Goal: Task Accomplishment & Management: Use online tool/utility

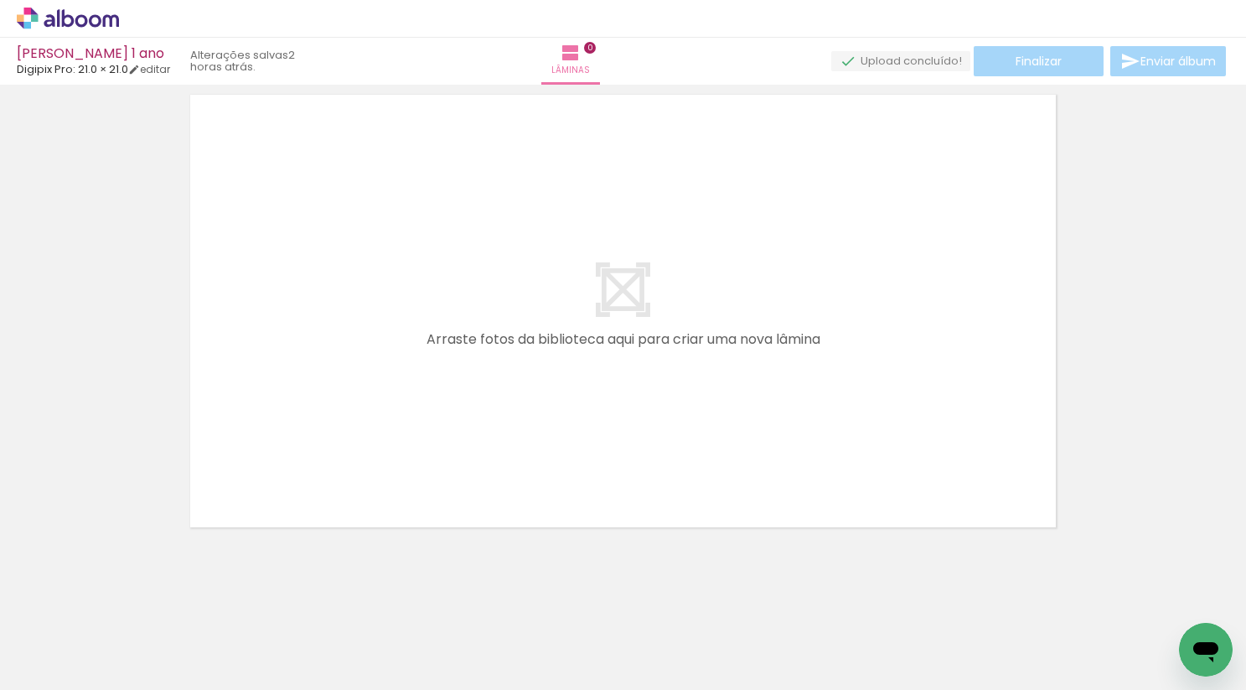
scroll to position [53, 0]
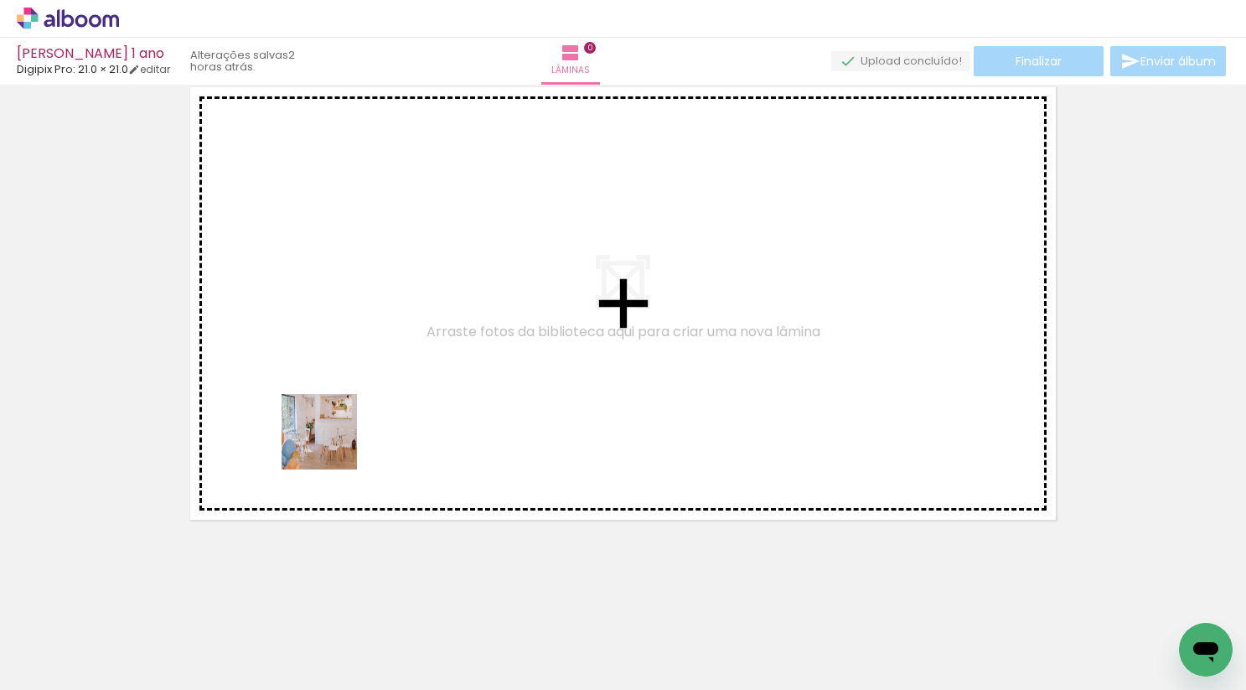
drag, startPoint x: 168, startPoint y: 629, endPoint x: 477, endPoint y: 324, distance: 433.3
click at [477, 324] on quentale-workspace at bounding box center [623, 345] width 1246 height 690
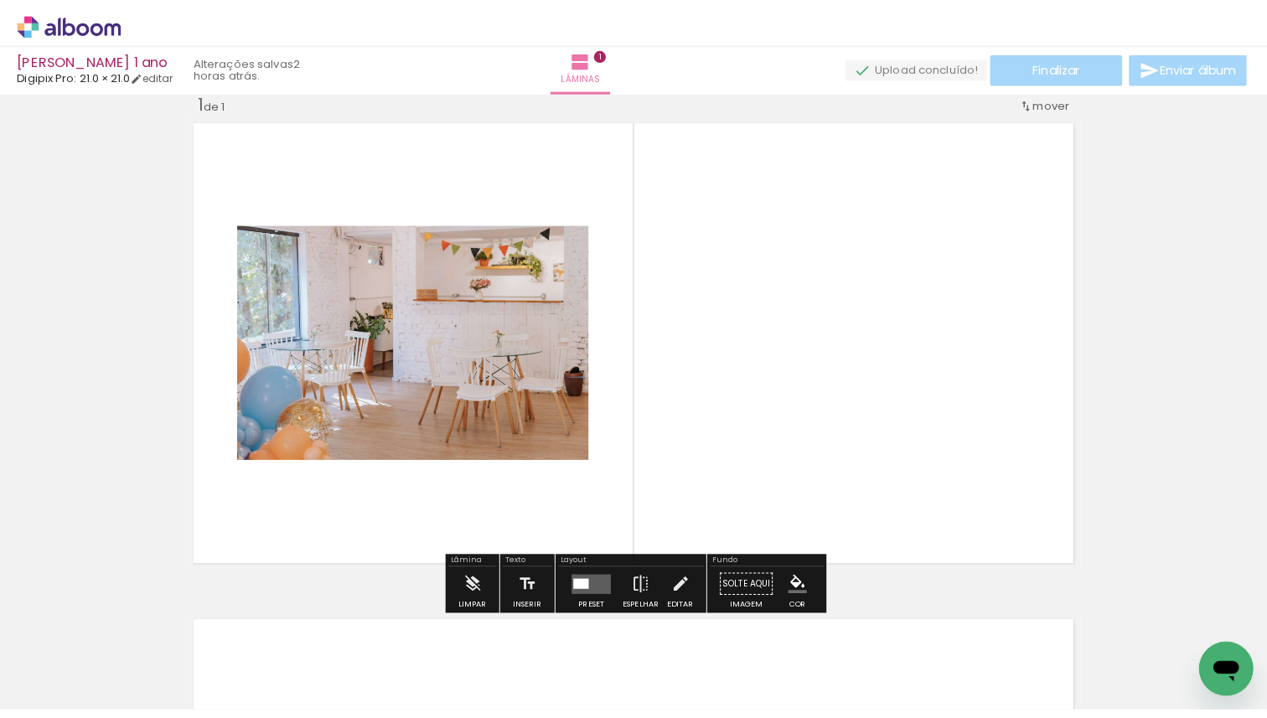
scroll to position [21, 0]
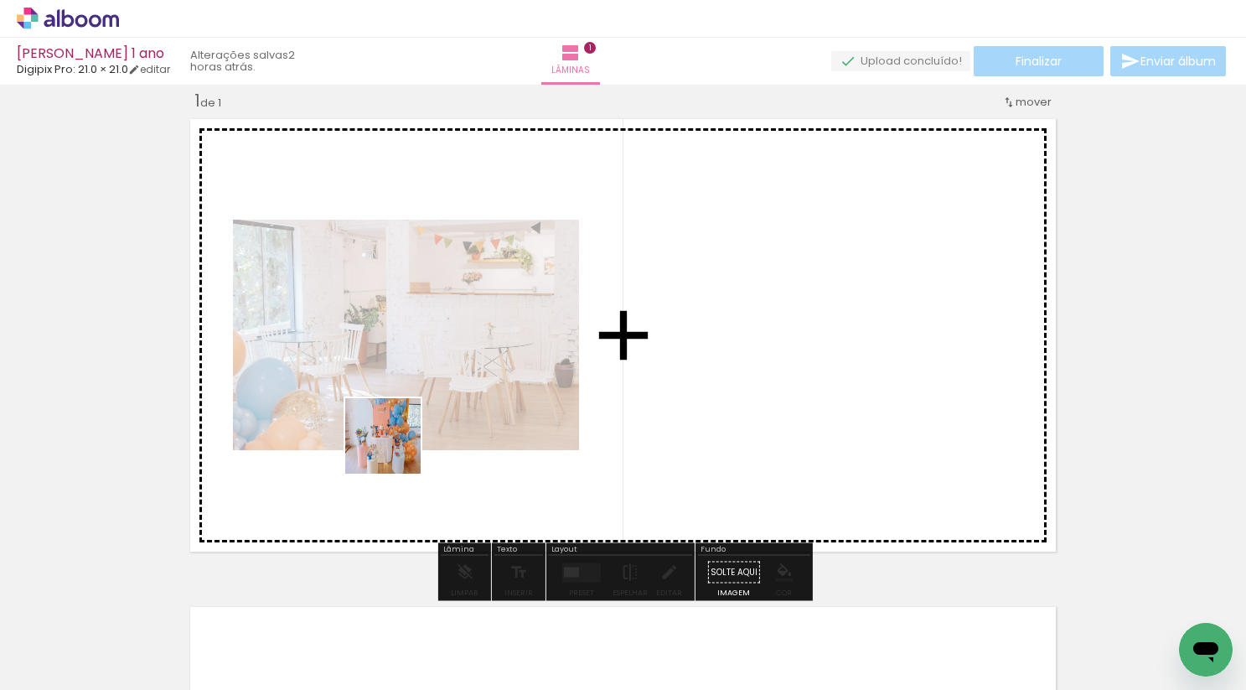
drag, startPoint x: 277, startPoint y: 649, endPoint x: 402, endPoint y: 440, distance: 243.2
click at [402, 440] on quentale-workspace at bounding box center [623, 345] width 1246 height 690
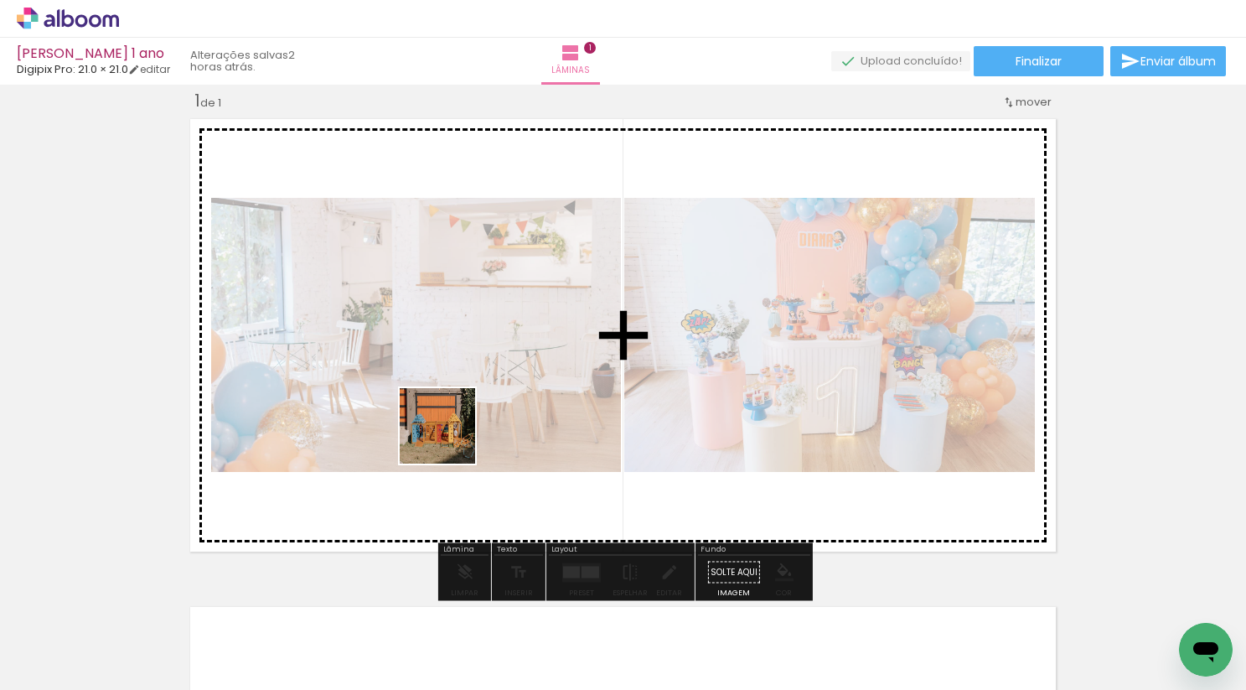
drag, startPoint x: 370, startPoint y: 637, endPoint x: 486, endPoint y: 375, distance: 286.7
click at [486, 375] on quentale-workspace at bounding box center [623, 345] width 1246 height 690
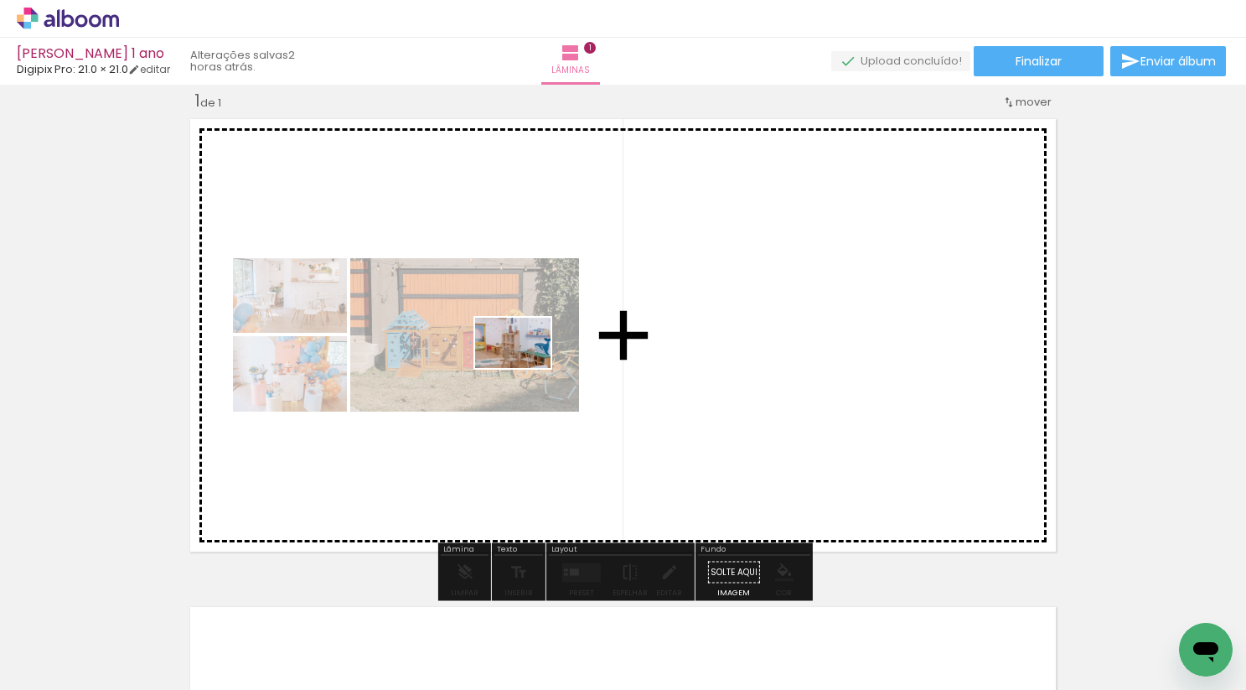
drag, startPoint x: 429, startPoint y: 645, endPoint x: 526, endPoint y: 366, distance: 294.8
click at [526, 366] on quentale-workspace at bounding box center [623, 345] width 1246 height 690
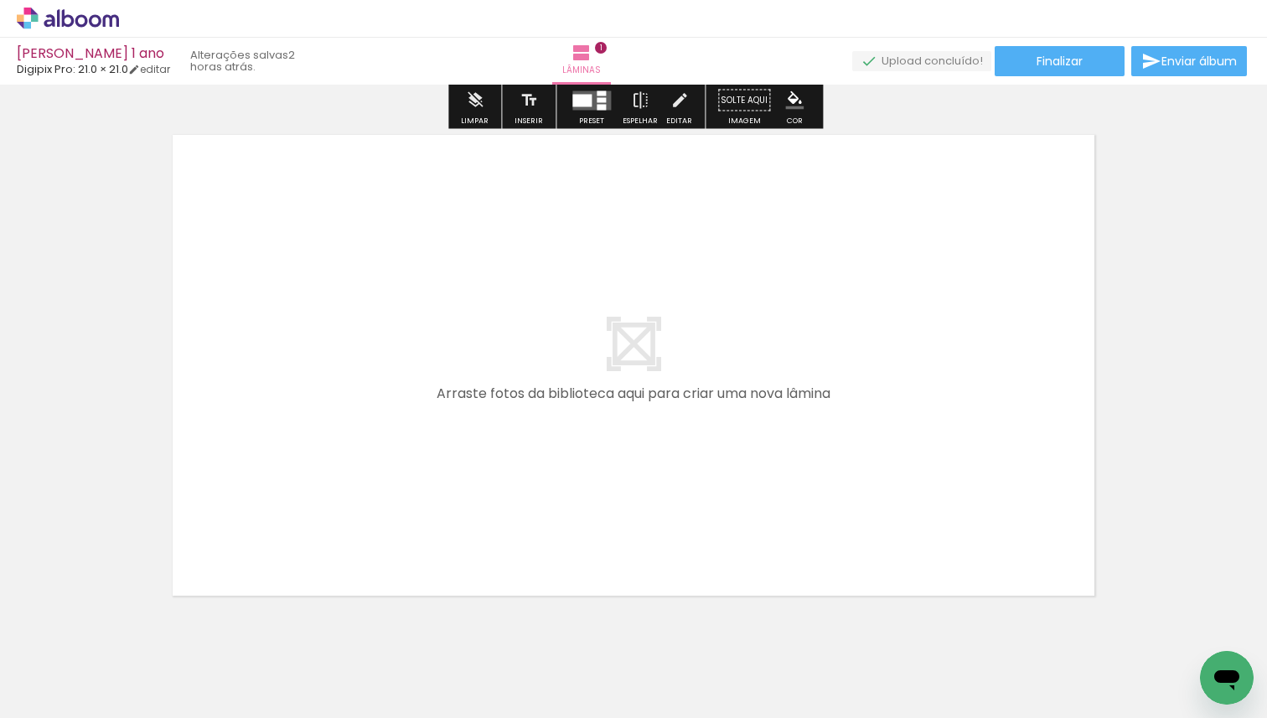
scroll to position [569, 0]
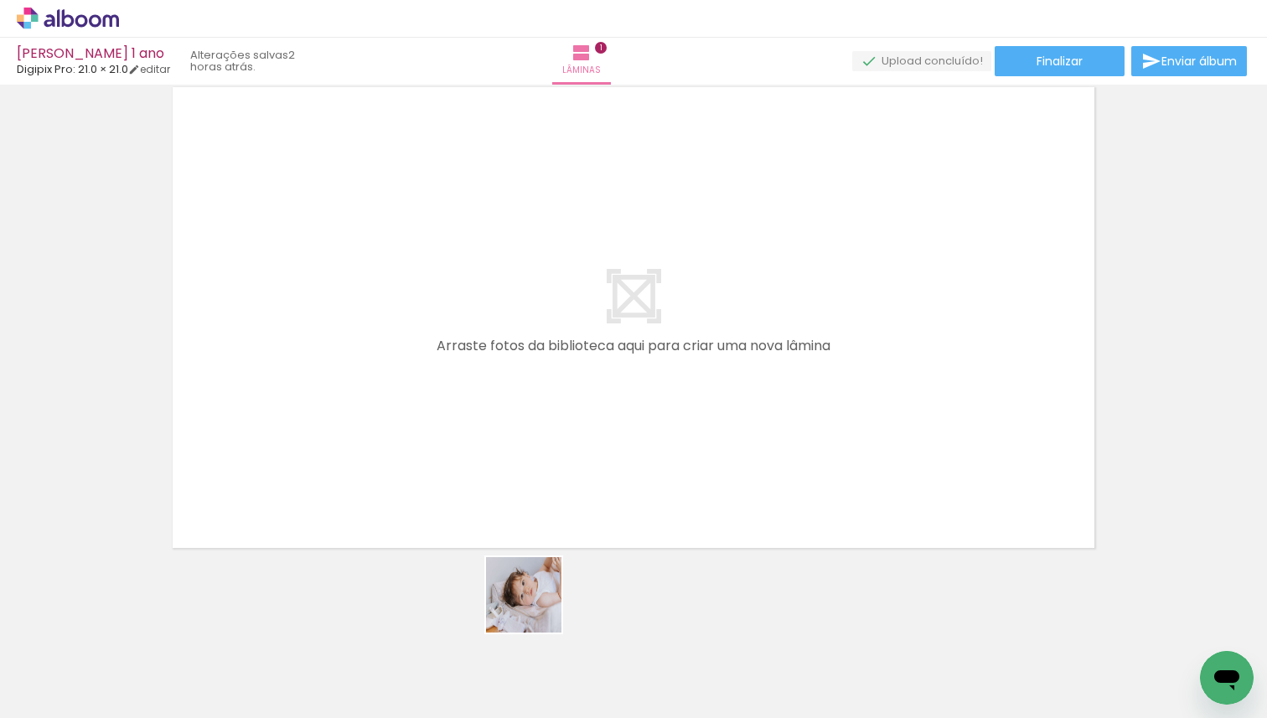
drag, startPoint x: 547, startPoint y: 673, endPoint x: 512, endPoint y: 453, distance: 223.2
click at [512, 453] on quentale-workspace at bounding box center [633, 359] width 1267 height 718
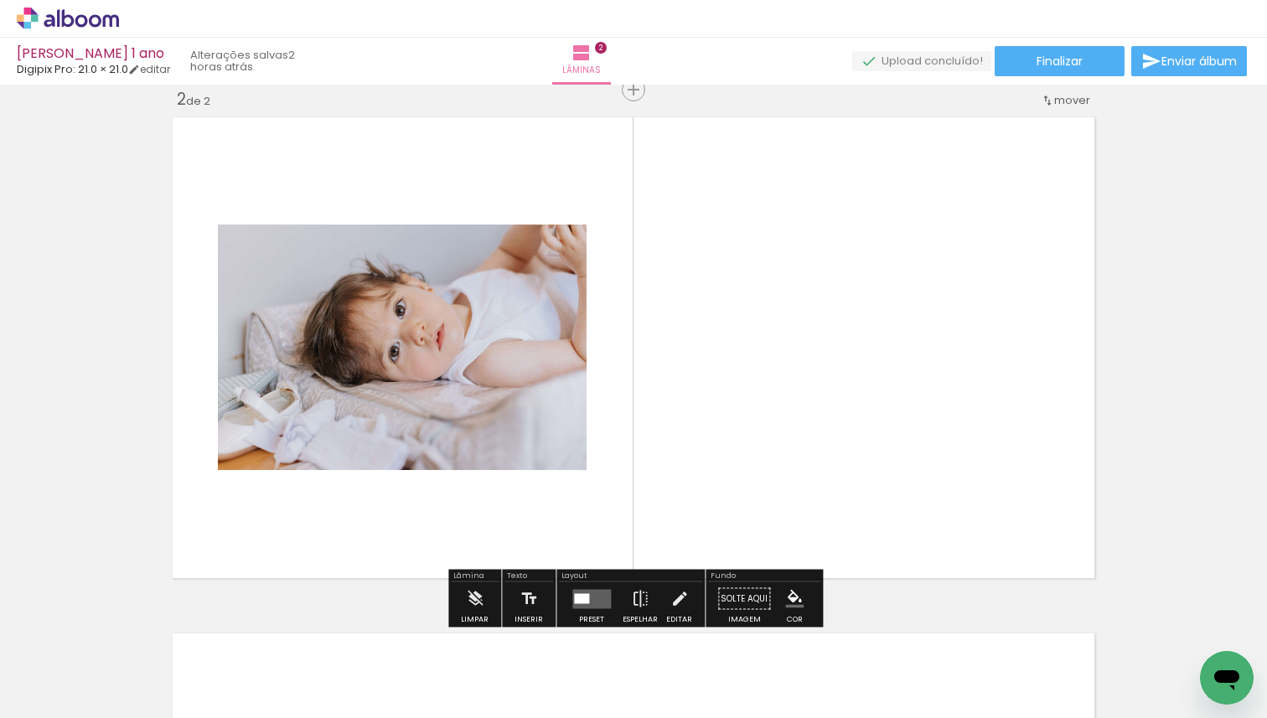
scroll to position [537, 0]
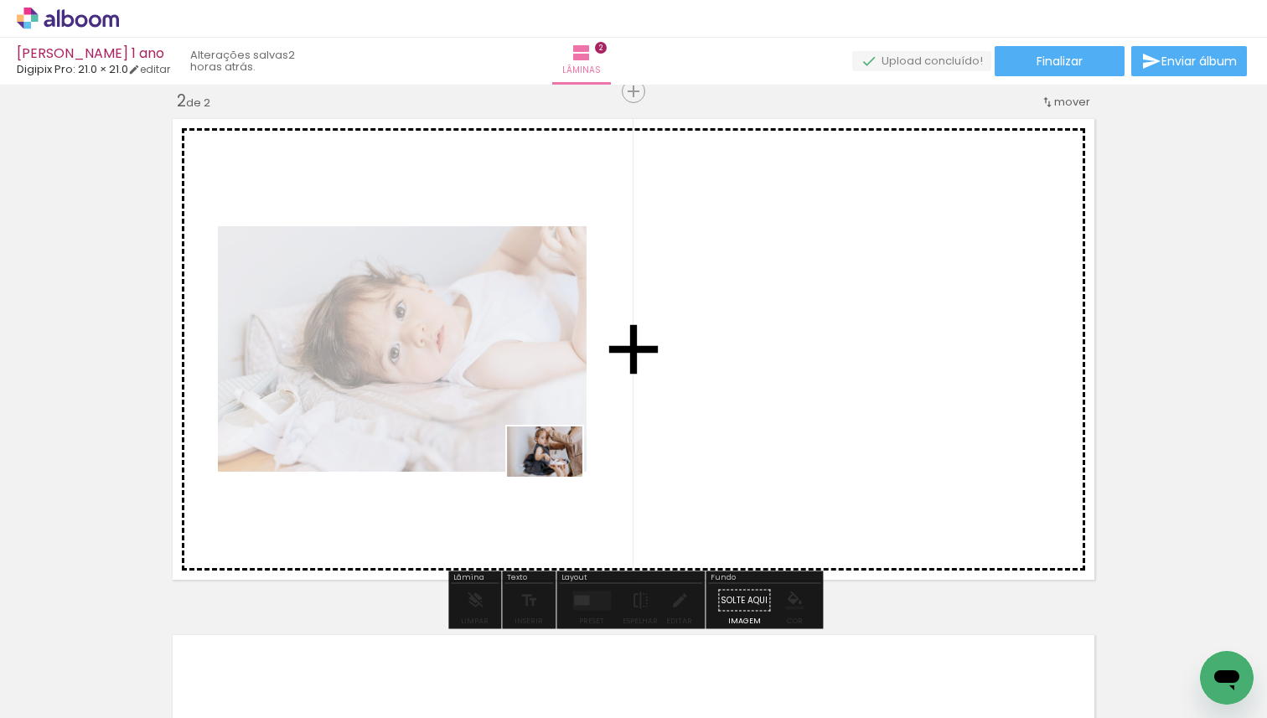
drag, startPoint x: 628, startPoint y: 655, endPoint x: 556, endPoint y: 474, distance: 194.9
click at [556, 474] on quentale-workspace at bounding box center [633, 359] width 1267 height 718
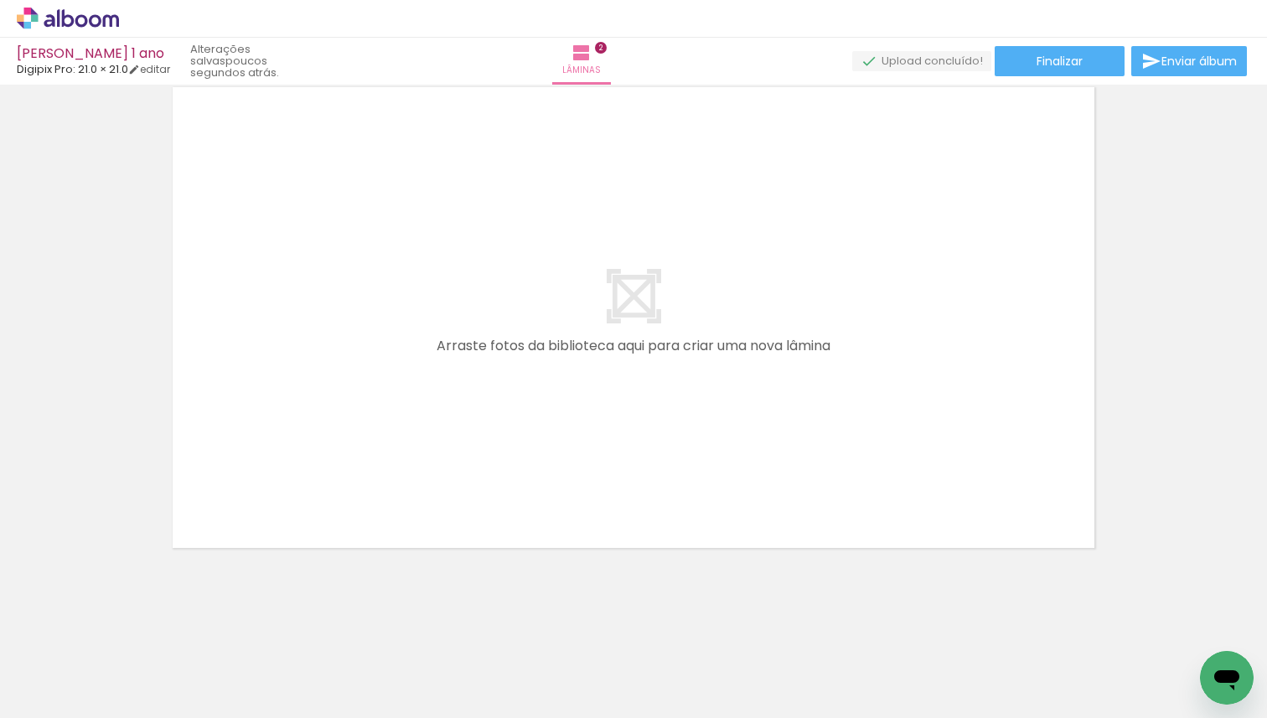
scroll to position [0, 1157]
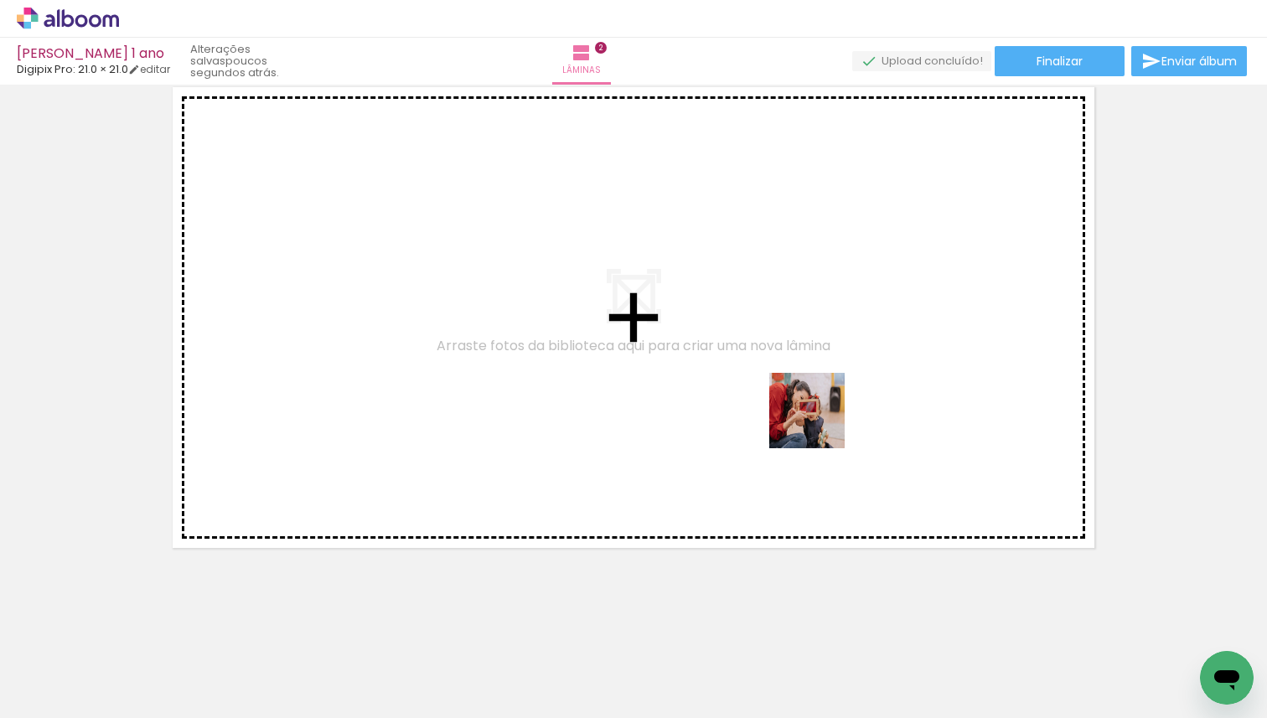
drag, startPoint x: 803, startPoint y: 680, endPoint x: 822, endPoint y: 410, distance: 270.6
click at [822, 410] on quentale-workspace at bounding box center [633, 359] width 1267 height 718
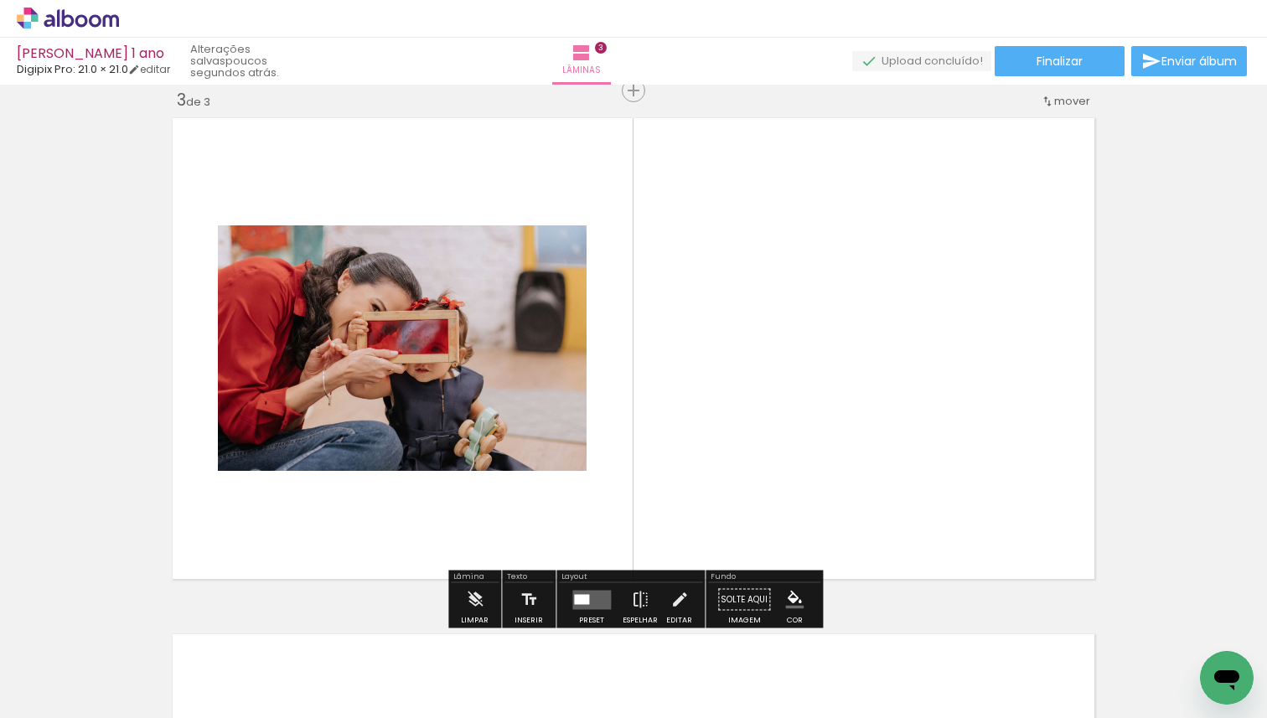
scroll to position [1054, 0]
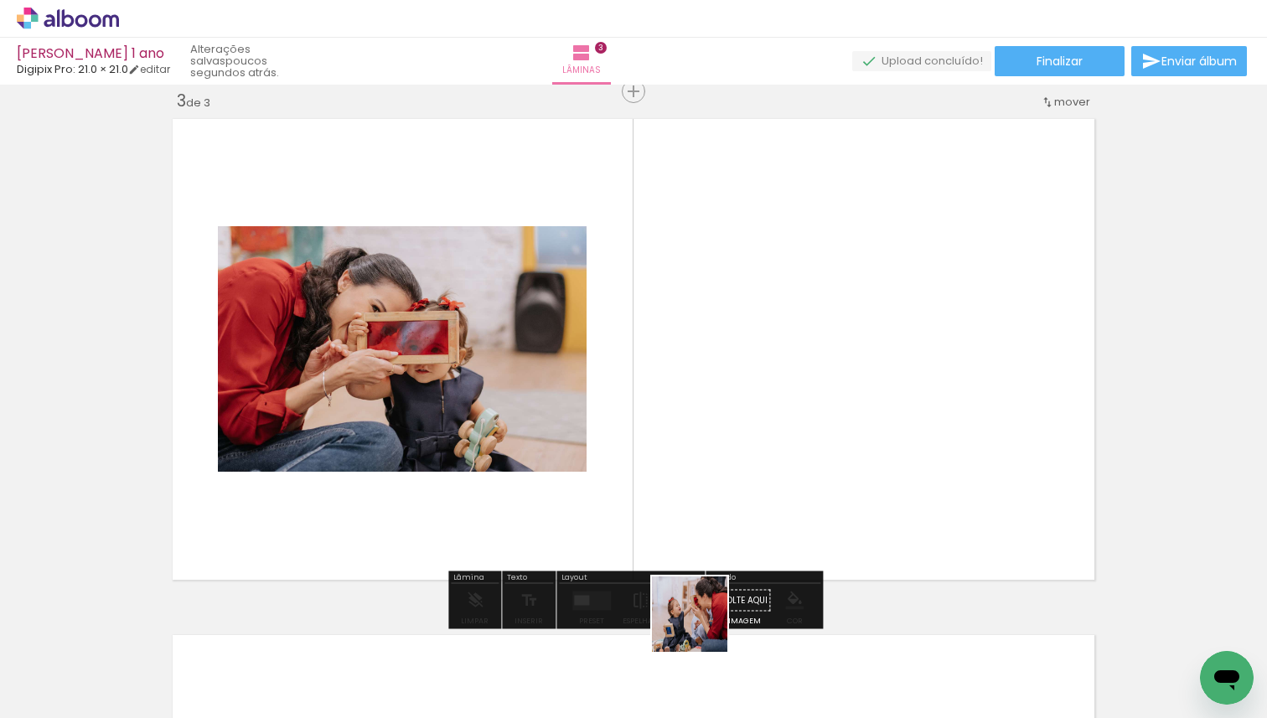
drag, startPoint x: 702, startPoint y: 666, endPoint x: 718, endPoint y: 486, distance: 180.9
click at [718, 486] on quentale-workspace at bounding box center [633, 359] width 1267 height 718
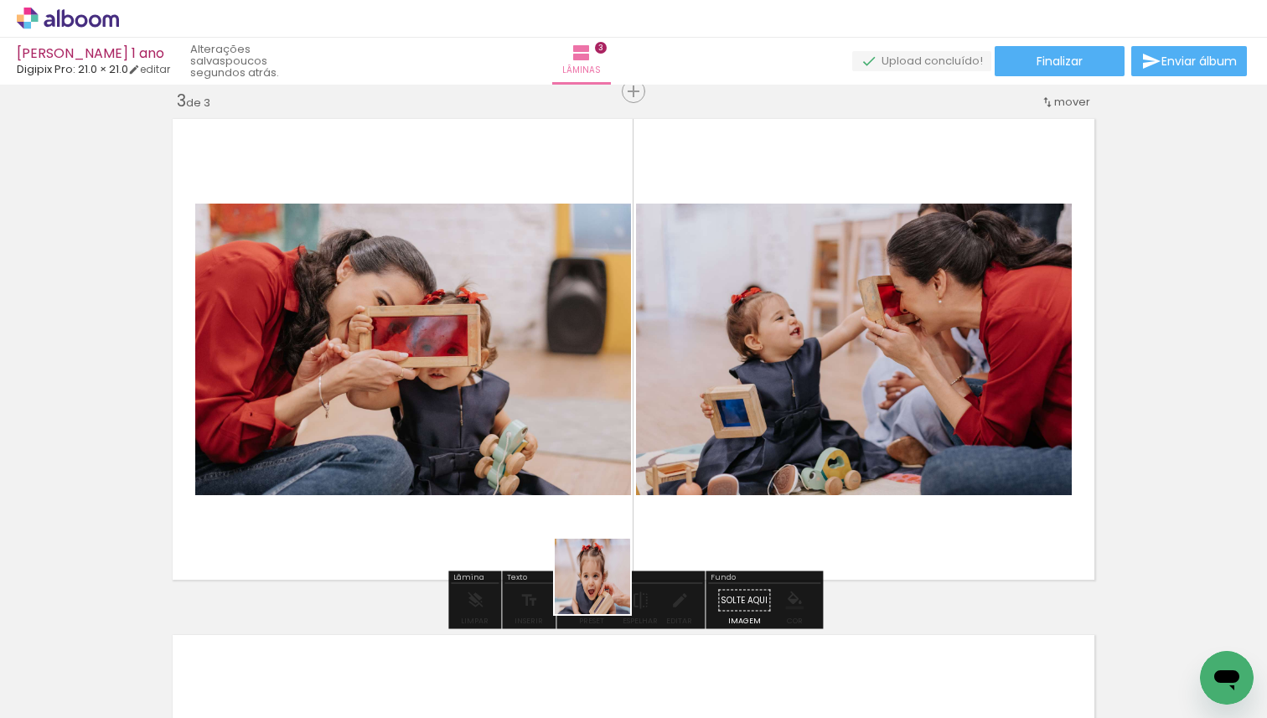
drag, startPoint x: 602, startPoint y: 617, endPoint x: 645, endPoint y: 480, distance: 143.2
click at [645, 480] on quentale-workspace at bounding box center [633, 359] width 1267 height 718
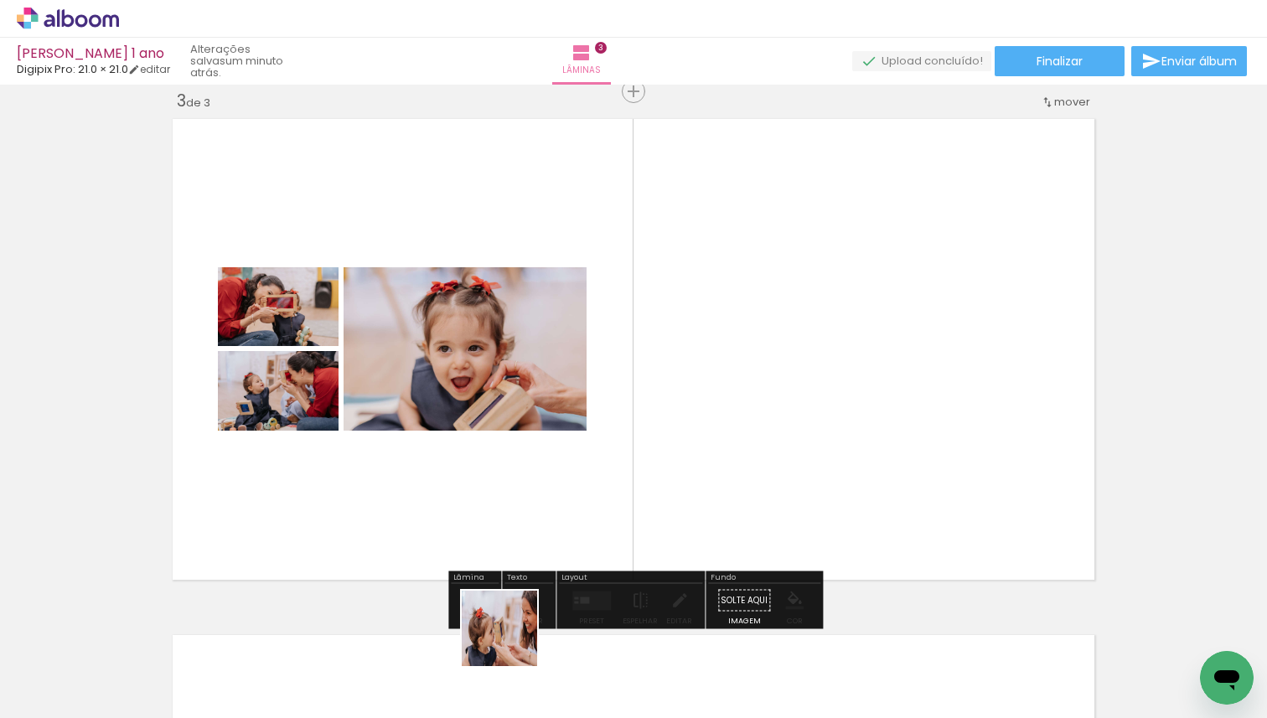
drag, startPoint x: 512, startPoint y: 641, endPoint x: 556, endPoint y: 478, distance: 169.2
click at [556, 478] on quentale-workspace at bounding box center [633, 359] width 1267 height 718
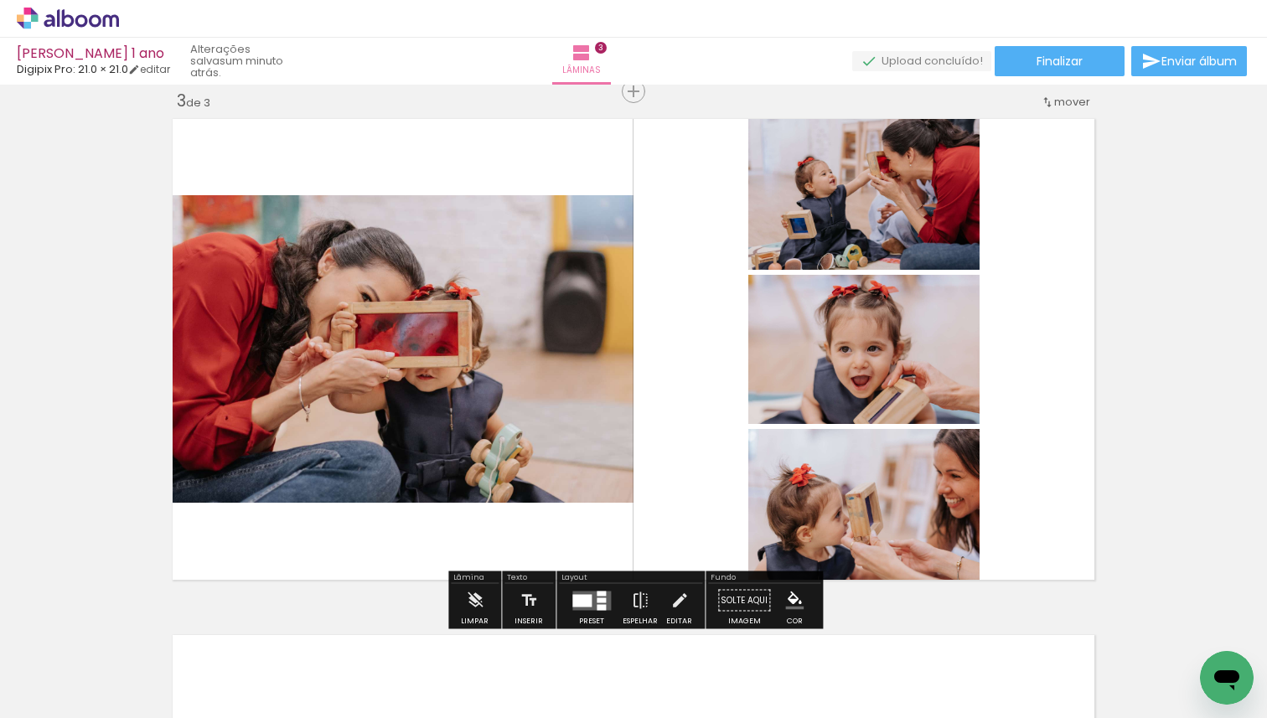
drag, startPoint x: 408, startPoint y: 679, endPoint x: 500, endPoint y: 459, distance: 238.2
click at [500, 459] on quentale-workspace at bounding box center [633, 359] width 1267 height 718
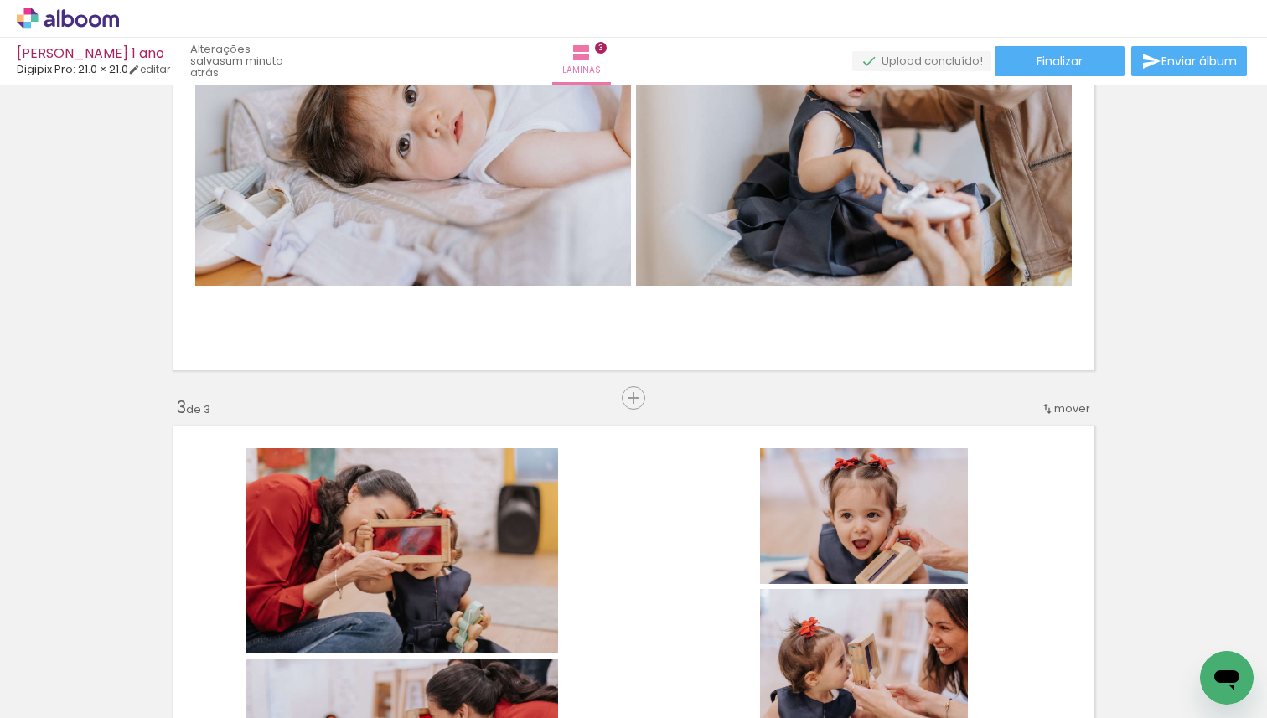
scroll to position [0, 671]
click at [637, 400] on span "Inserir lâmina" at bounding box center [641, 398] width 65 height 11
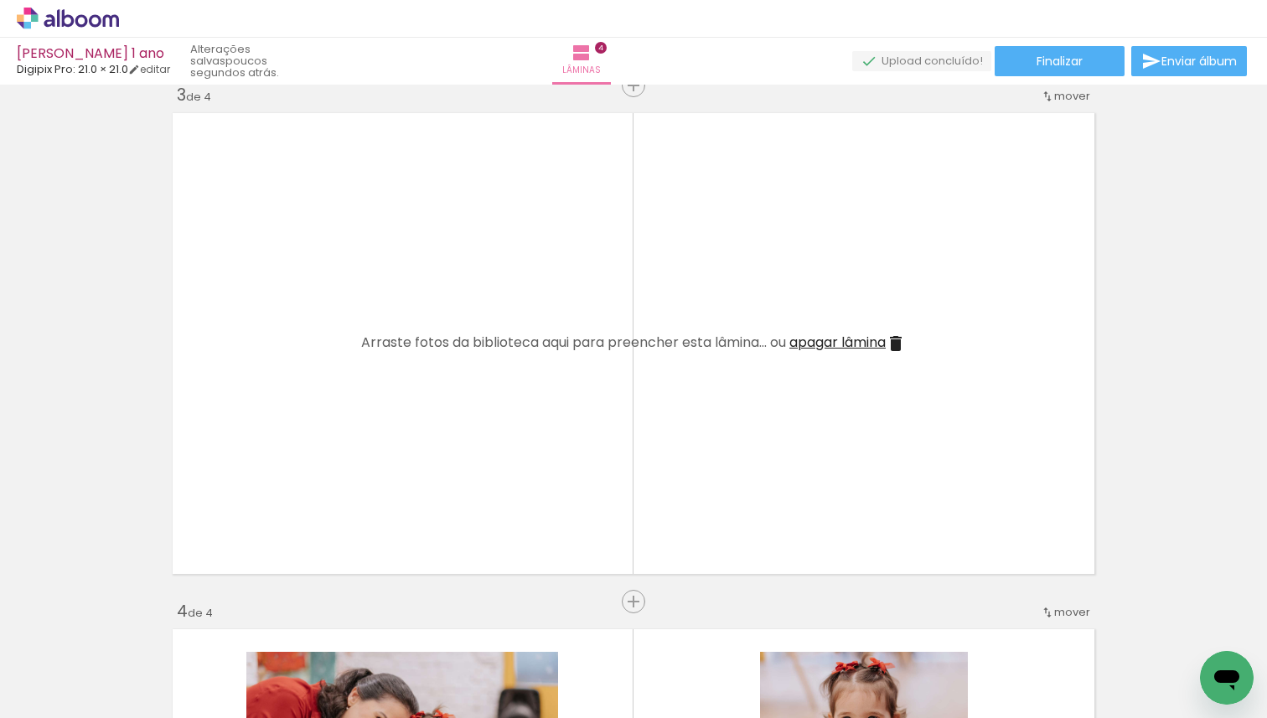
scroll to position [1049, 0]
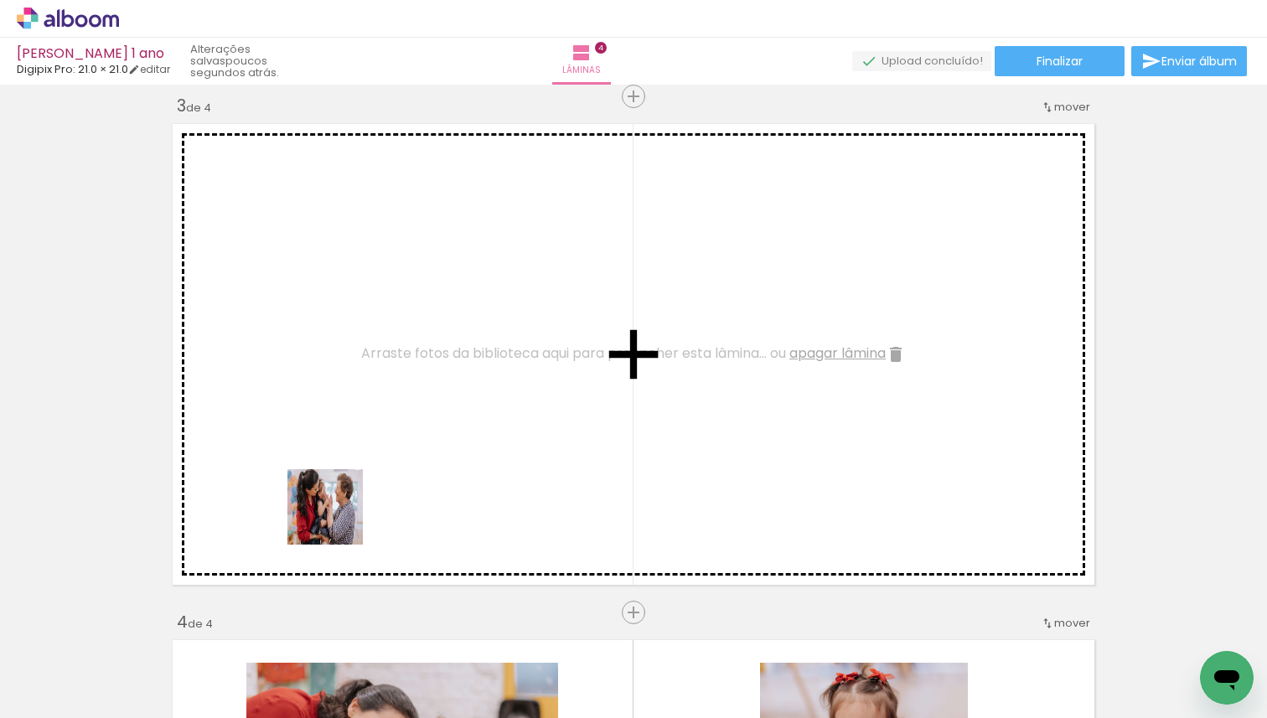
drag, startPoint x: 167, startPoint y: 667, endPoint x: 359, endPoint y: 504, distance: 252.1
click at [359, 504] on quentale-workspace at bounding box center [633, 359] width 1267 height 718
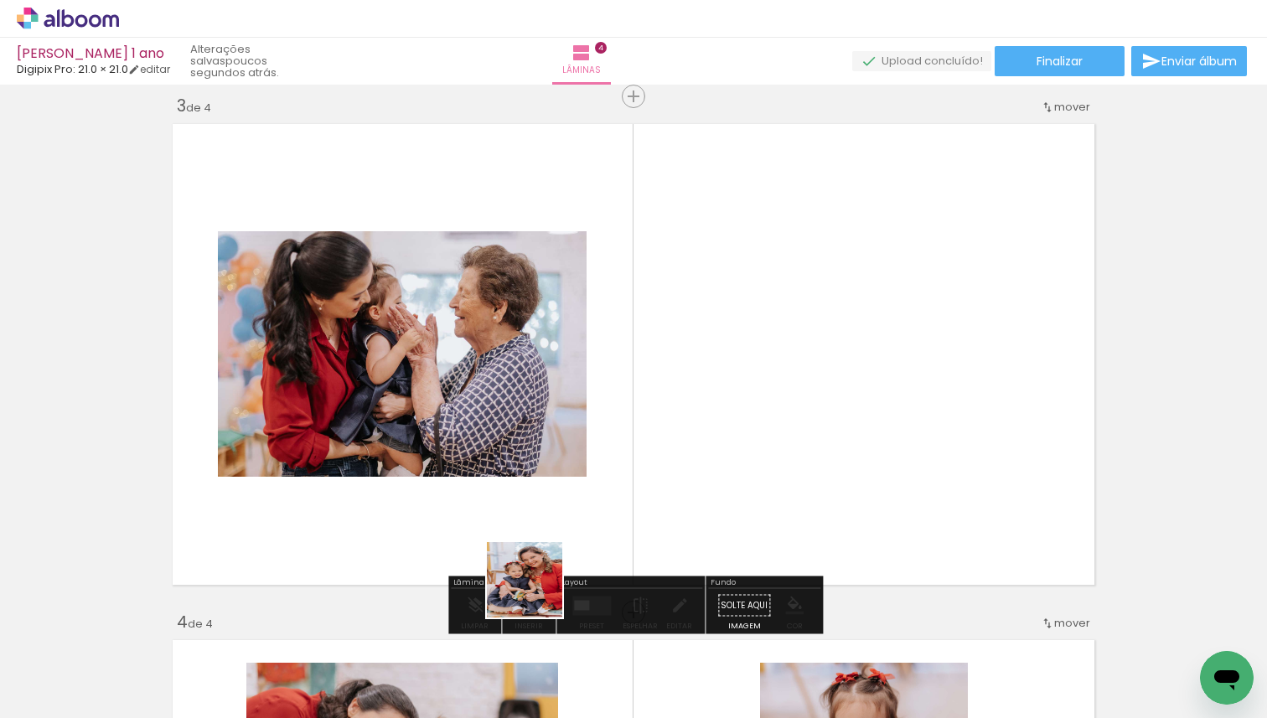
drag, startPoint x: 540, startPoint y: 648, endPoint x: 530, endPoint y: 419, distance: 229.1
click at [531, 421] on quentale-workspace at bounding box center [633, 359] width 1267 height 718
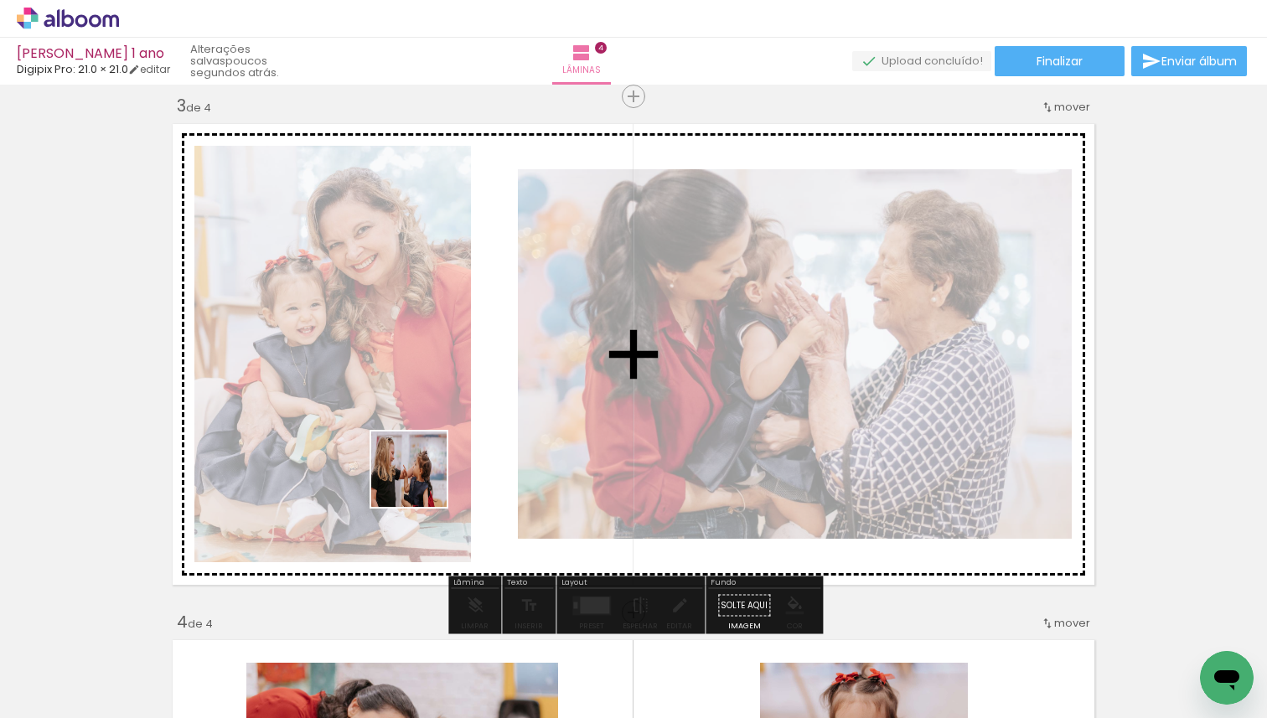
drag, startPoint x: 360, startPoint y: 660, endPoint x: 436, endPoint y: 445, distance: 227.5
click at [436, 445] on quentale-workspace at bounding box center [633, 359] width 1267 height 718
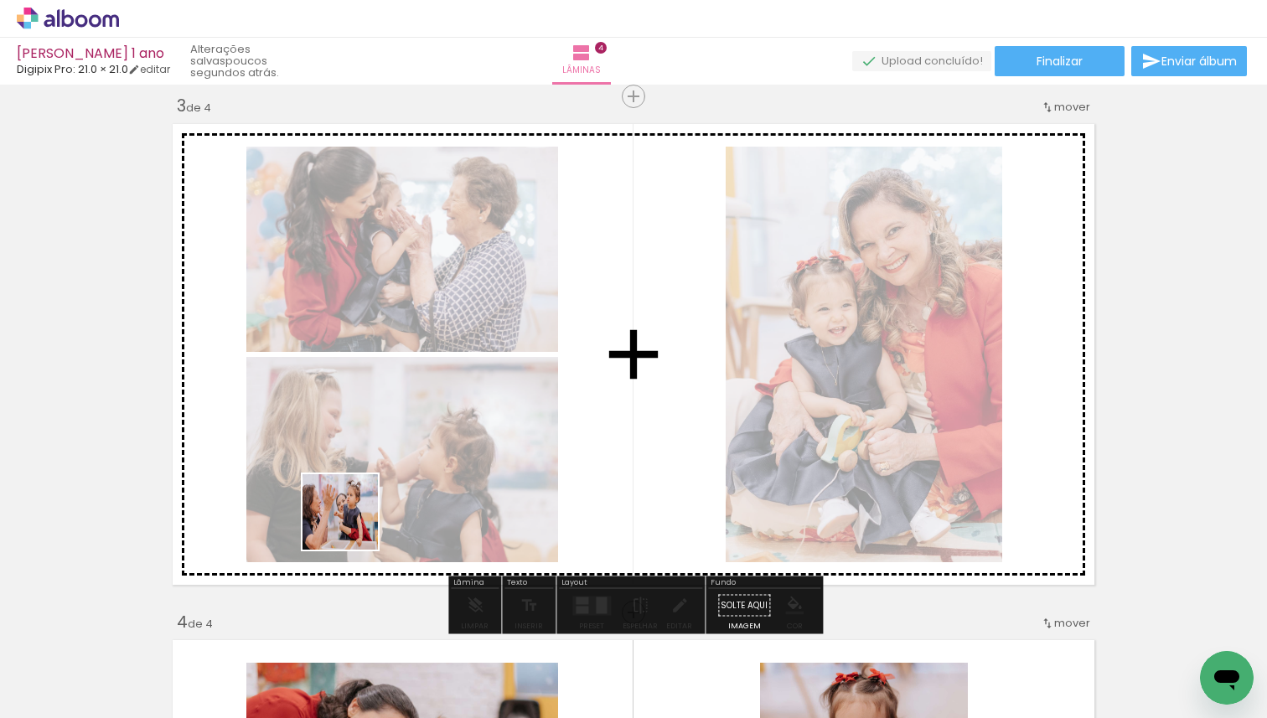
drag, startPoint x: 251, startPoint y: 664, endPoint x: 436, endPoint y: 437, distance: 292.6
click at [436, 437] on quentale-workspace at bounding box center [633, 359] width 1267 height 718
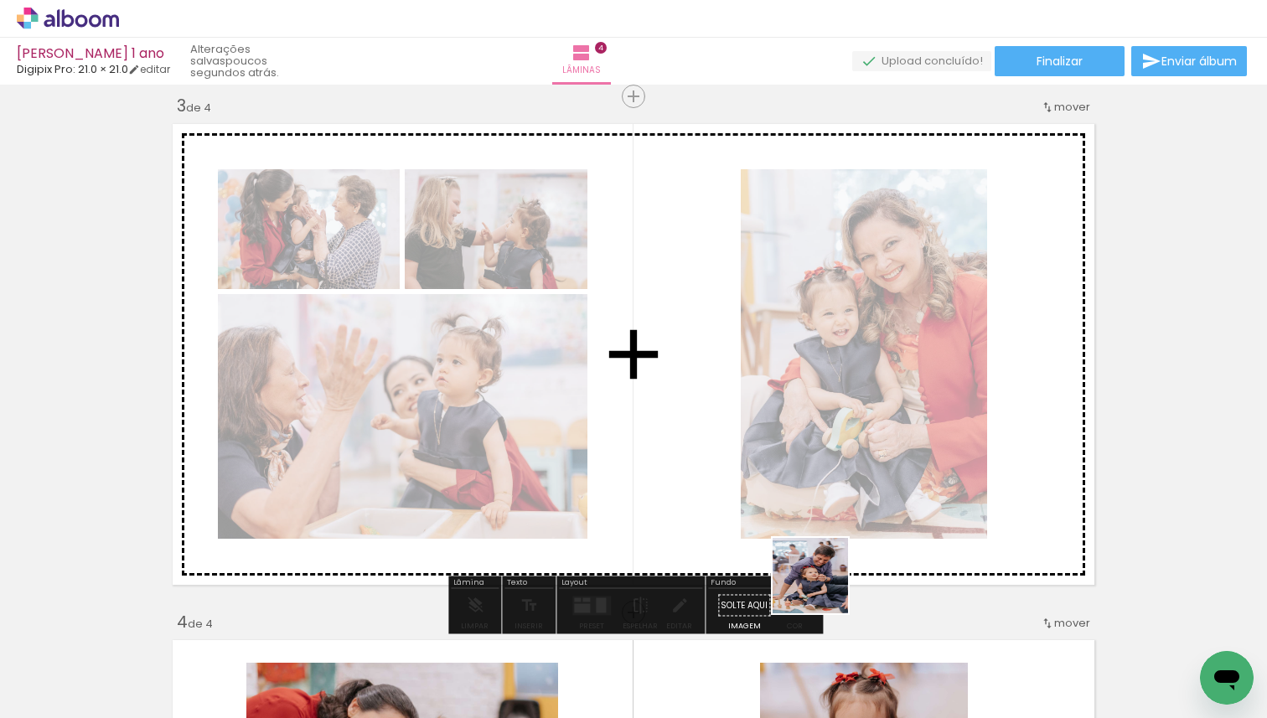
drag, startPoint x: 823, startPoint y: 654, endPoint x: 826, endPoint y: 485, distance: 168.5
click at [826, 485] on quentale-workspace at bounding box center [633, 359] width 1267 height 718
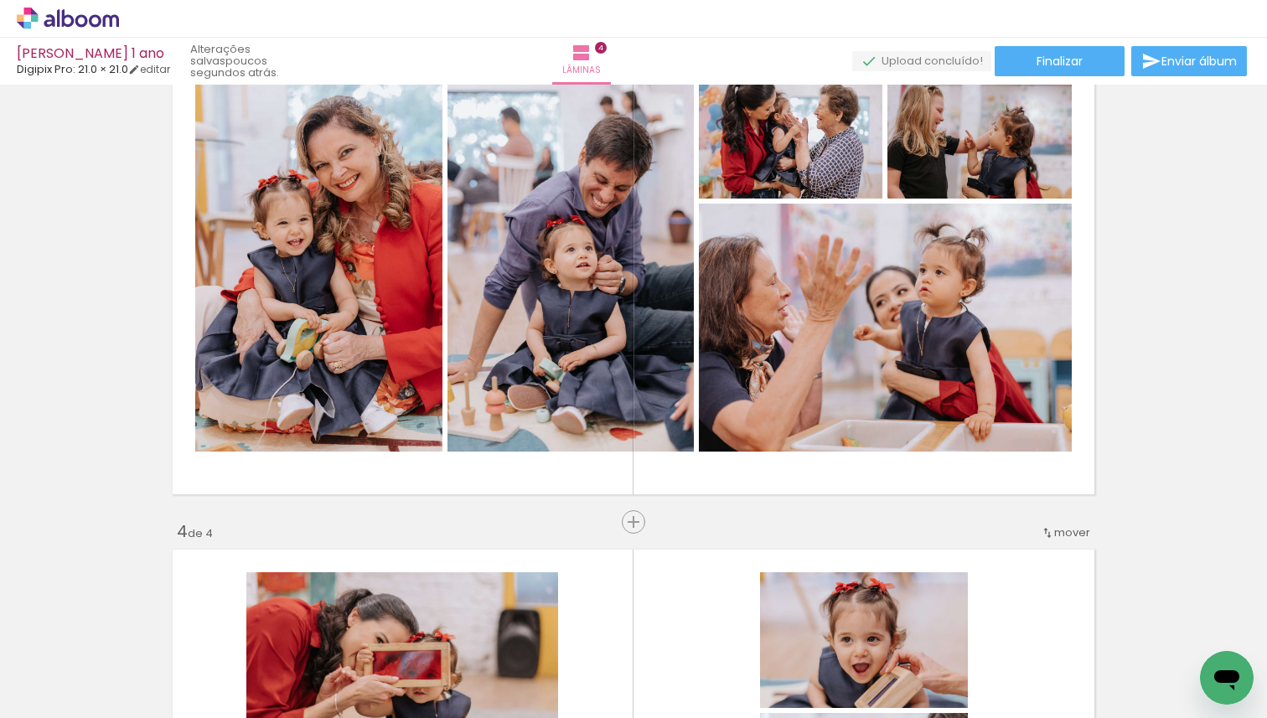
scroll to position [1121, 0]
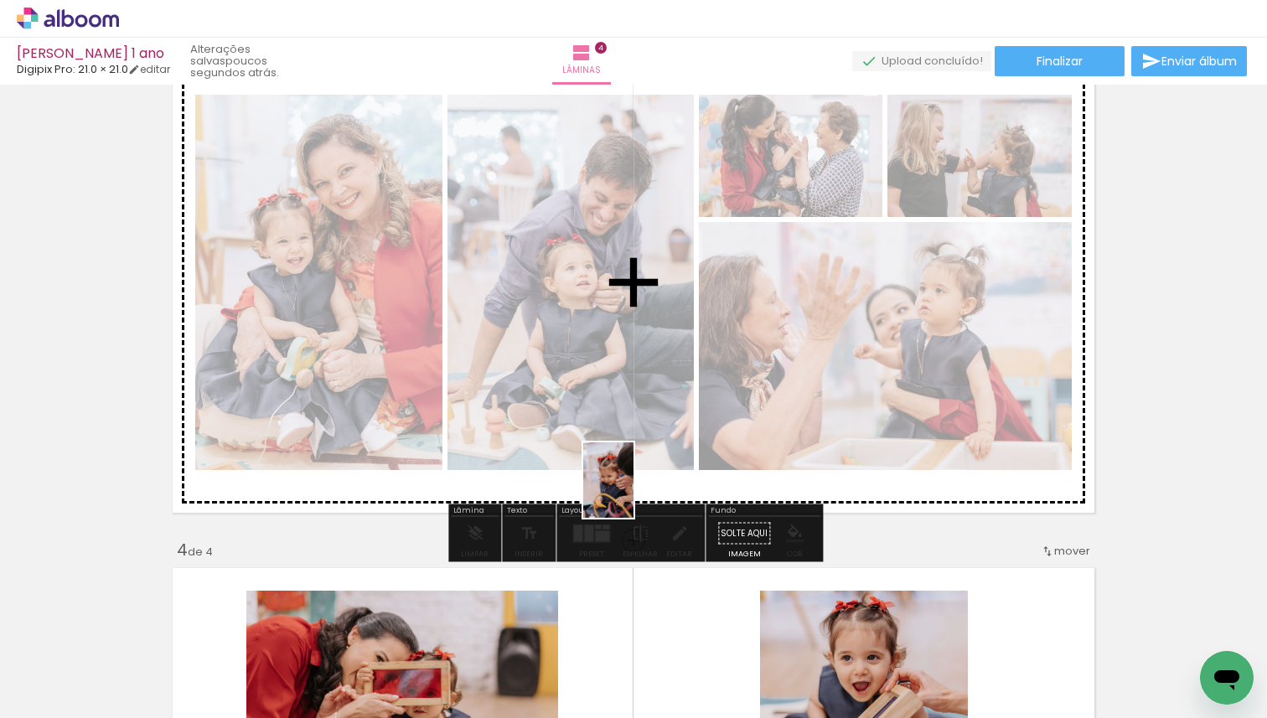
drag, startPoint x: 449, startPoint y: 687, endPoint x: 635, endPoint y: 488, distance: 271.6
click at [635, 488] on quentale-workspace at bounding box center [633, 359] width 1267 height 718
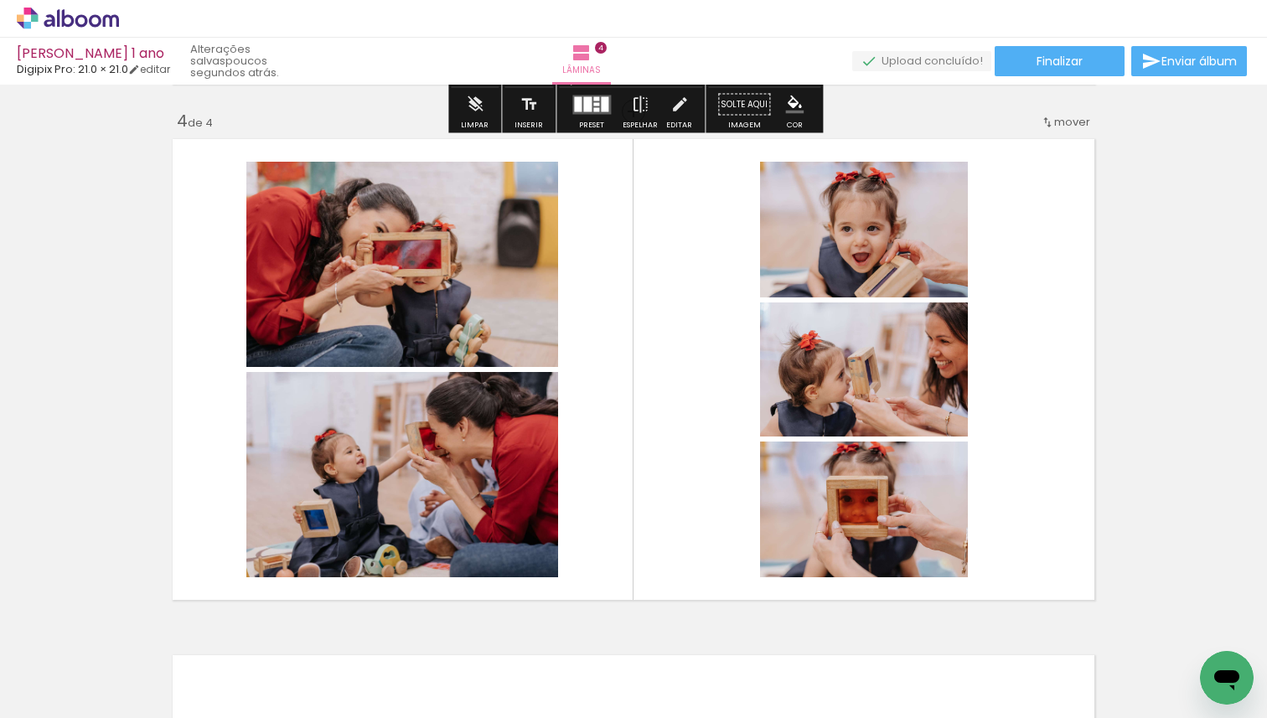
scroll to position [1551, 0]
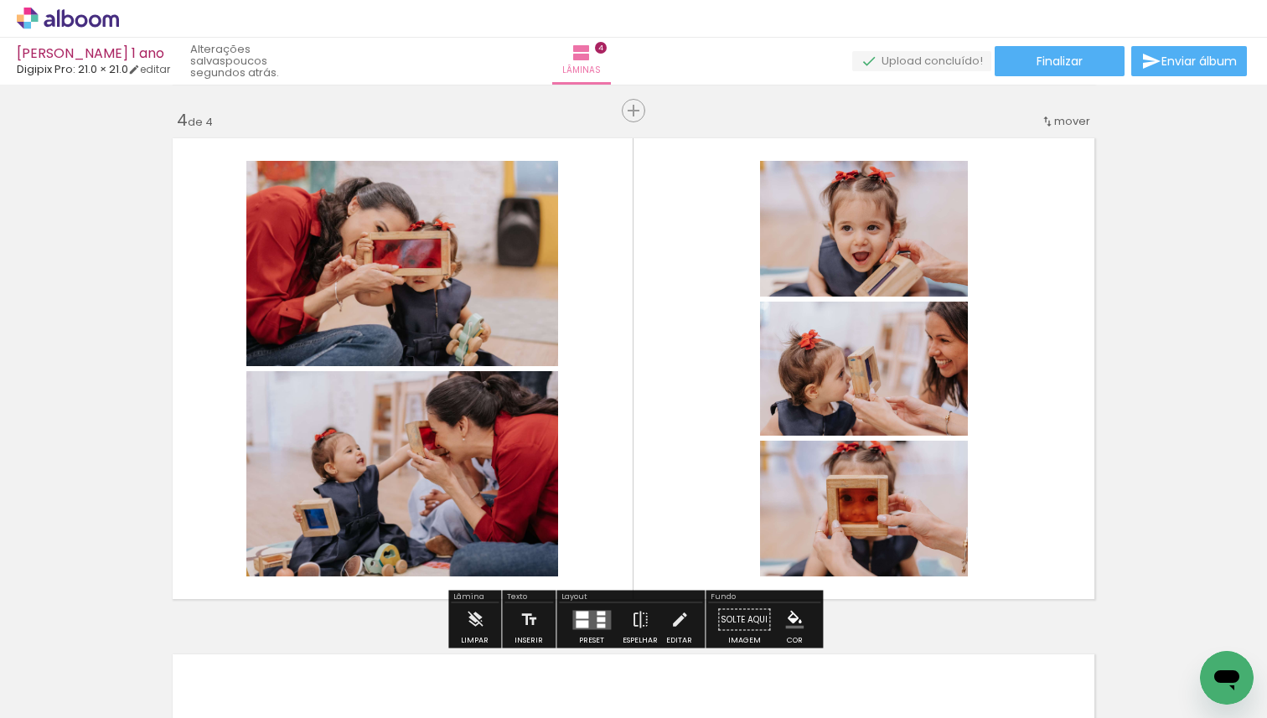
drag, startPoint x: 624, startPoint y: 661, endPoint x: 638, endPoint y: 481, distance: 180.7
click at [638, 481] on quentale-workspace at bounding box center [633, 359] width 1267 height 718
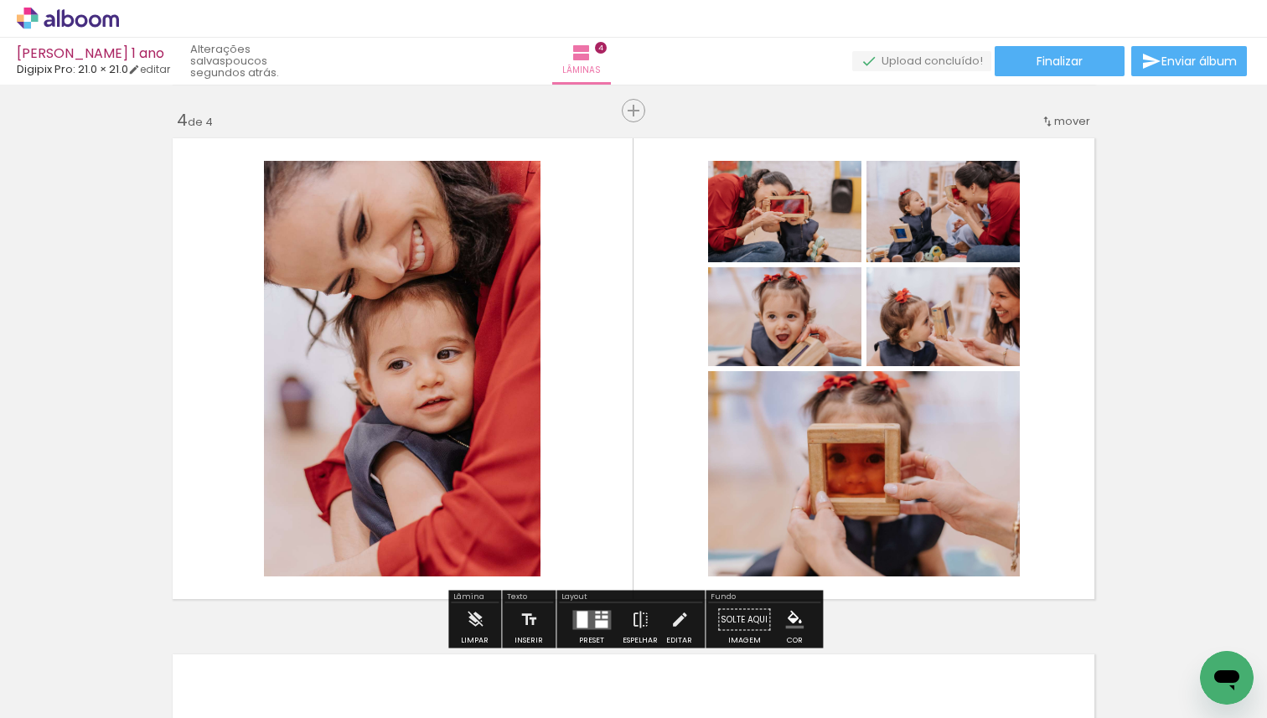
drag, startPoint x: 711, startPoint y: 647, endPoint x: 638, endPoint y: 486, distance: 176.7
click at [638, 486] on quentale-workspace at bounding box center [633, 359] width 1267 height 718
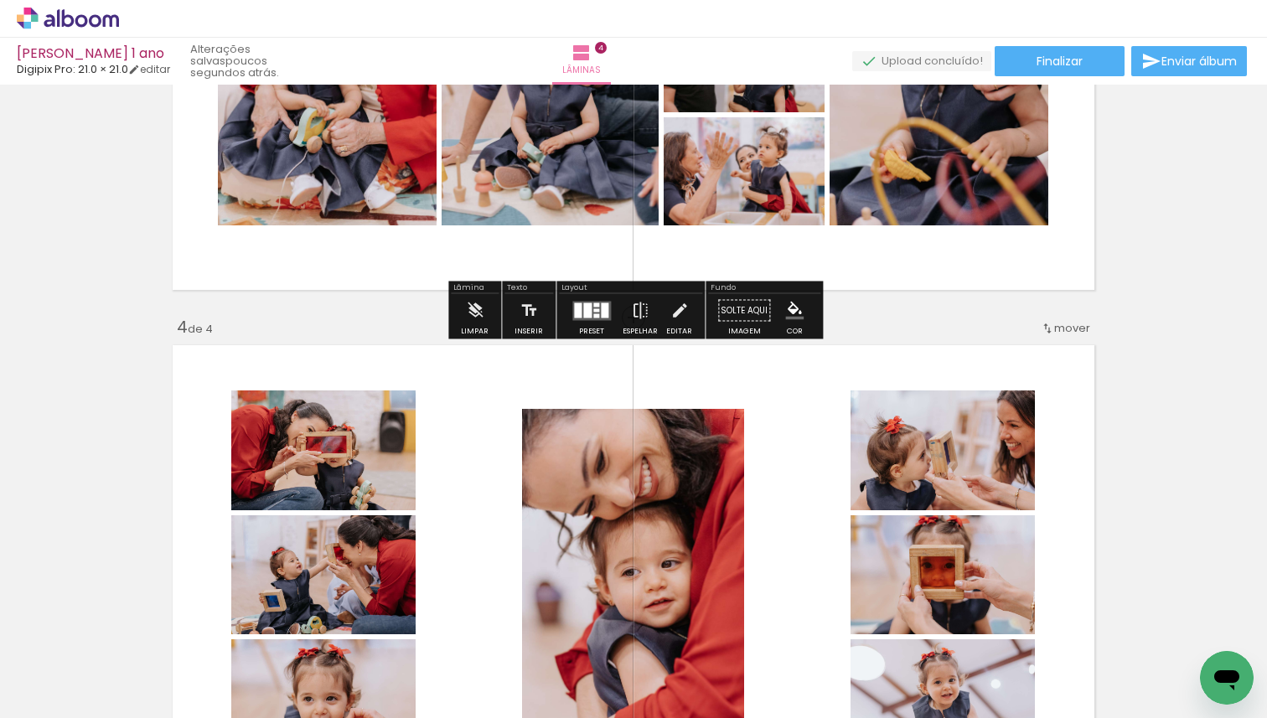
scroll to position [1383, 0]
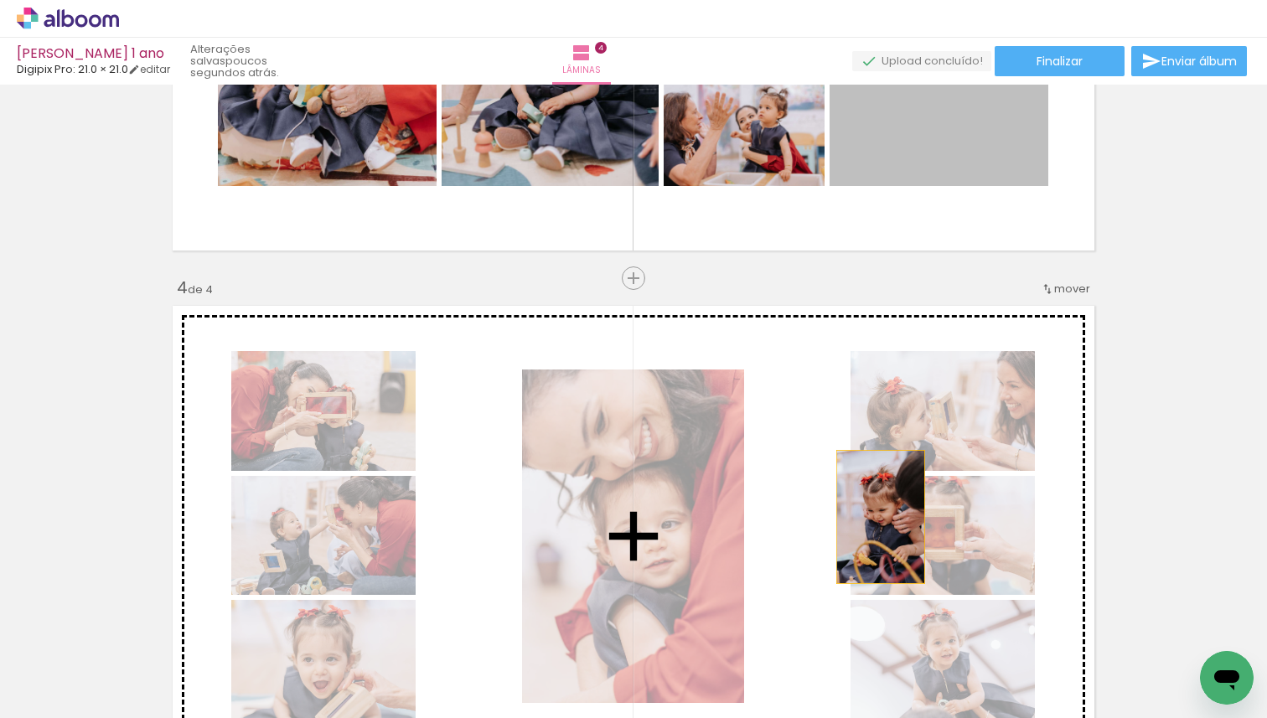
drag, startPoint x: 965, startPoint y: 117, endPoint x: 881, endPoint y: 515, distance: 406.1
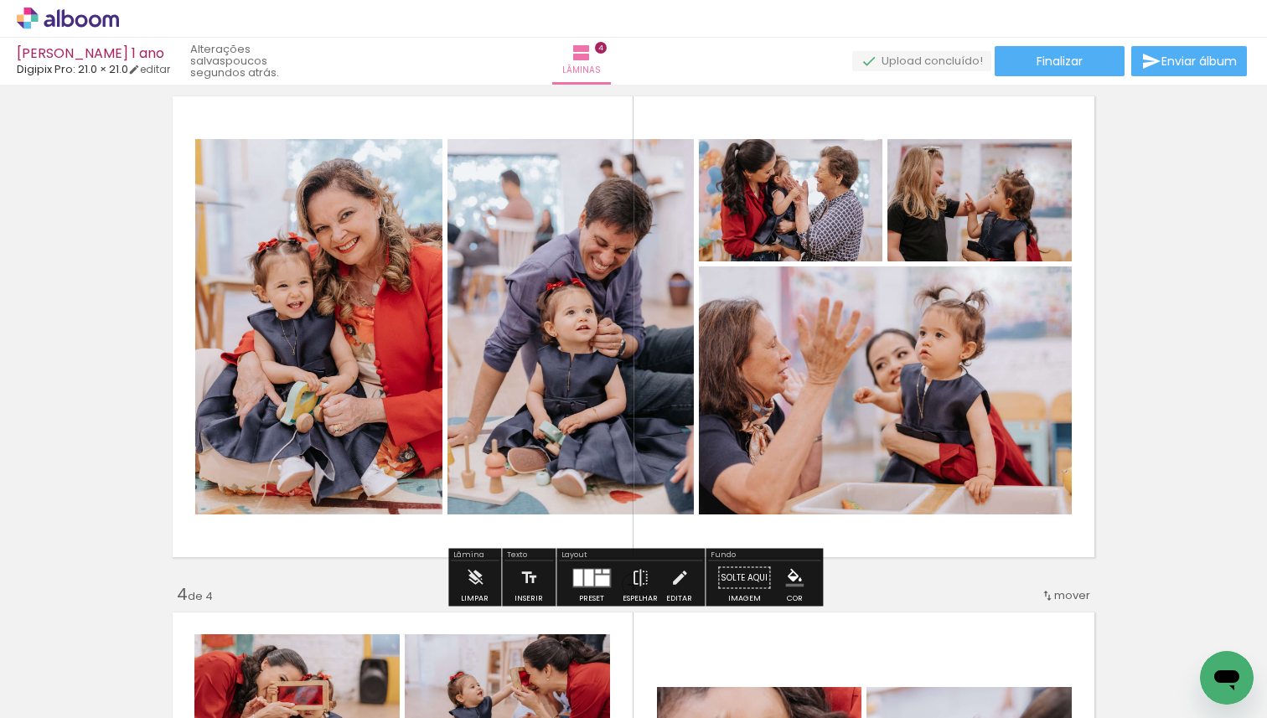
scroll to position [1064, 0]
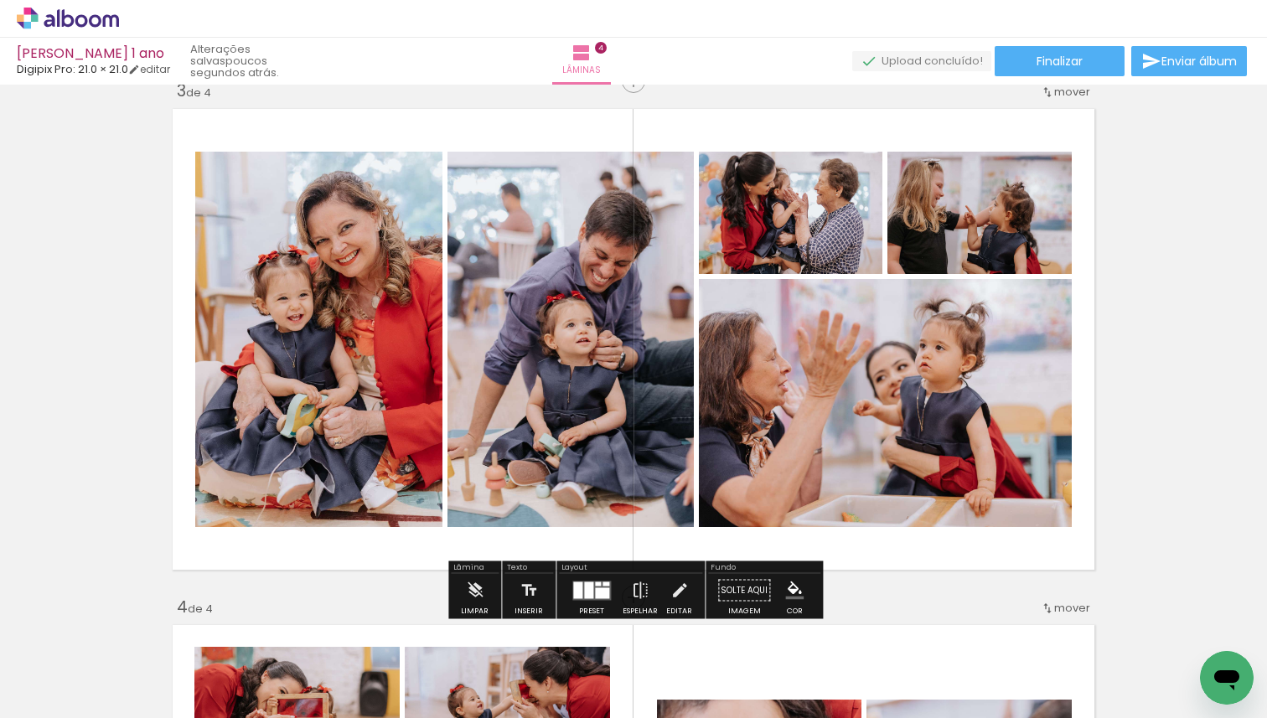
drag, startPoint x: 303, startPoint y: 671, endPoint x: 425, endPoint y: 481, distance: 225.8
click at [428, 474] on quentale-workspace at bounding box center [633, 359] width 1267 height 718
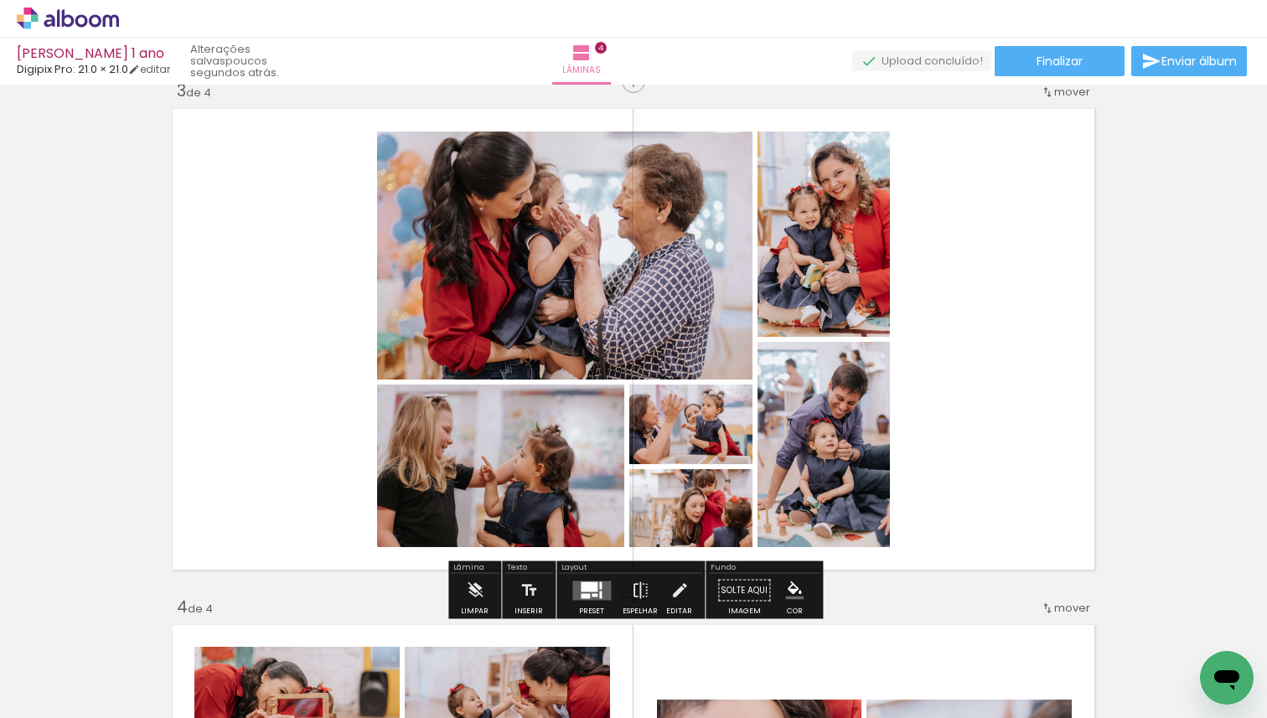
drag, startPoint x: 386, startPoint y: 668, endPoint x: 460, endPoint y: 422, distance: 257.5
click at [460, 422] on quentale-workspace at bounding box center [633, 359] width 1267 height 718
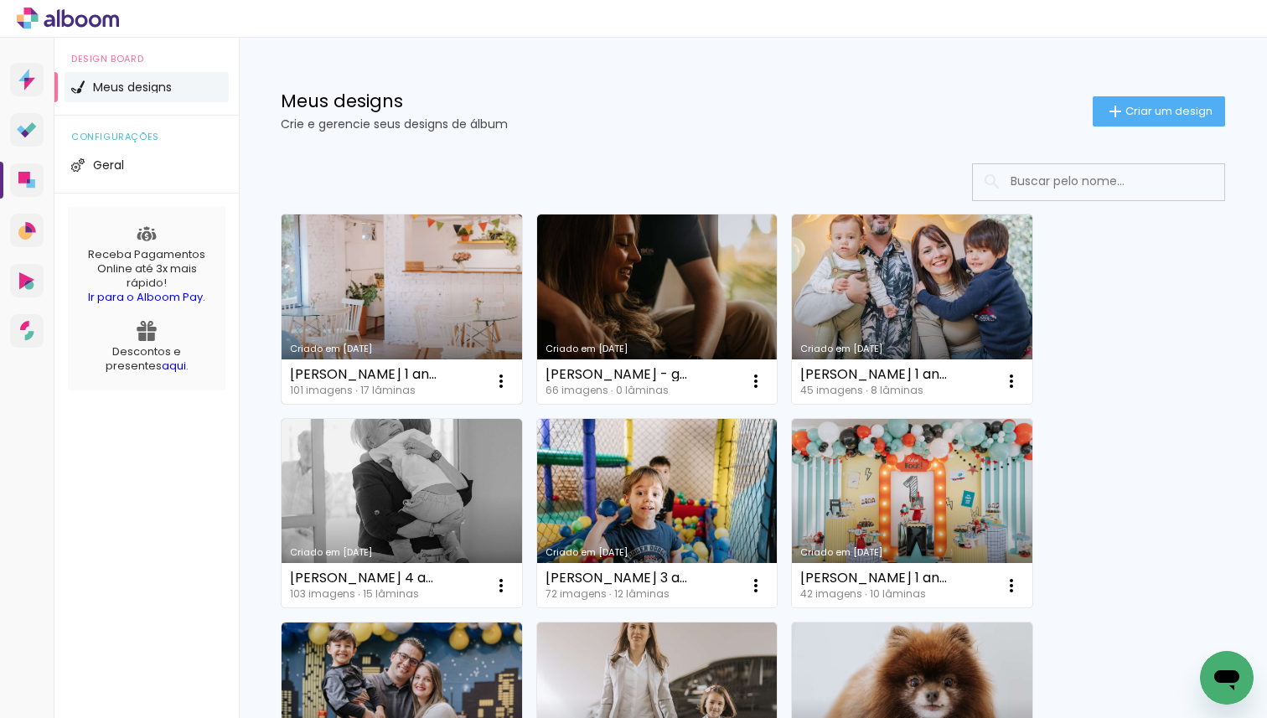
click at [380, 238] on link "Criado em [DATE]" at bounding box center [402, 309] width 241 height 189
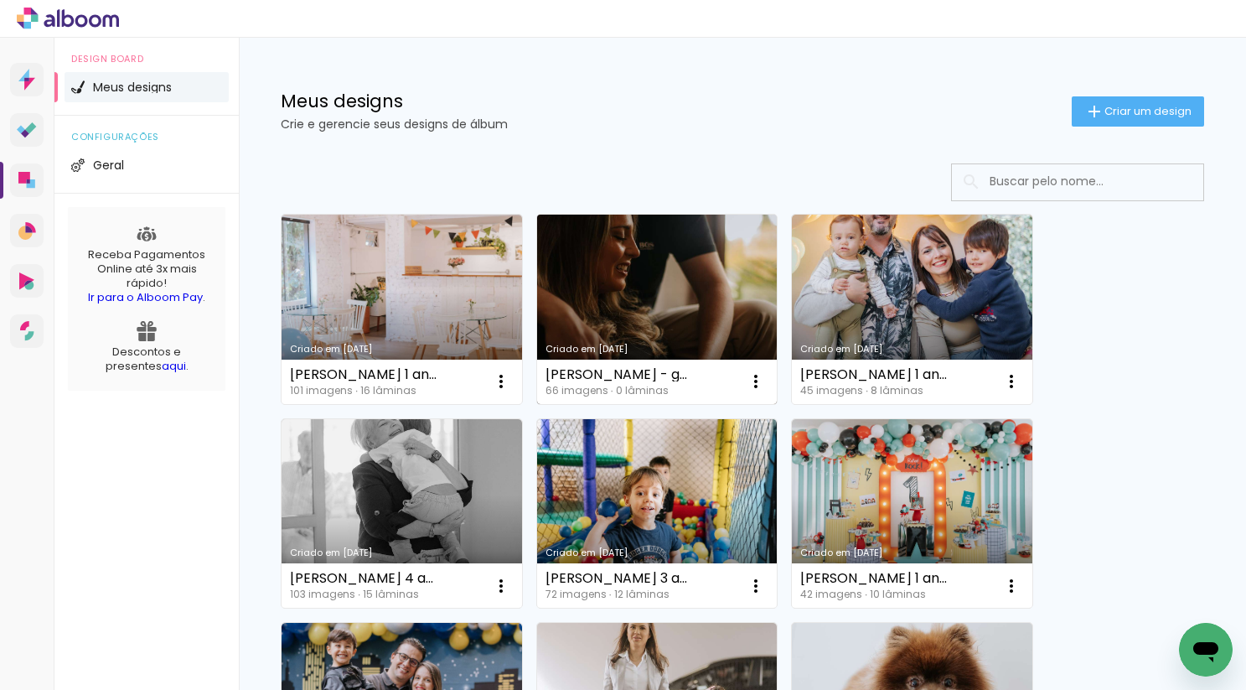
click at [726, 296] on link "Criado em [DATE]" at bounding box center [657, 309] width 241 height 189
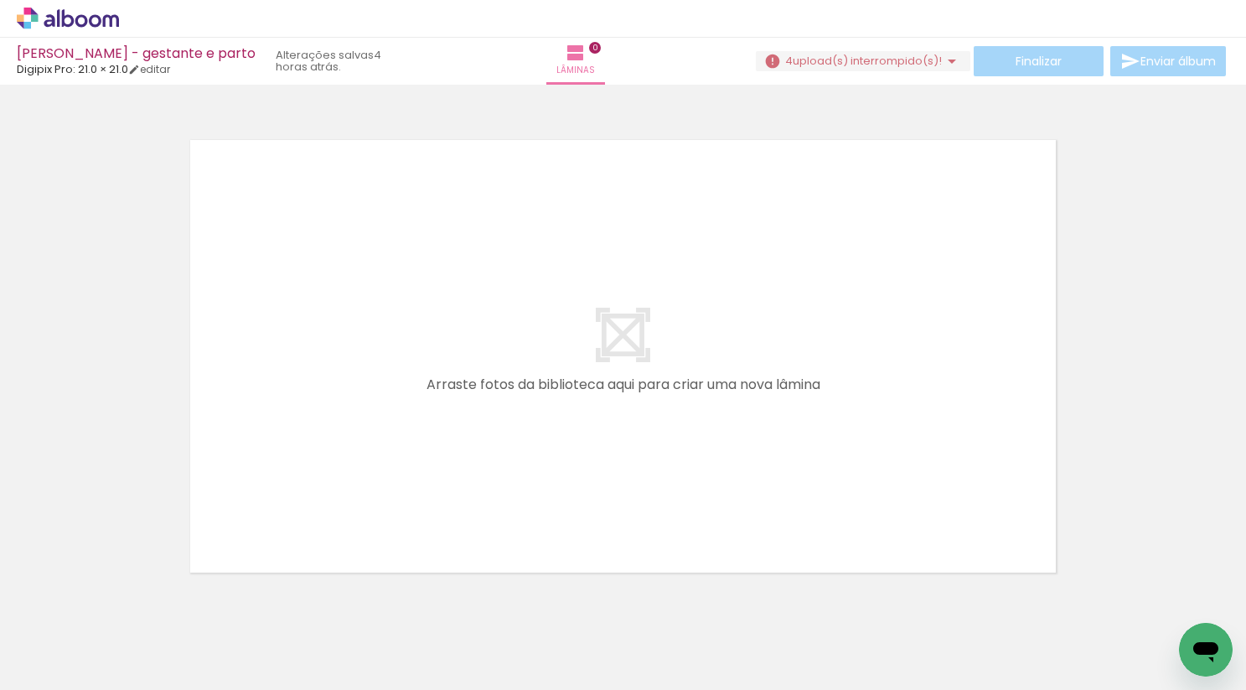
click at [901, 62] on span "upload(s) interrompido(s)!" at bounding box center [867, 61] width 149 height 16
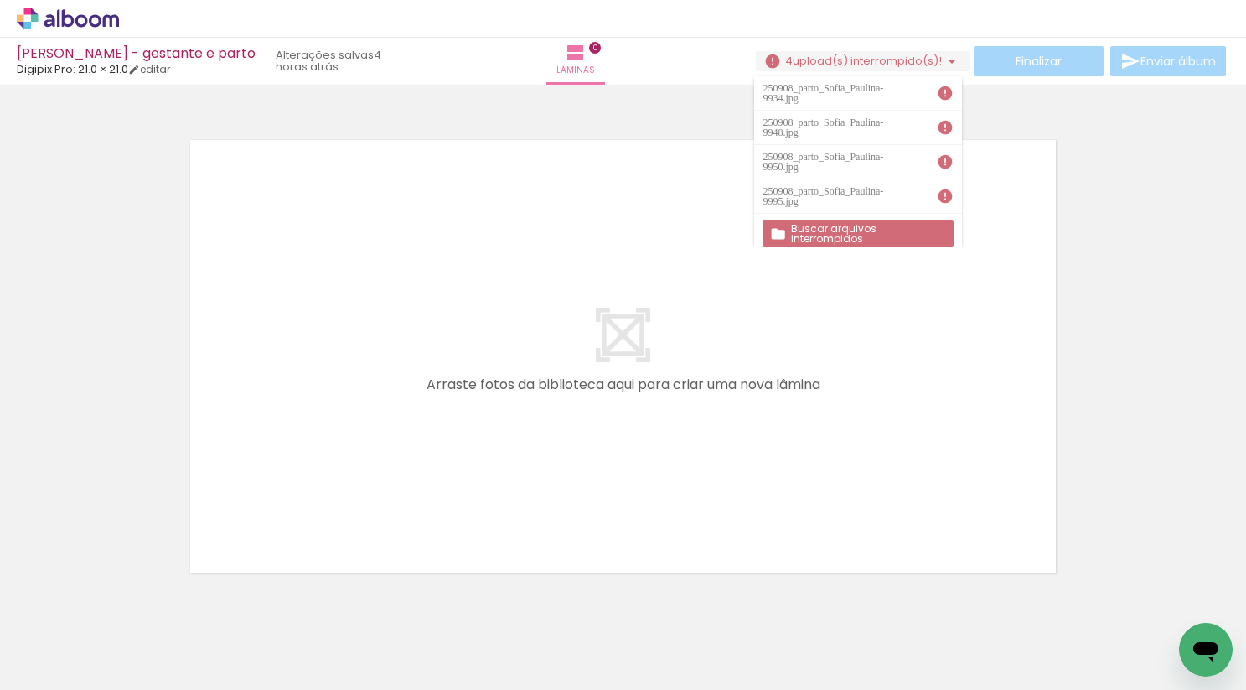
click at [1133, 195] on div at bounding box center [623, 335] width 1246 height 489
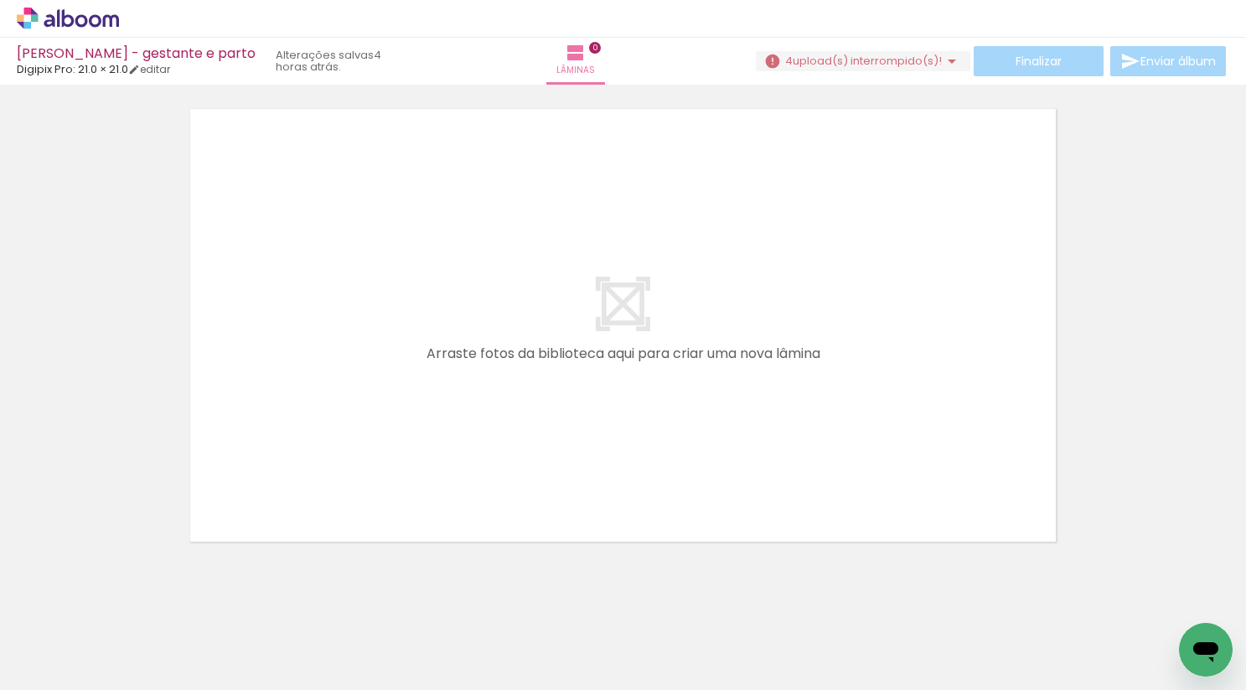
scroll to position [49, 0]
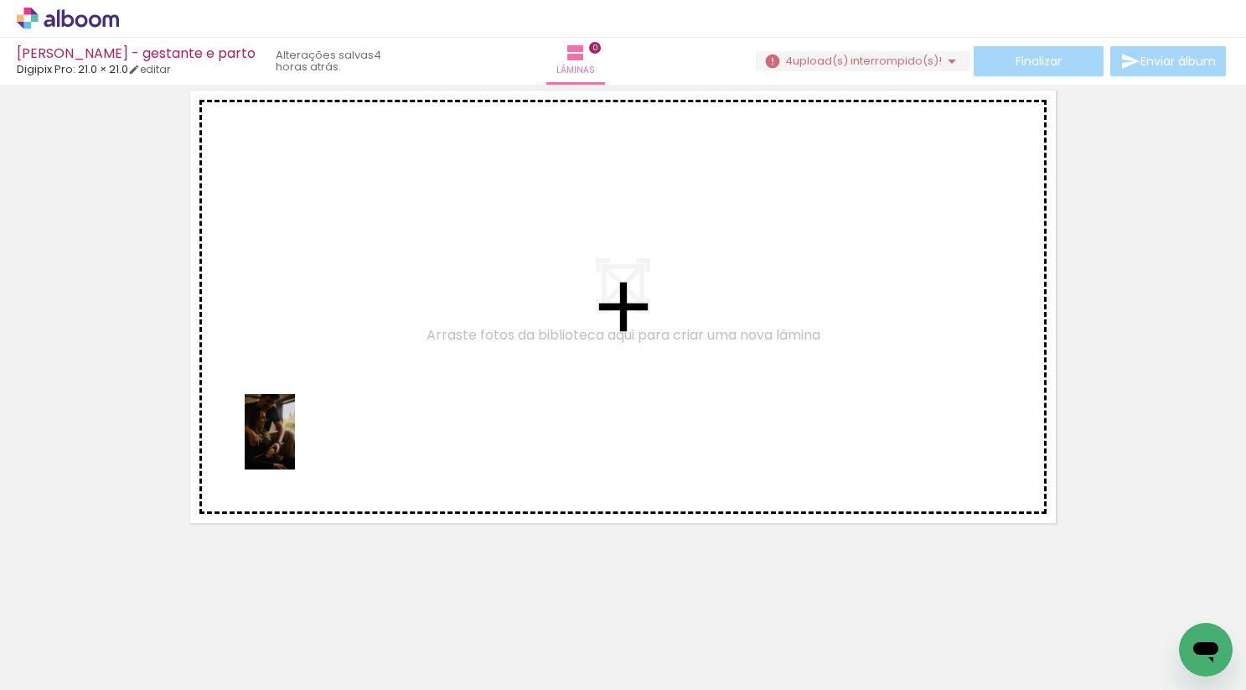
drag, startPoint x: 163, startPoint y: 632, endPoint x: 291, endPoint y: 446, distance: 226.0
click at [294, 444] on quentale-workspace at bounding box center [623, 345] width 1246 height 690
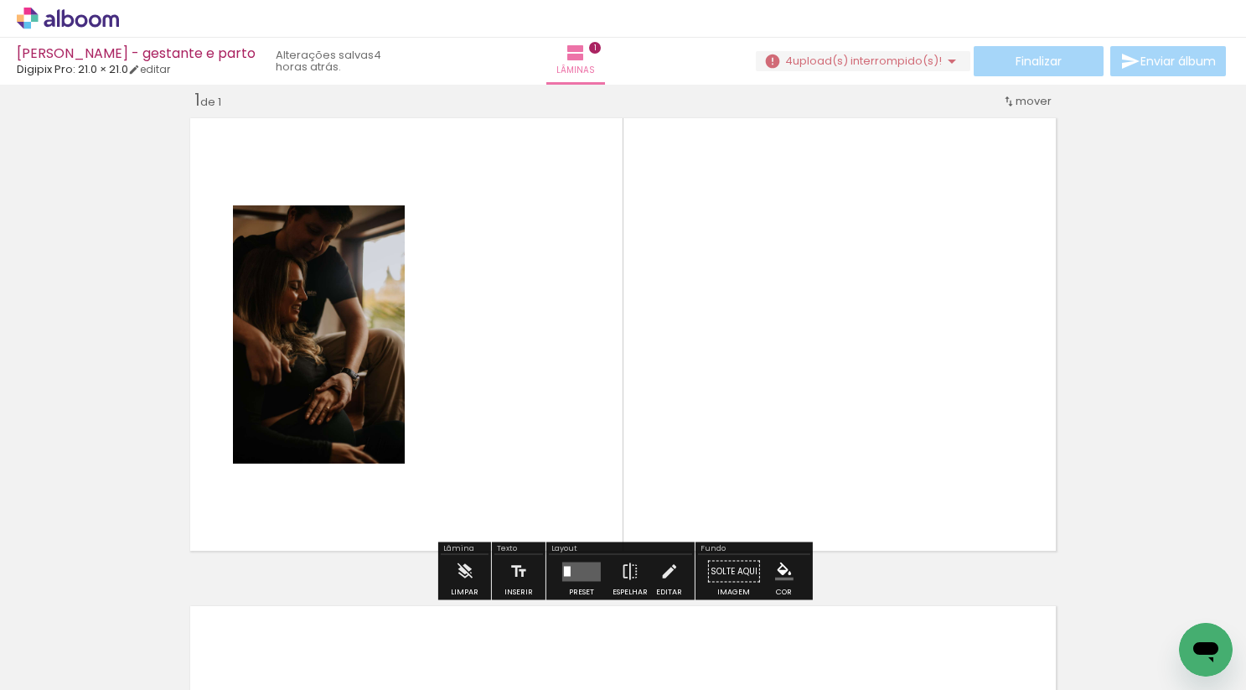
scroll to position [21, 0]
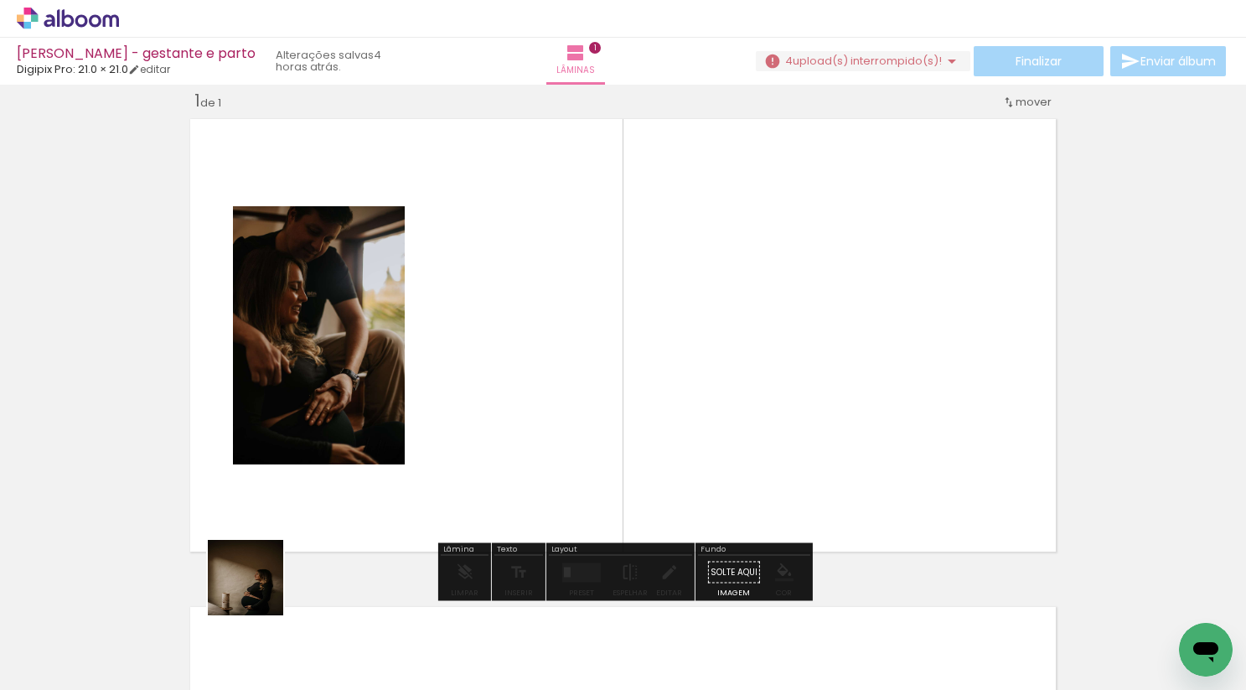
drag, startPoint x: 257, startPoint y: 605, endPoint x: 351, endPoint y: 453, distance: 178.4
click at [352, 453] on quentale-workspace at bounding box center [623, 345] width 1246 height 690
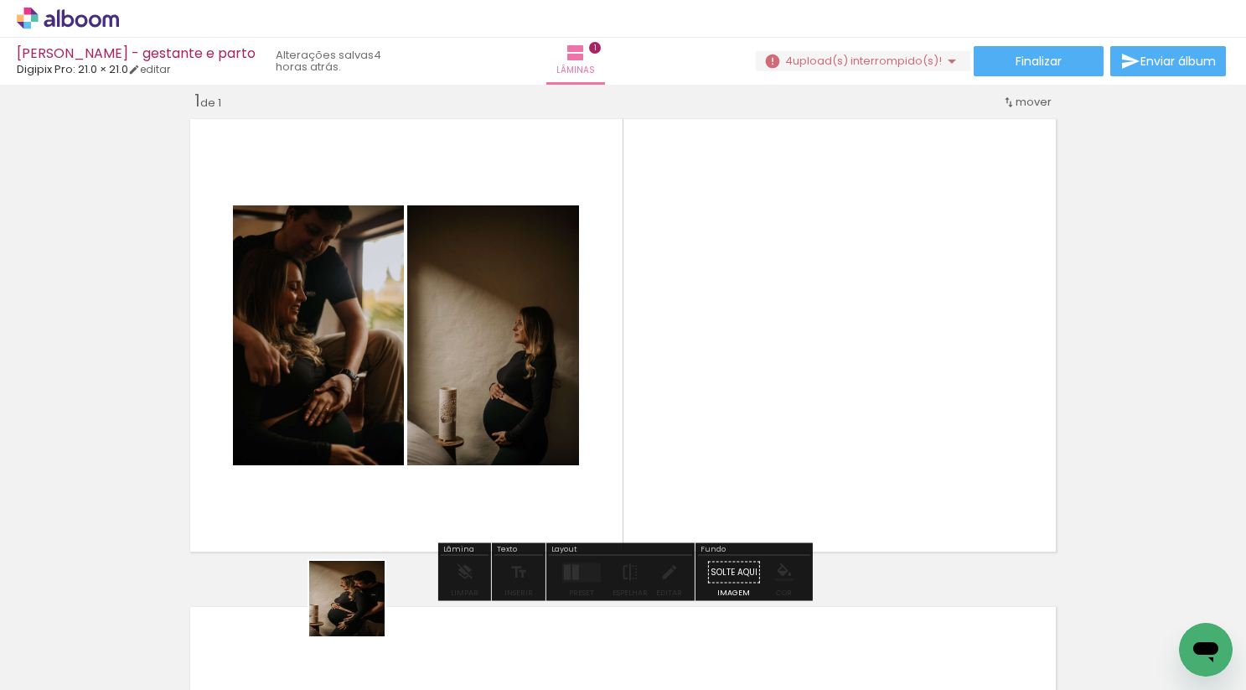
drag, startPoint x: 360, startPoint y: 625, endPoint x: 464, endPoint y: 397, distance: 250.9
click at [464, 397] on quentale-workspace at bounding box center [623, 345] width 1246 height 690
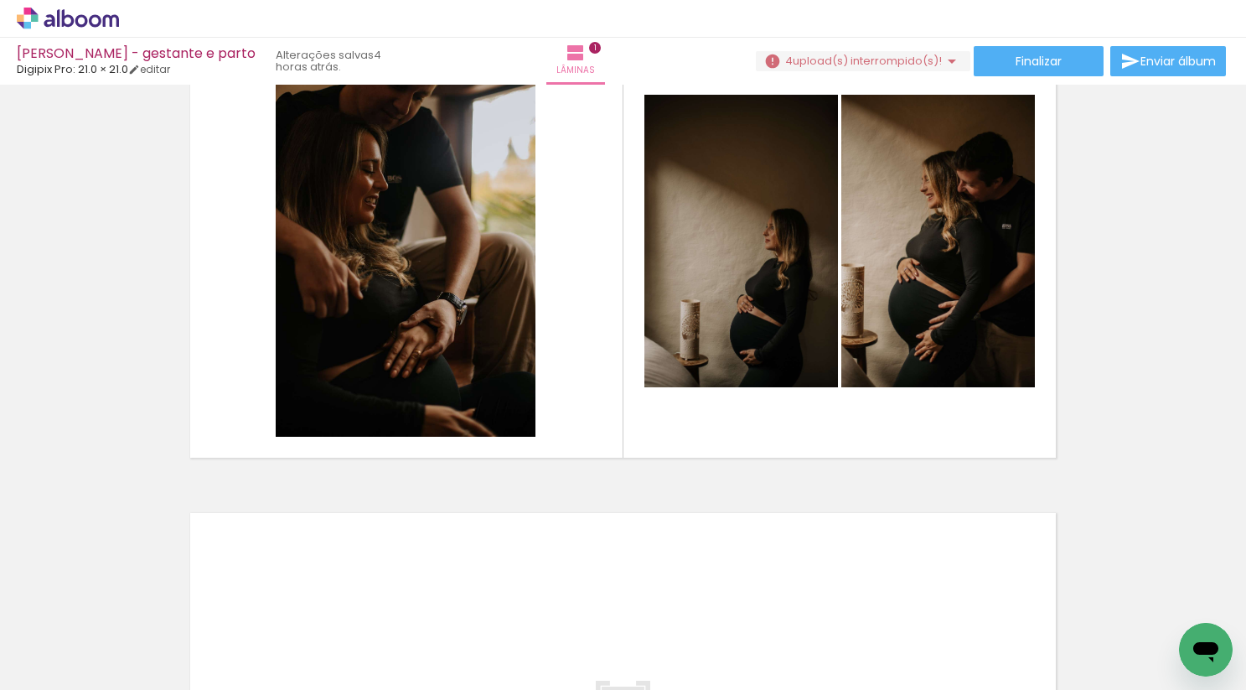
scroll to position [0, 0]
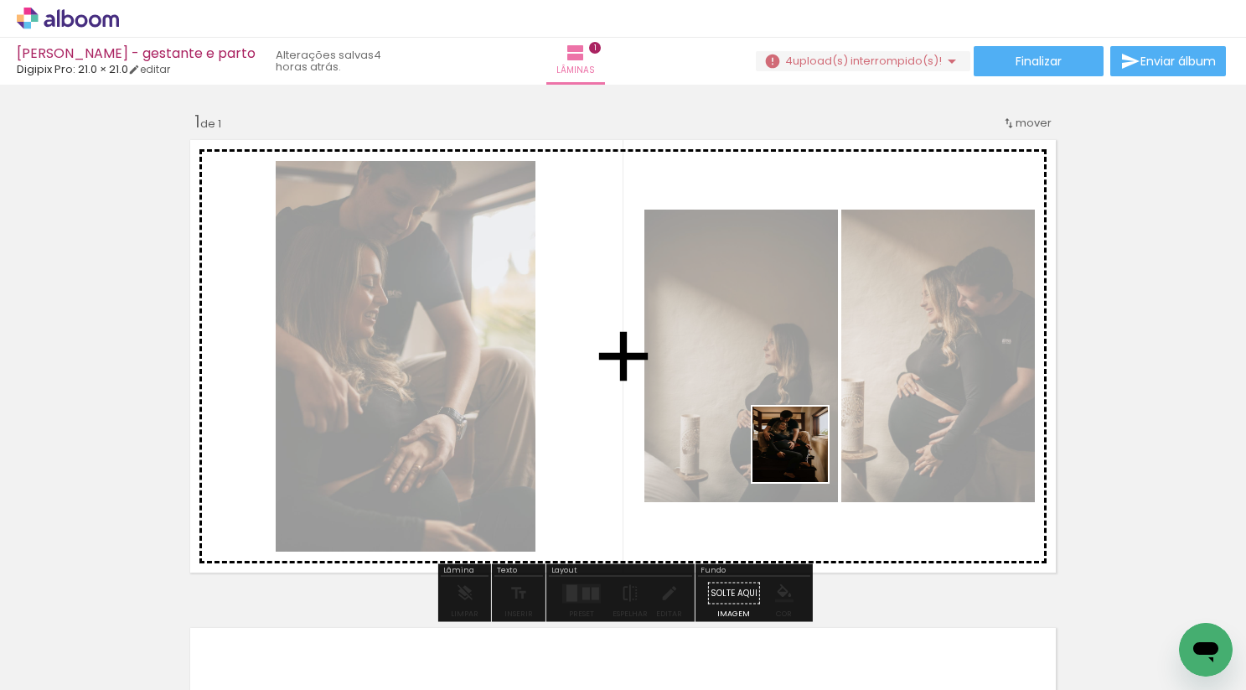
drag, startPoint x: 811, startPoint y: 617, endPoint x: 801, endPoint y: 453, distance: 163.8
click at [801, 453] on quentale-workspace at bounding box center [623, 345] width 1246 height 690
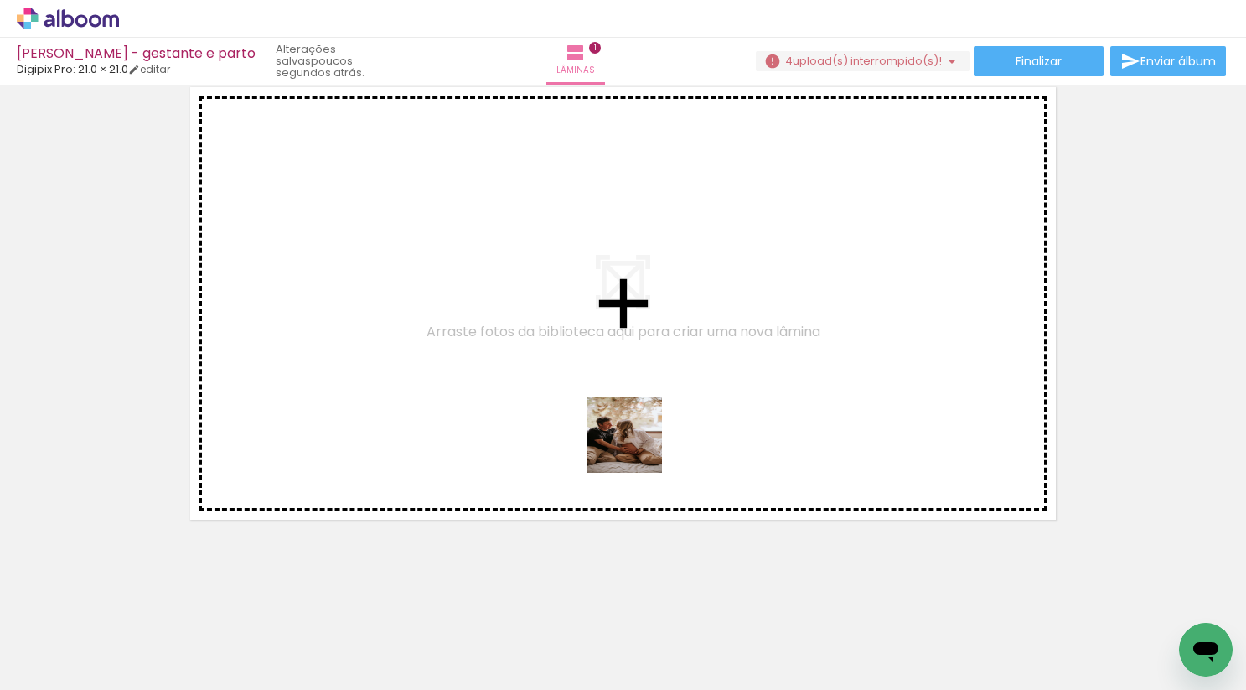
drag, startPoint x: 633, startPoint y: 642, endPoint x: 632, endPoint y: 445, distance: 197.0
click at [635, 445] on quentale-workspace at bounding box center [623, 345] width 1246 height 690
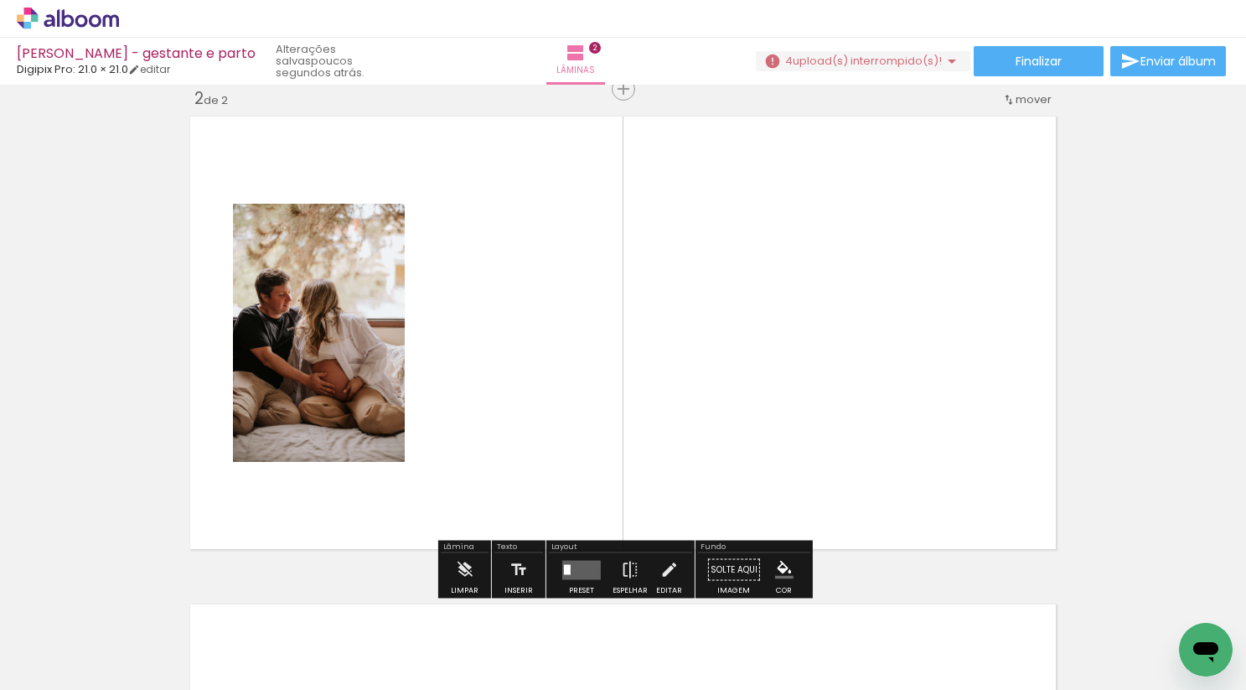
scroll to position [509, 0]
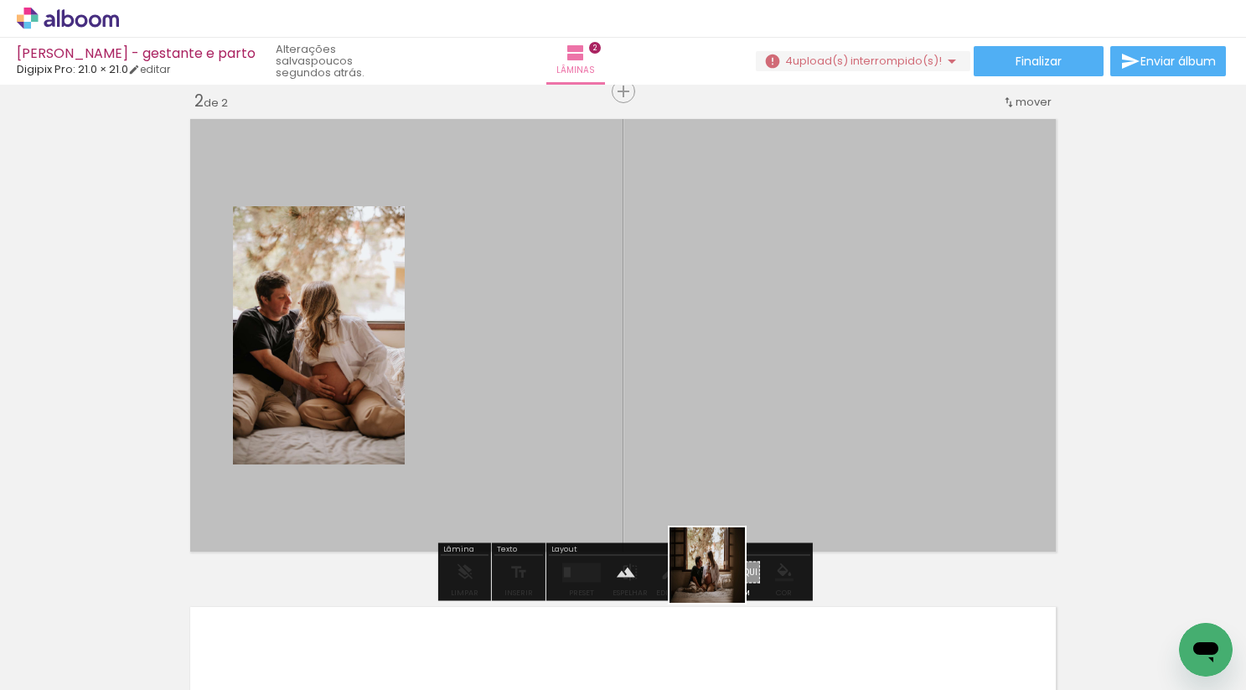
drag, startPoint x: 728, startPoint y: 629, endPoint x: 696, endPoint y: 394, distance: 237.0
click at [696, 394] on quentale-workspace at bounding box center [623, 345] width 1246 height 690
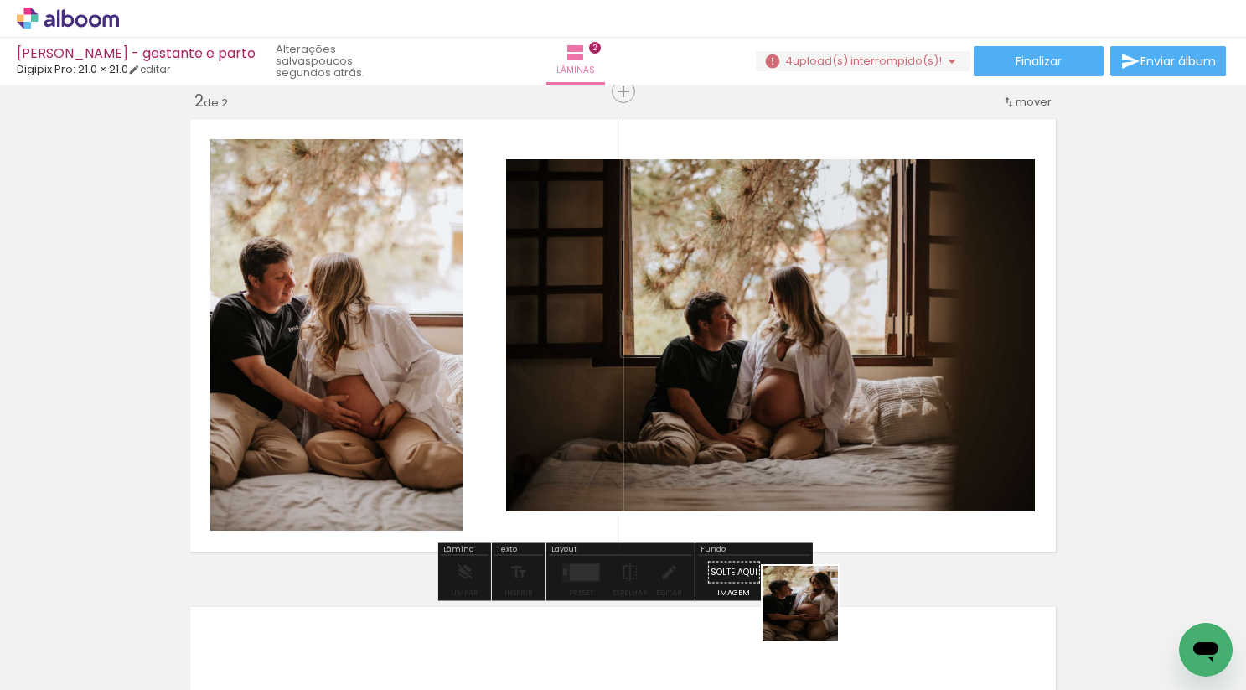
drag, startPoint x: 821, startPoint y: 639, endPoint x: 759, endPoint y: 343, distance: 302.3
click at [760, 343] on quentale-workspace at bounding box center [623, 345] width 1246 height 690
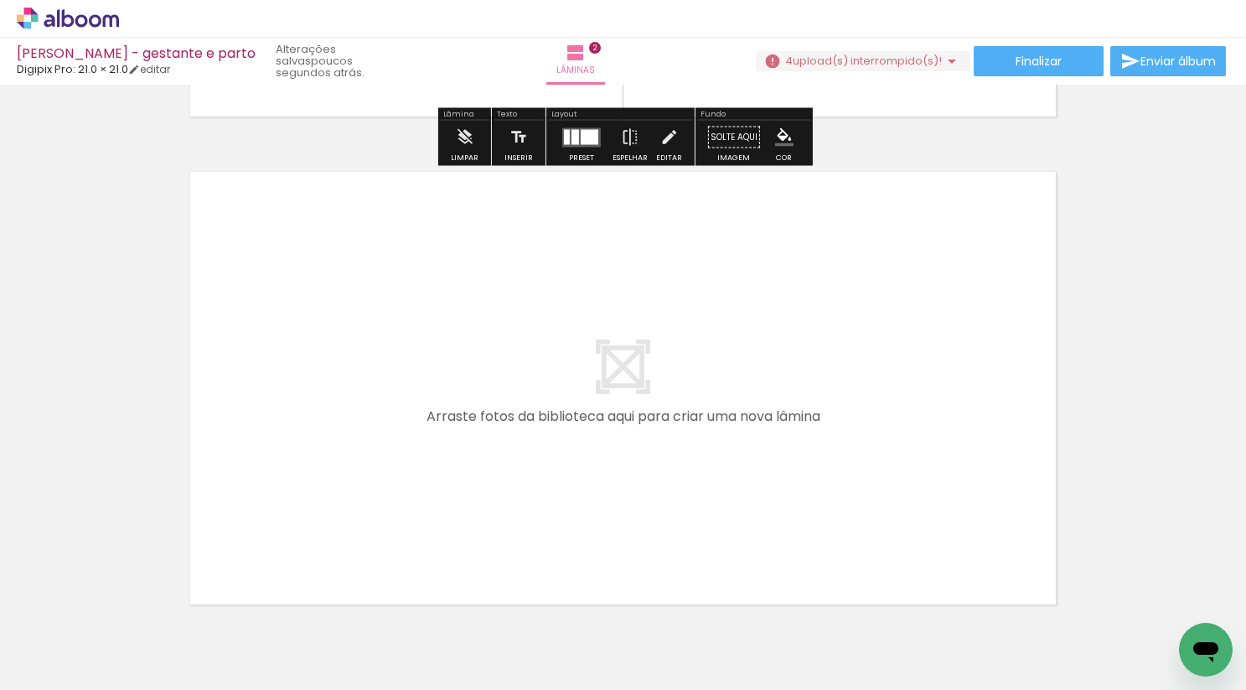
scroll to position [946, 0]
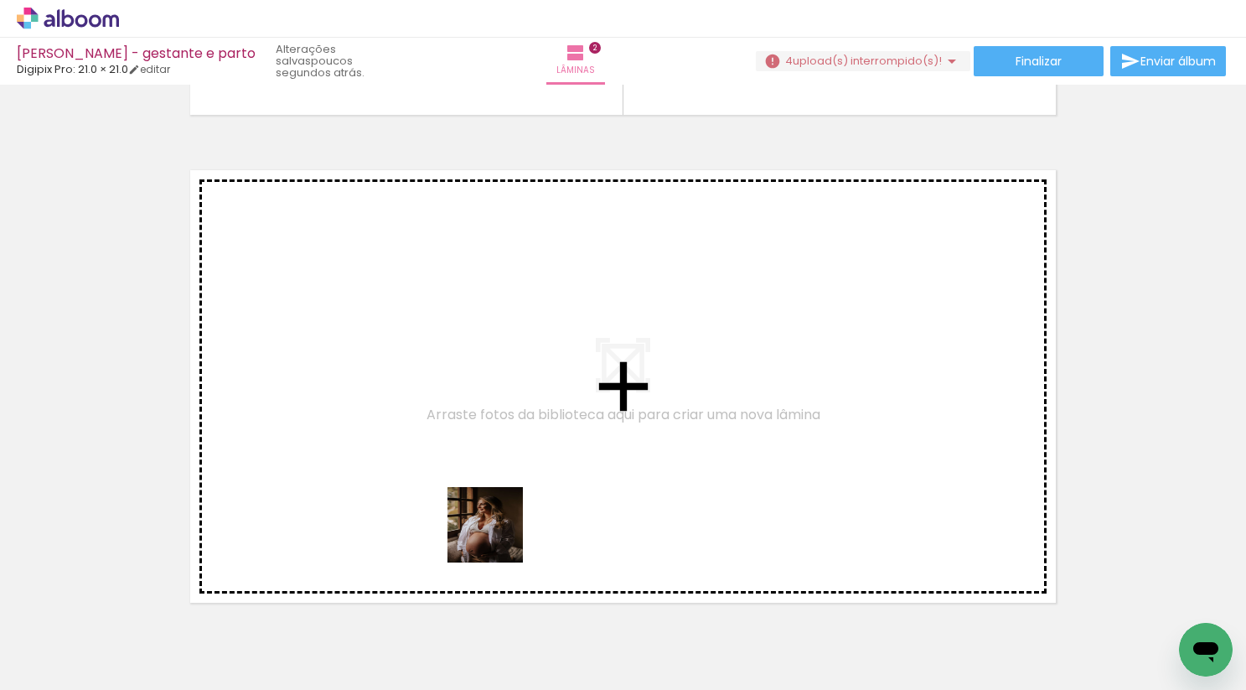
drag, startPoint x: 494, startPoint y: 615, endPoint x: 517, endPoint y: 473, distance: 144.4
click at [517, 473] on quentale-workspace at bounding box center [623, 345] width 1246 height 690
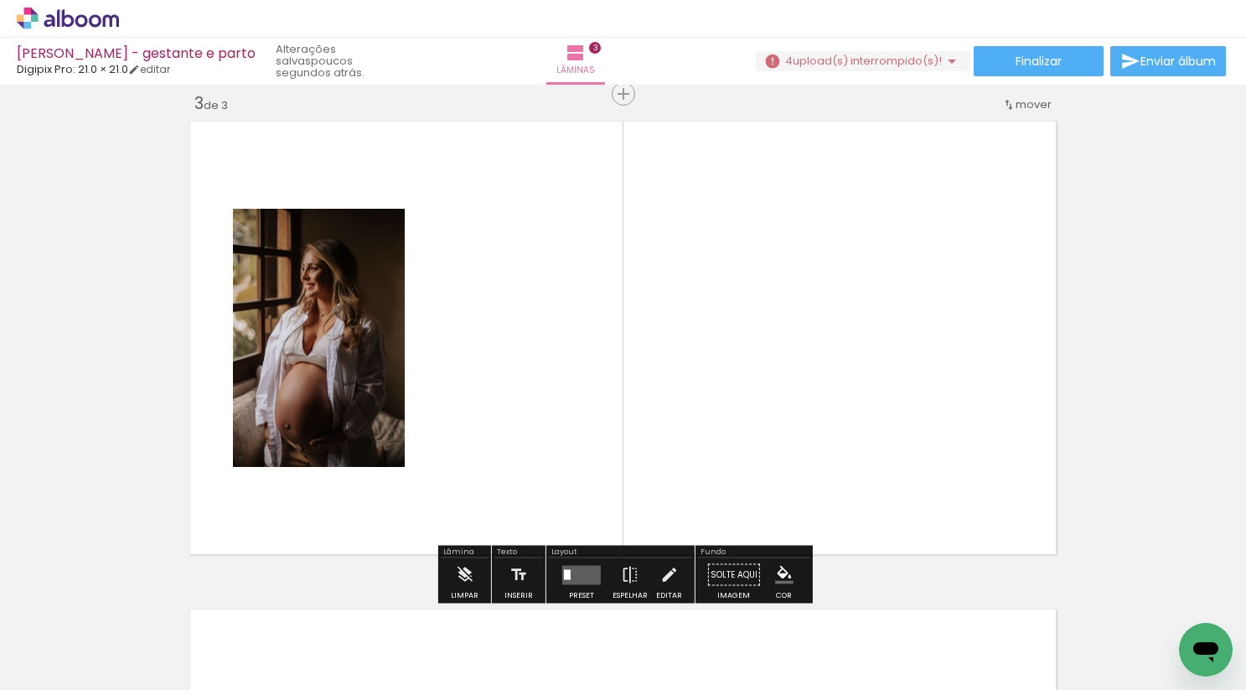
scroll to position [997, 0]
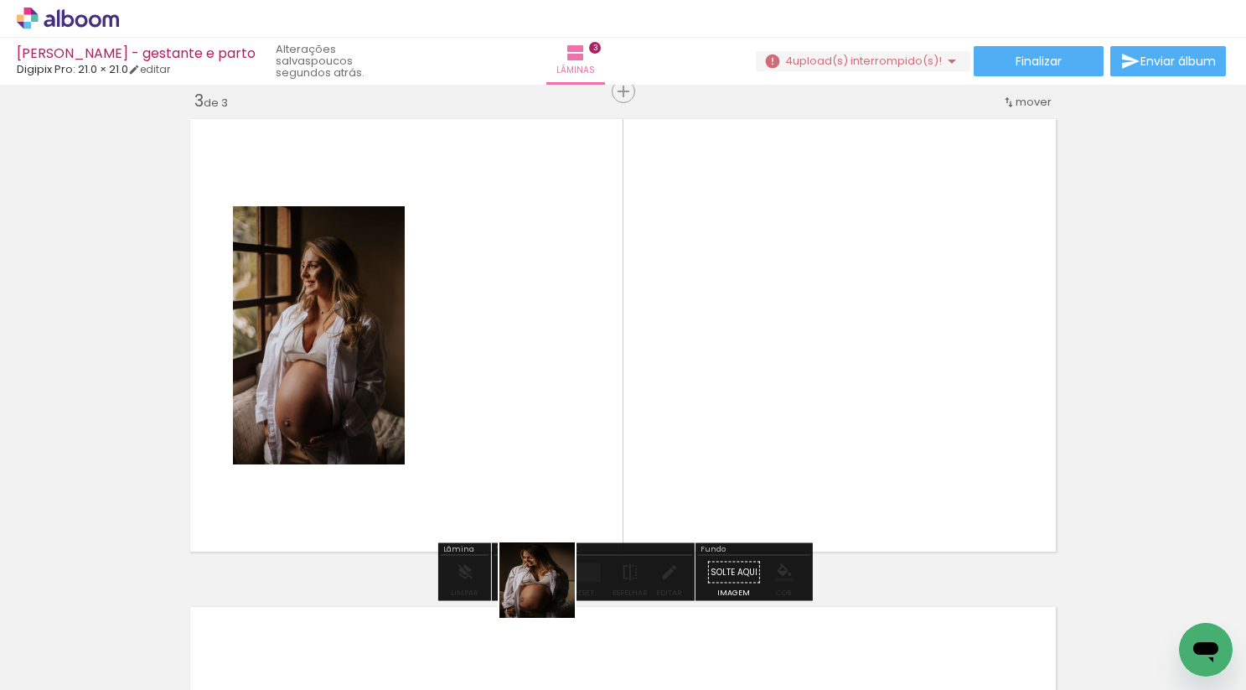
drag, startPoint x: 550, startPoint y: 630, endPoint x: 551, endPoint y: 393, distance: 237.2
click at [551, 393] on quentale-workspace at bounding box center [623, 345] width 1246 height 690
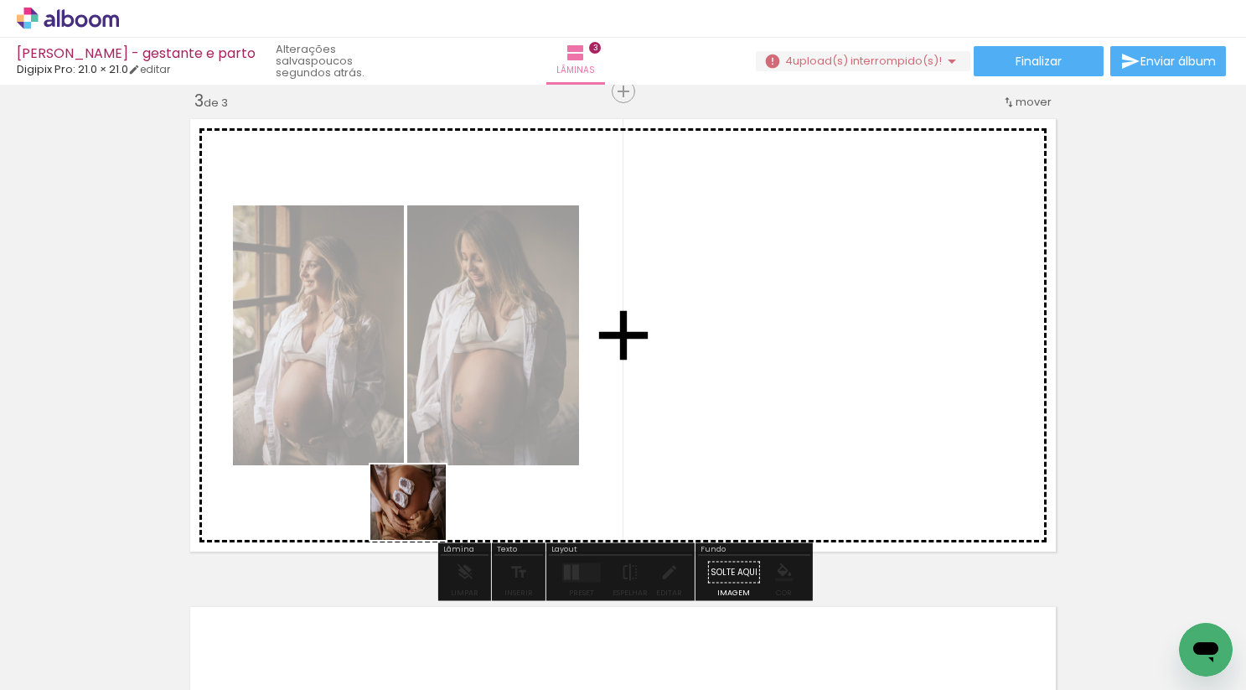
drag, startPoint x: 400, startPoint y: 645, endPoint x: 474, endPoint y: 389, distance: 266.1
click at [474, 389] on quentale-workspace at bounding box center [623, 345] width 1246 height 690
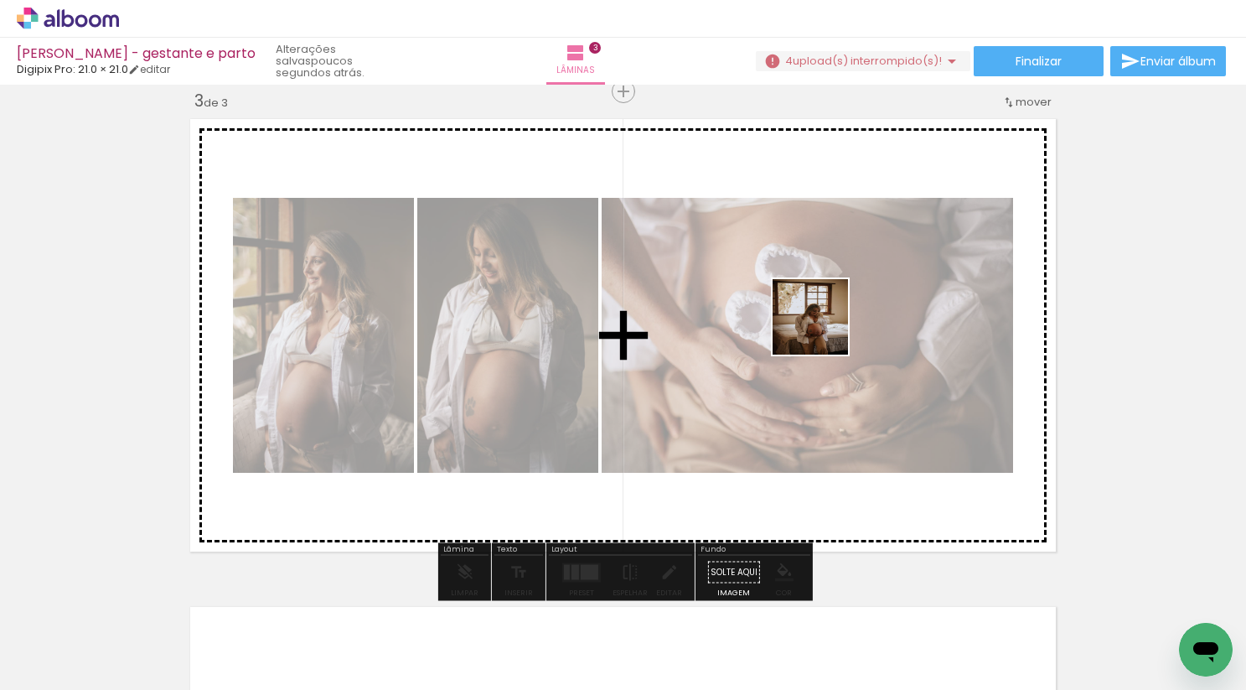
drag, startPoint x: 755, startPoint y: 629, endPoint x: 826, endPoint y: 326, distance: 310.7
click at [826, 326] on quentale-workspace at bounding box center [623, 345] width 1246 height 690
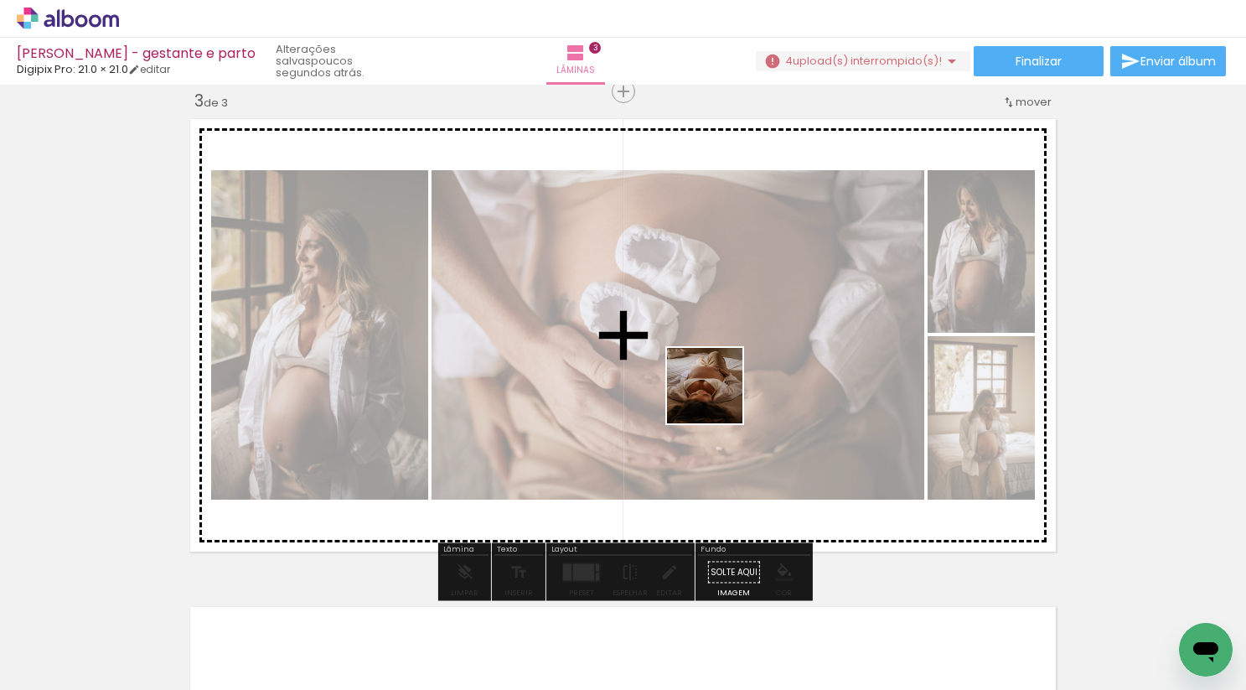
drag, startPoint x: 673, startPoint y: 641, endPoint x: 723, endPoint y: 377, distance: 268.6
click at [723, 377] on quentale-workspace at bounding box center [623, 345] width 1246 height 690
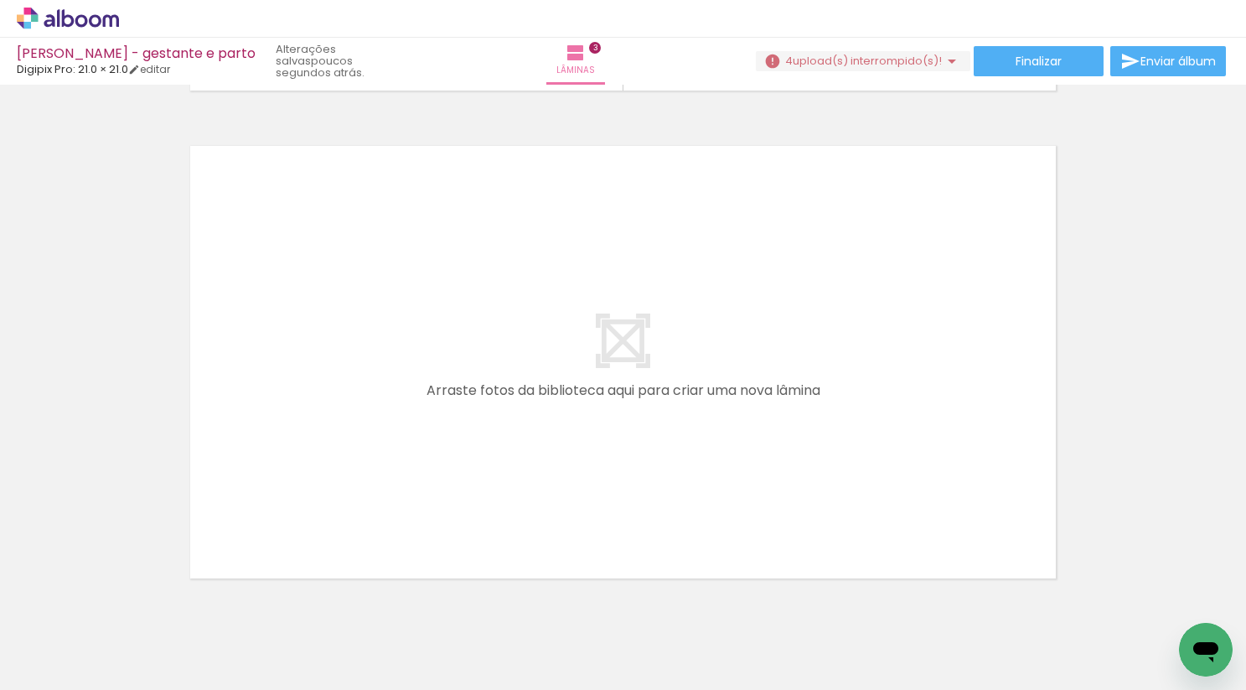
scroll to position [0, 811]
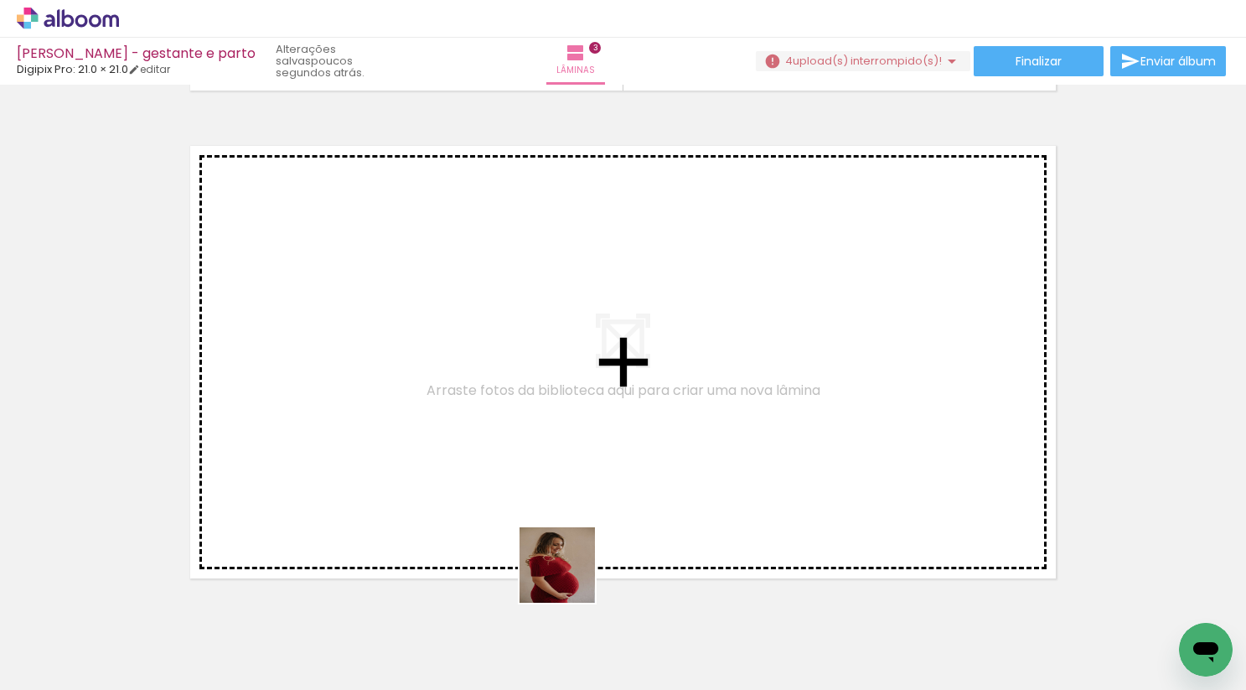
drag, startPoint x: 570, startPoint y: 628, endPoint x: 572, endPoint y: 461, distance: 166.8
click at [572, 461] on quentale-workspace at bounding box center [623, 345] width 1246 height 690
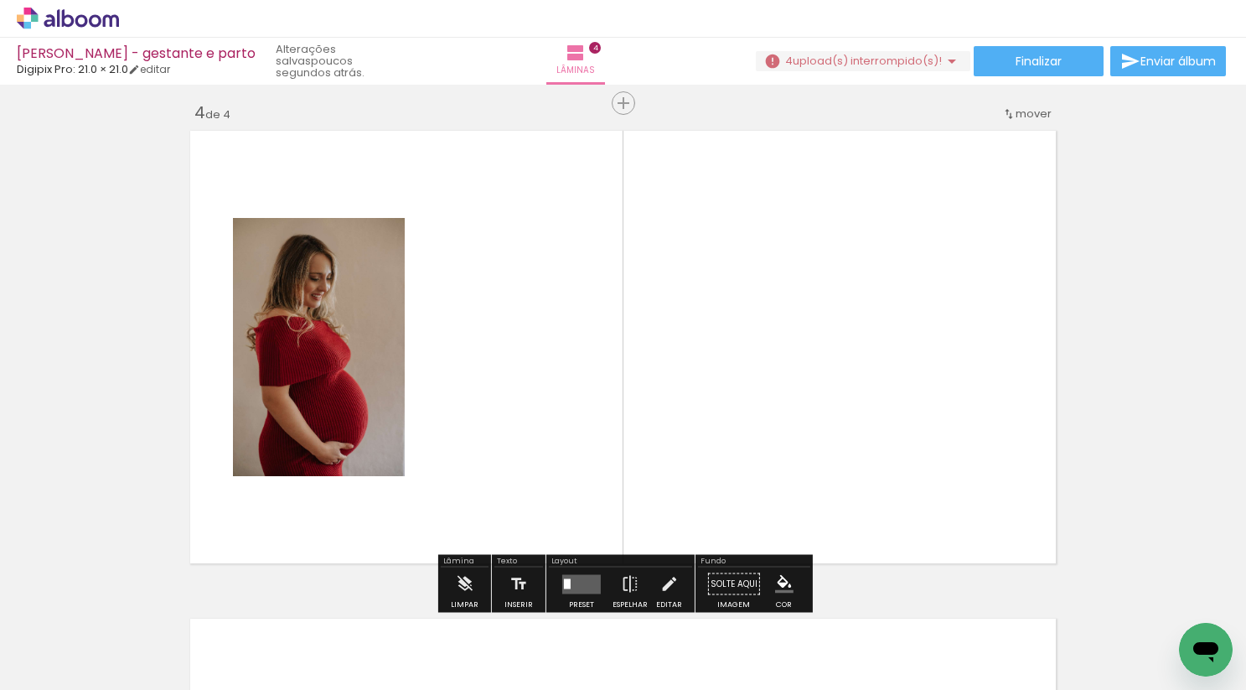
scroll to position [1484, 0]
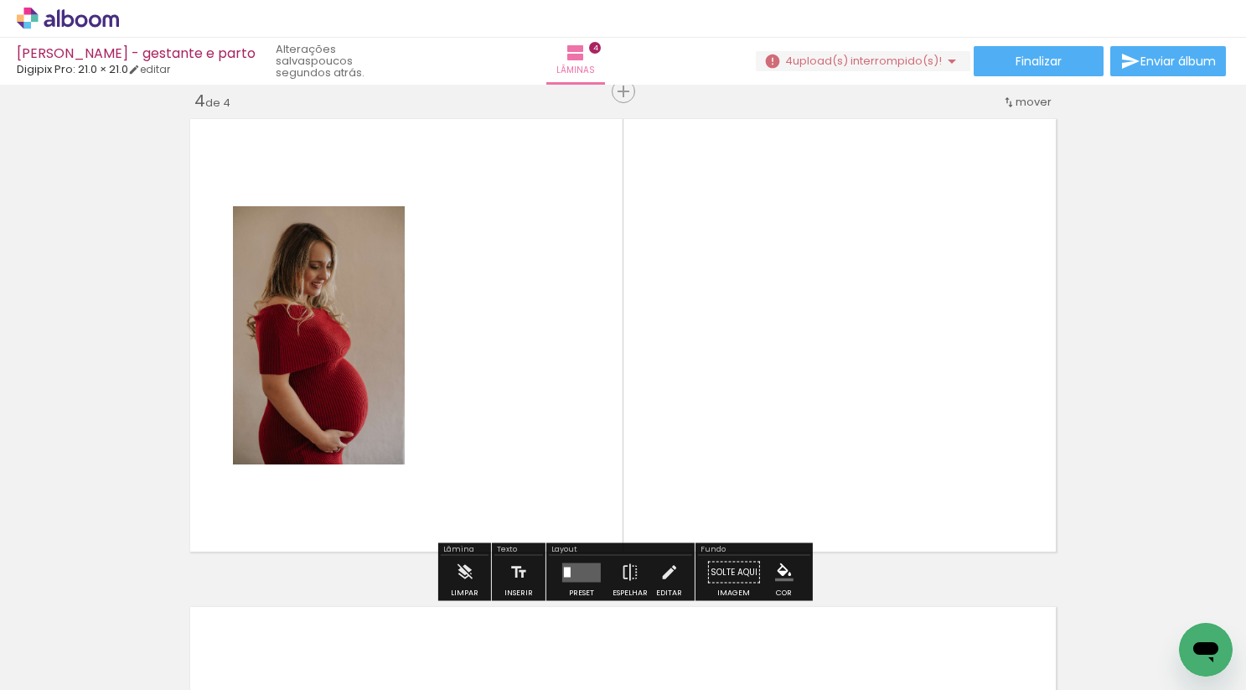
drag, startPoint x: 687, startPoint y: 637, endPoint x: 496, endPoint y: 444, distance: 271.5
click at [496, 444] on quentale-workspace at bounding box center [623, 345] width 1246 height 690
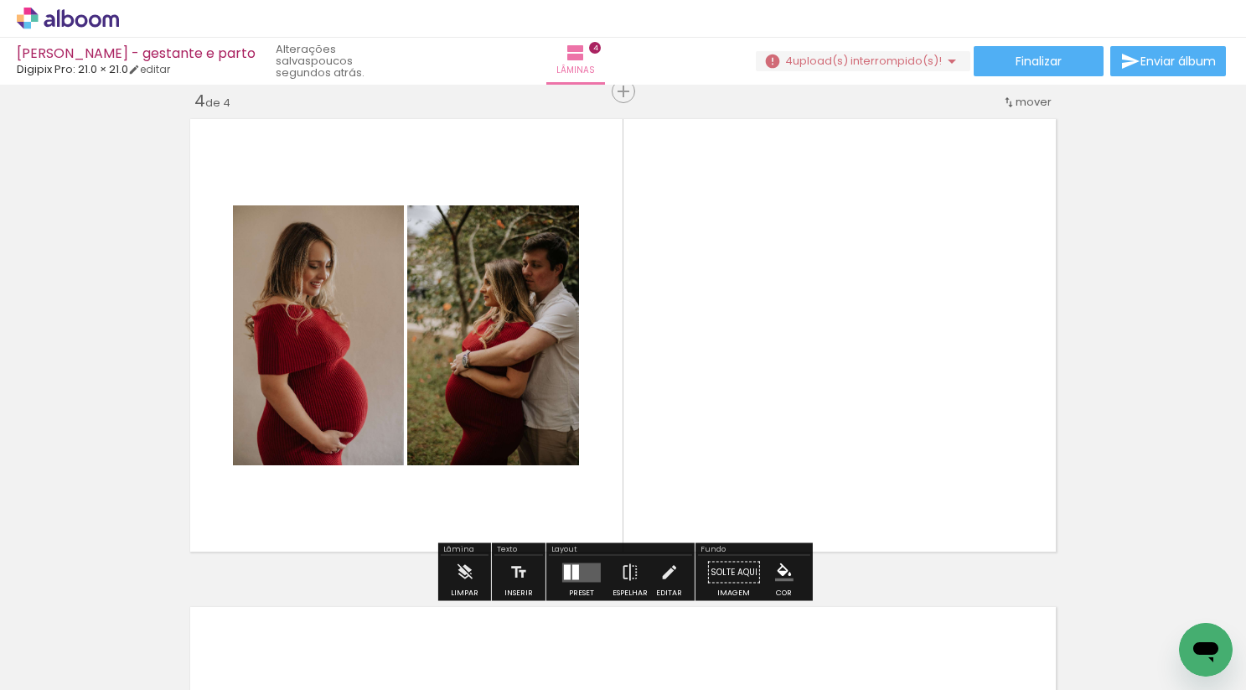
scroll to position [0, 958]
drag, startPoint x: 640, startPoint y: 640, endPoint x: 783, endPoint y: 357, distance: 317.1
click at [783, 357] on quentale-workspace at bounding box center [623, 345] width 1246 height 690
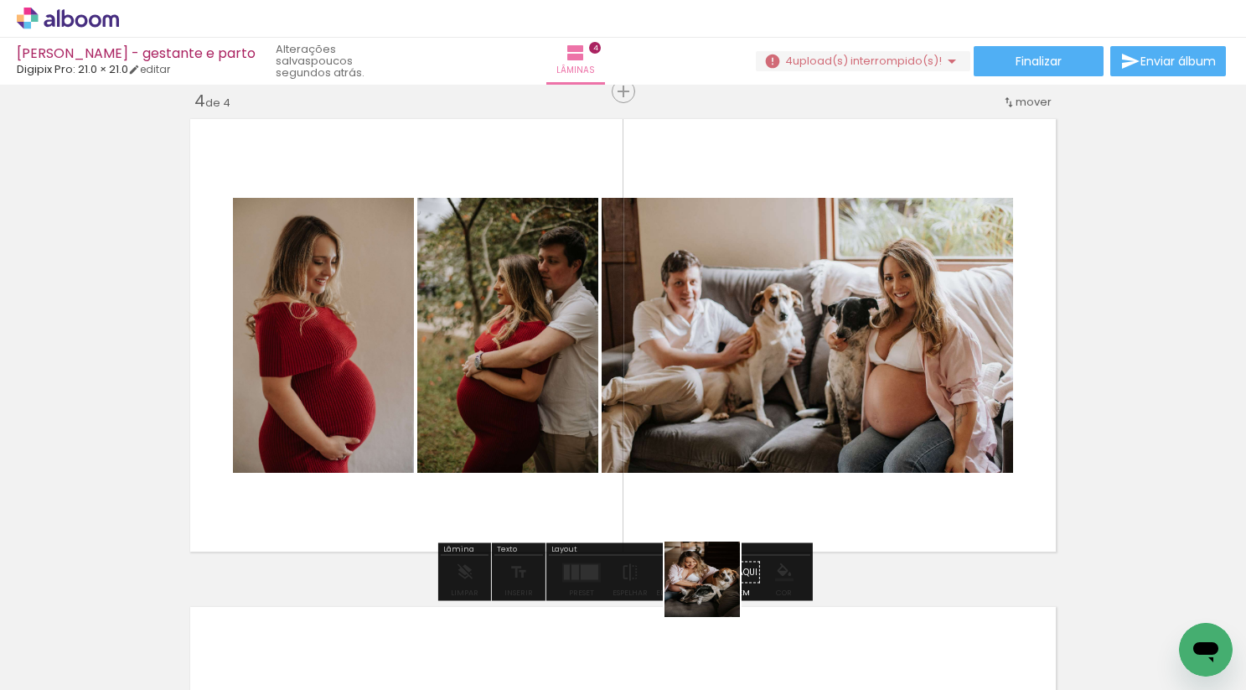
drag, startPoint x: 715, startPoint y: 640, endPoint x: 797, endPoint y: 278, distance: 371.3
click at [797, 278] on quentale-workspace at bounding box center [623, 345] width 1246 height 690
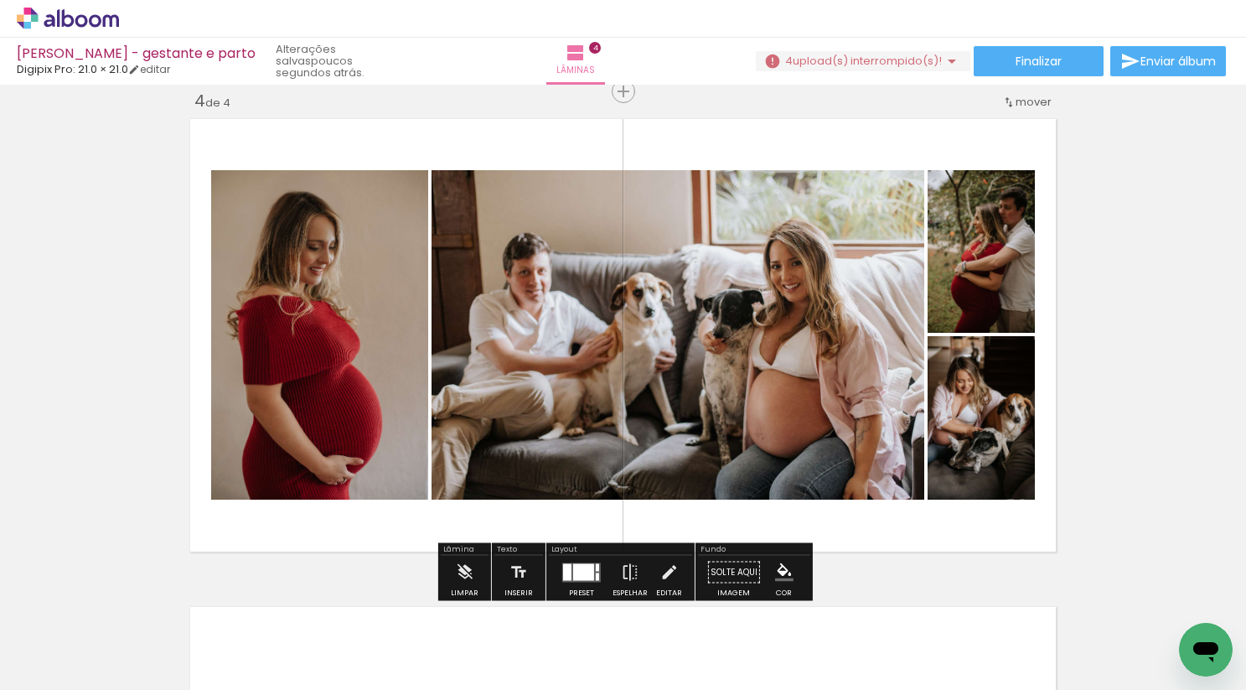
drag, startPoint x: 801, startPoint y: 619, endPoint x: 809, endPoint y: 347, distance: 271.7
click at [811, 345] on quentale-workspace at bounding box center [623, 345] width 1246 height 690
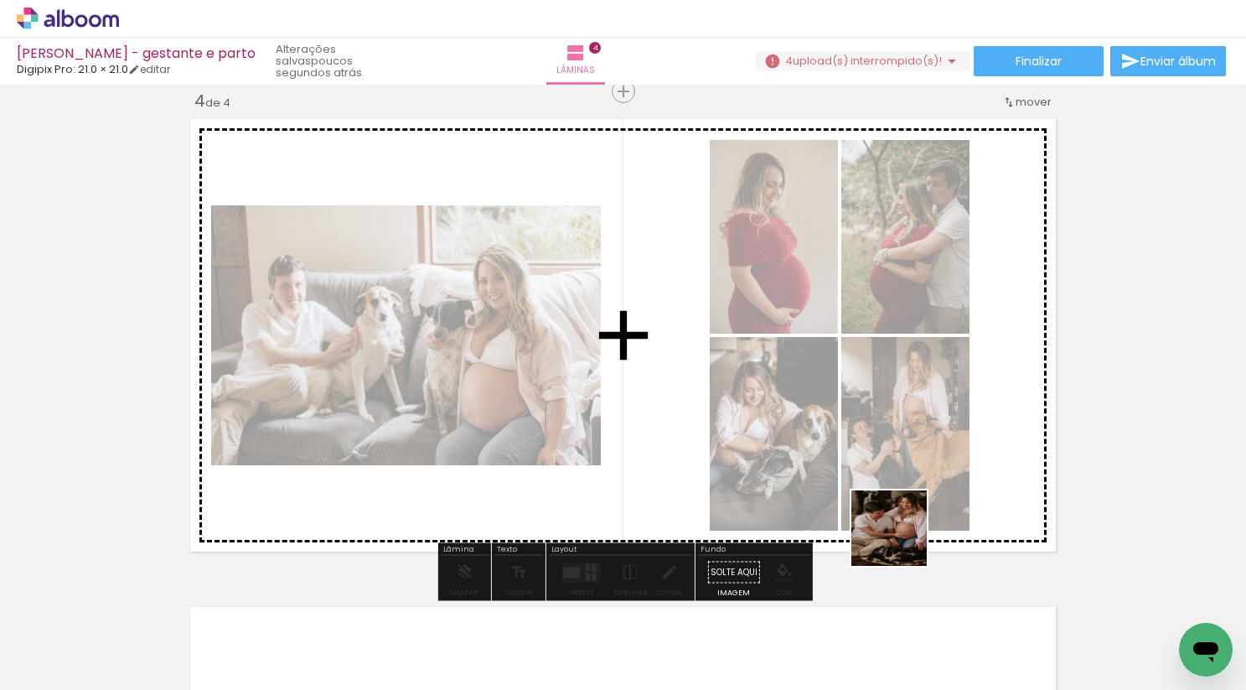
drag, startPoint x: 902, startPoint y: 619, endPoint x: 902, endPoint y: 448, distance: 171.0
click at [902, 448] on quentale-workspace at bounding box center [623, 345] width 1246 height 690
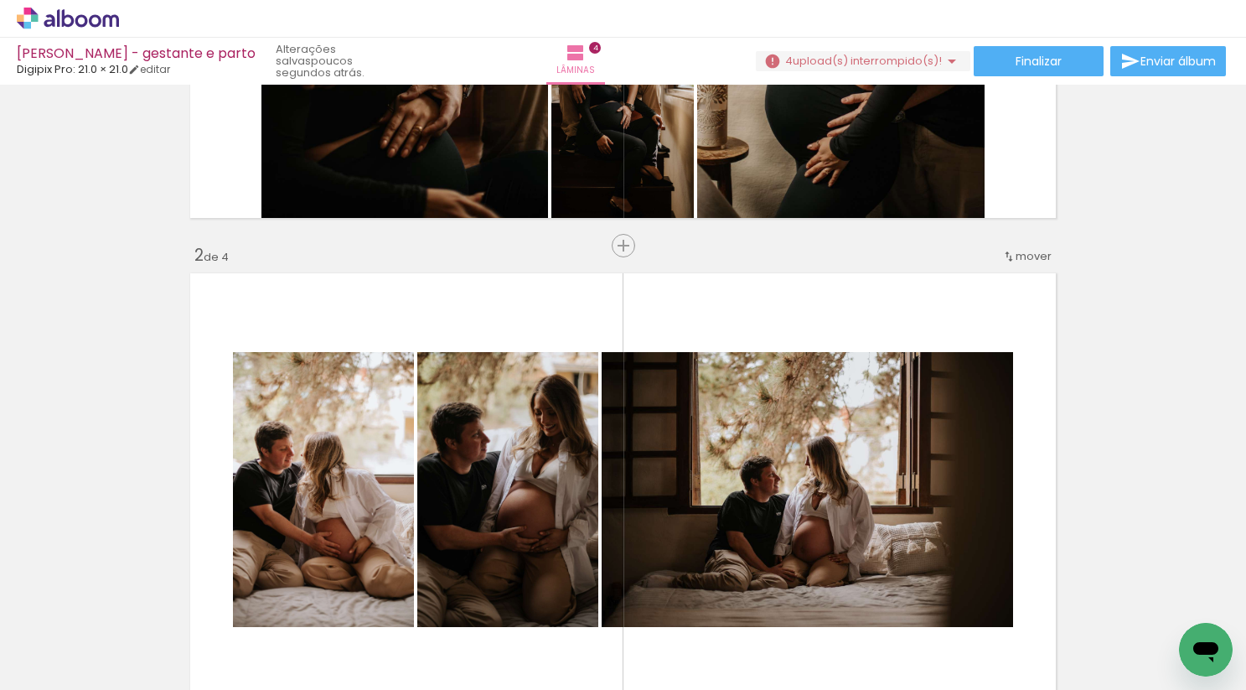
scroll to position [0, 18]
drag, startPoint x: 448, startPoint y: 635, endPoint x: 462, endPoint y: 579, distance: 57.7
click at [462, 579] on quentale-workspace at bounding box center [623, 345] width 1246 height 690
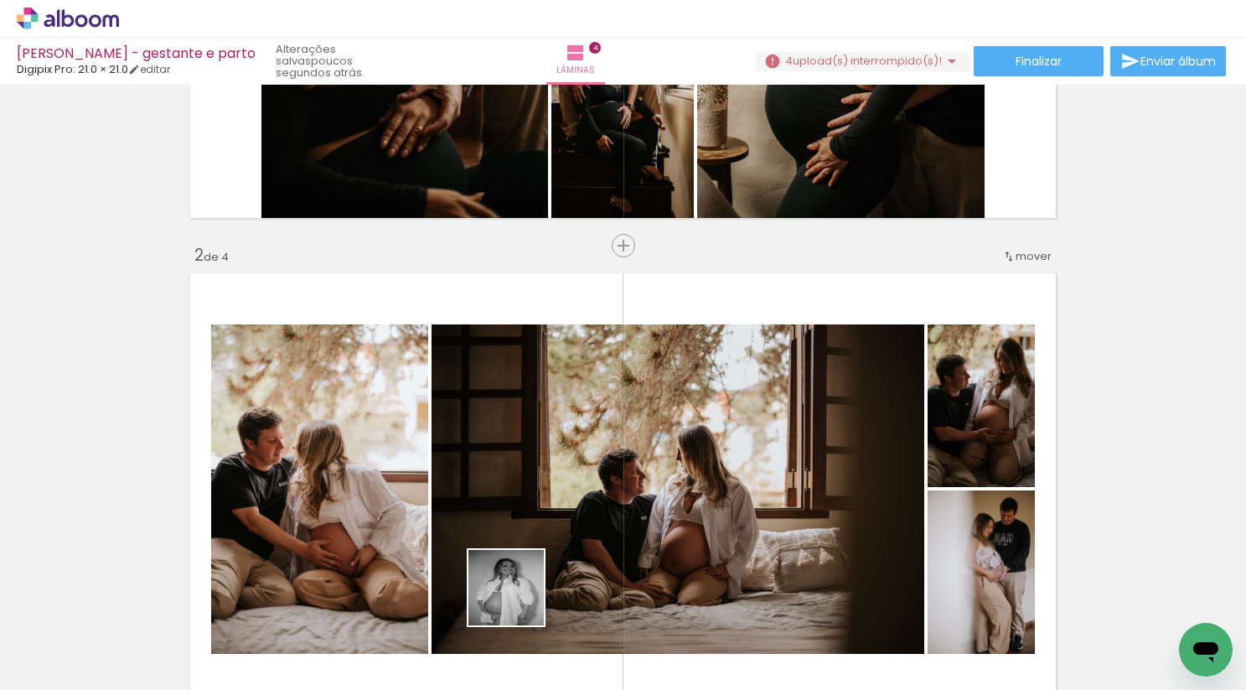
drag, startPoint x: 519, startPoint y: 633, endPoint x: 535, endPoint y: 507, distance: 126.7
click at [535, 507] on quentale-workspace at bounding box center [623, 345] width 1246 height 690
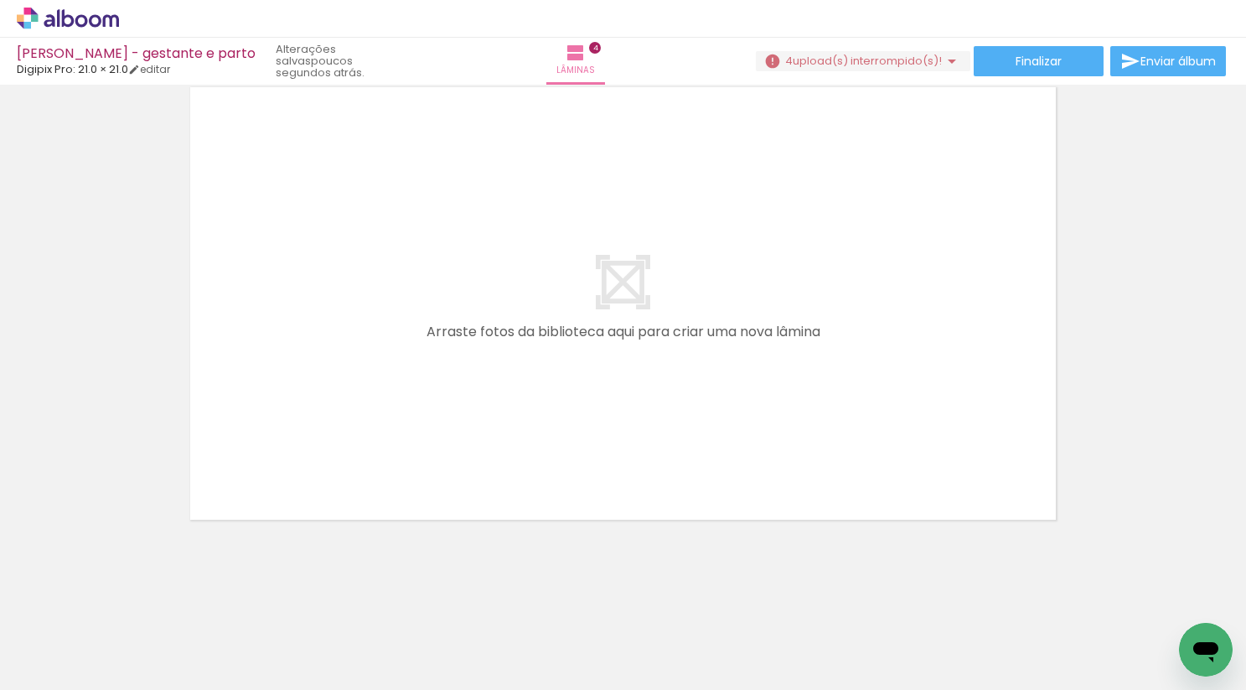
scroll to position [0, 1721]
click at [882, 65] on span "upload(s) interrompido(s)!" at bounding box center [867, 61] width 149 height 16
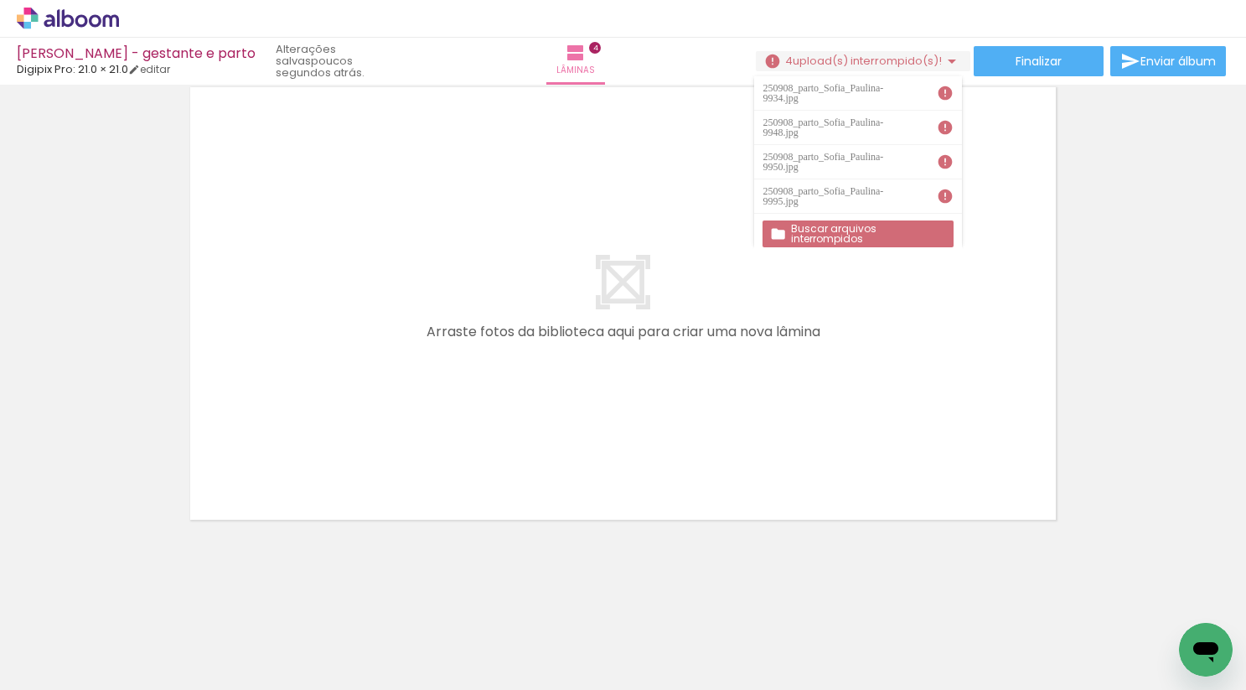
click at [0, 0] on slot "Buscar arquivos interrompidos" at bounding box center [0, 0] width 0 height 0
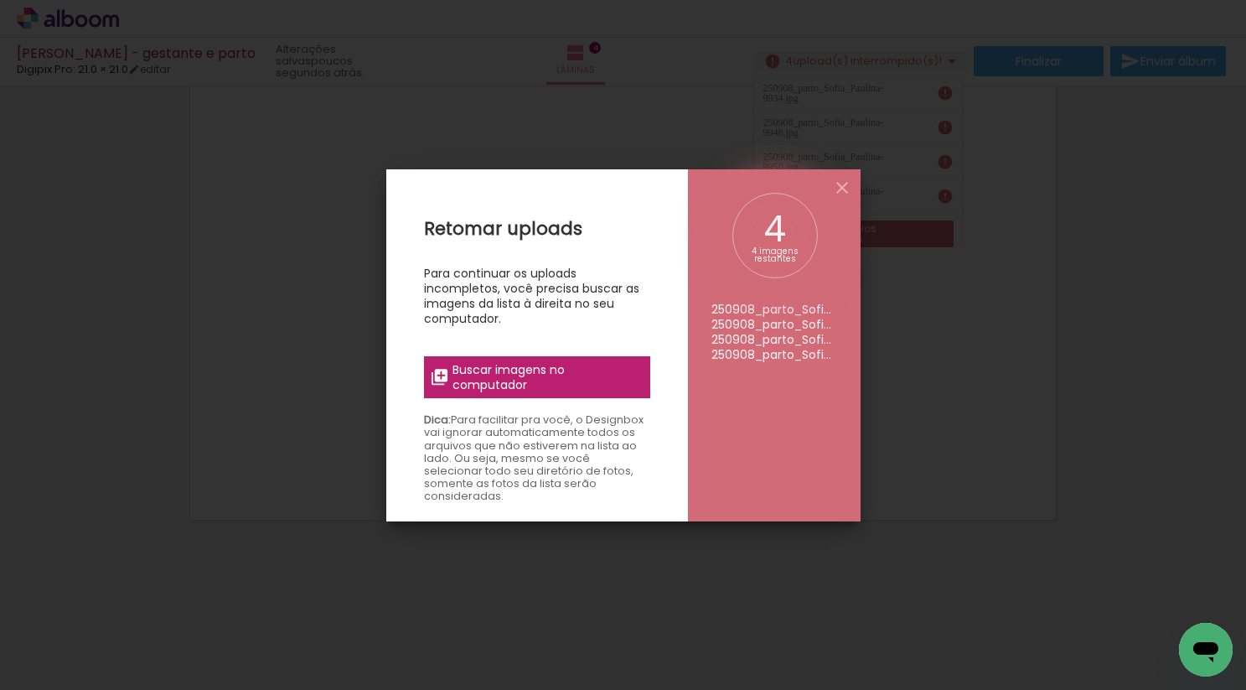
click at [589, 375] on span "Buscar imagens no computador" at bounding box center [546, 377] width 187 height 30
click at [0, 0] on input "file" at bounding box center [0, 0] width 0 height 0
click at [576, 381] on span "Buscar imagens no computador" at bounding box center [546, 377] width 187 height 30
click at [0, 0] on input "file" at bounding box center [0, 0] width 0 height 0
click at [619, 385] on span "Buscar imagens no computador" at bounding box center [546, 377] width 187 height 30
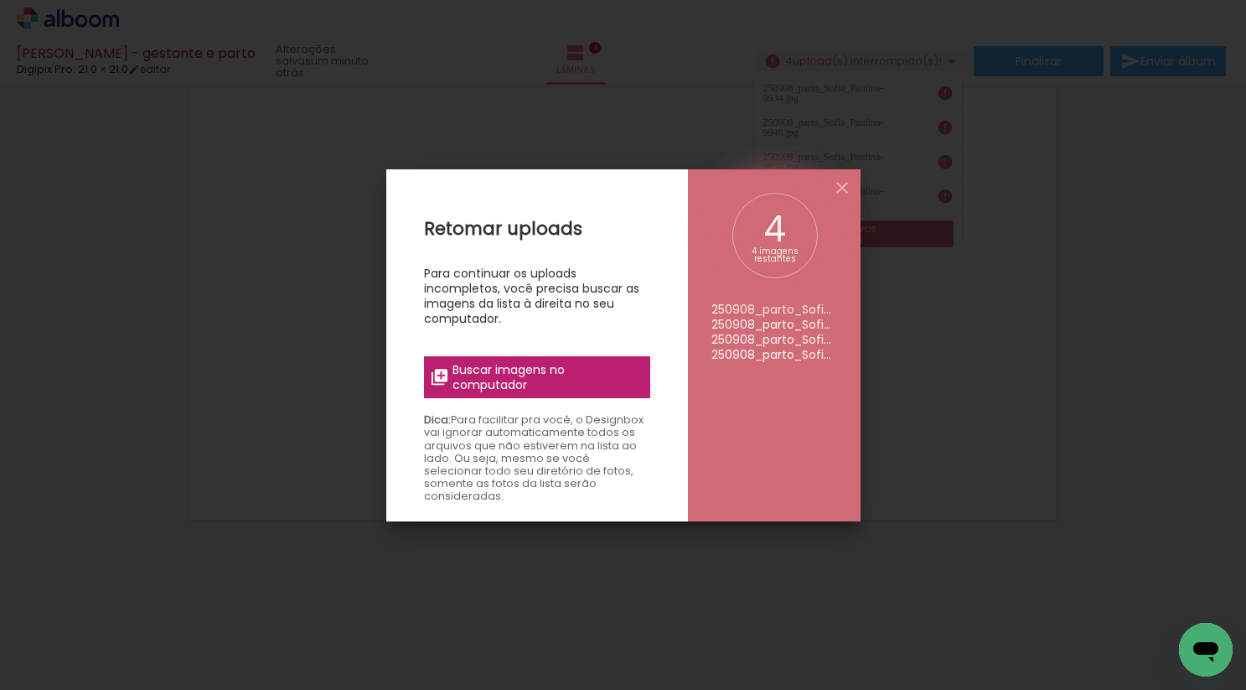
click at [0, 0] on input "file" at bounding box center [0, 0] width 0 height 0
click at [582, 384] on span "Buscar imagens no computador" at bounding box center [546, 377] width 187 height 30
click at [0, 0] on input "file" at bounding box center [0, 0] width 0 height 0
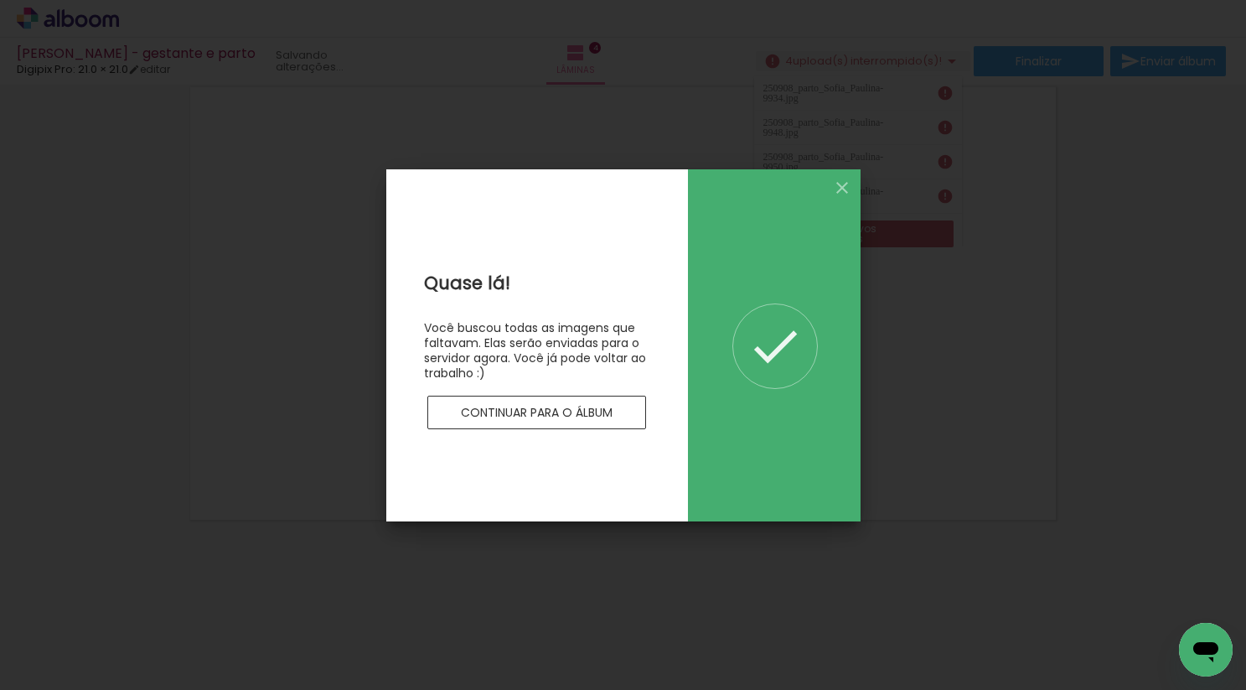
scroll to position [0, 0]
click at [0, 0] on slot "Continuar para o álbum" at bounding box center [0, 0] width 0 height 0
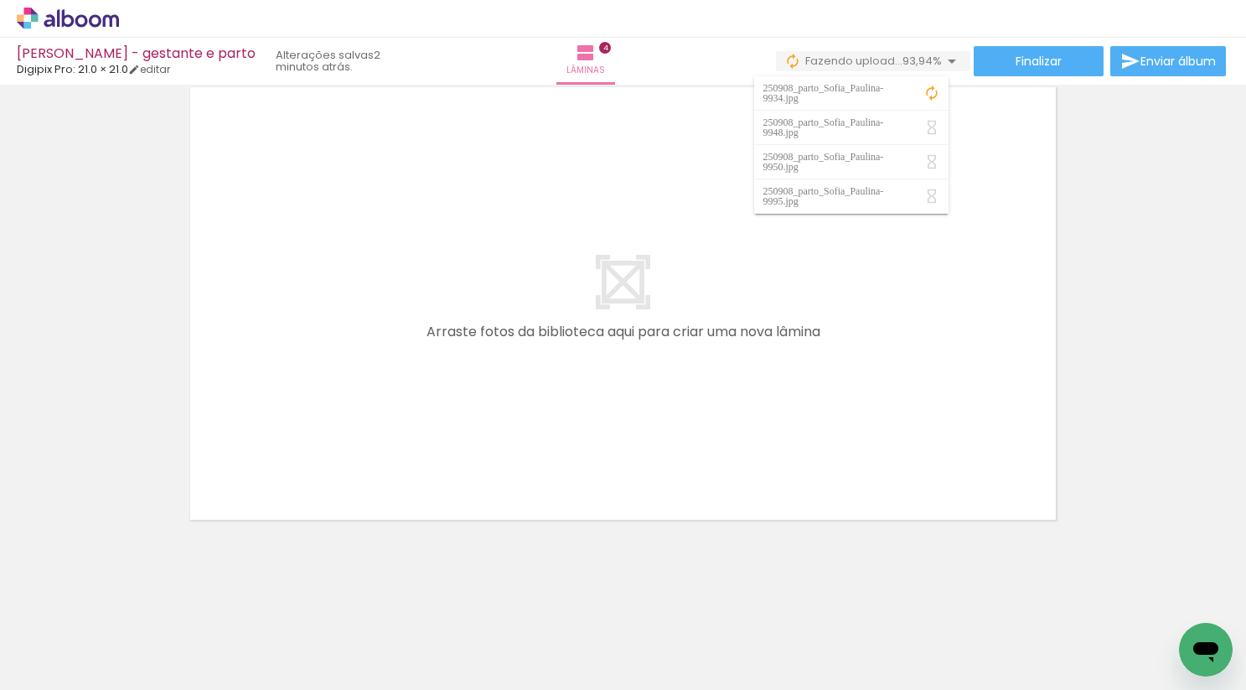
click at [942, 60] on iron-icon at bounding box center [952, 61] width 20 height 20
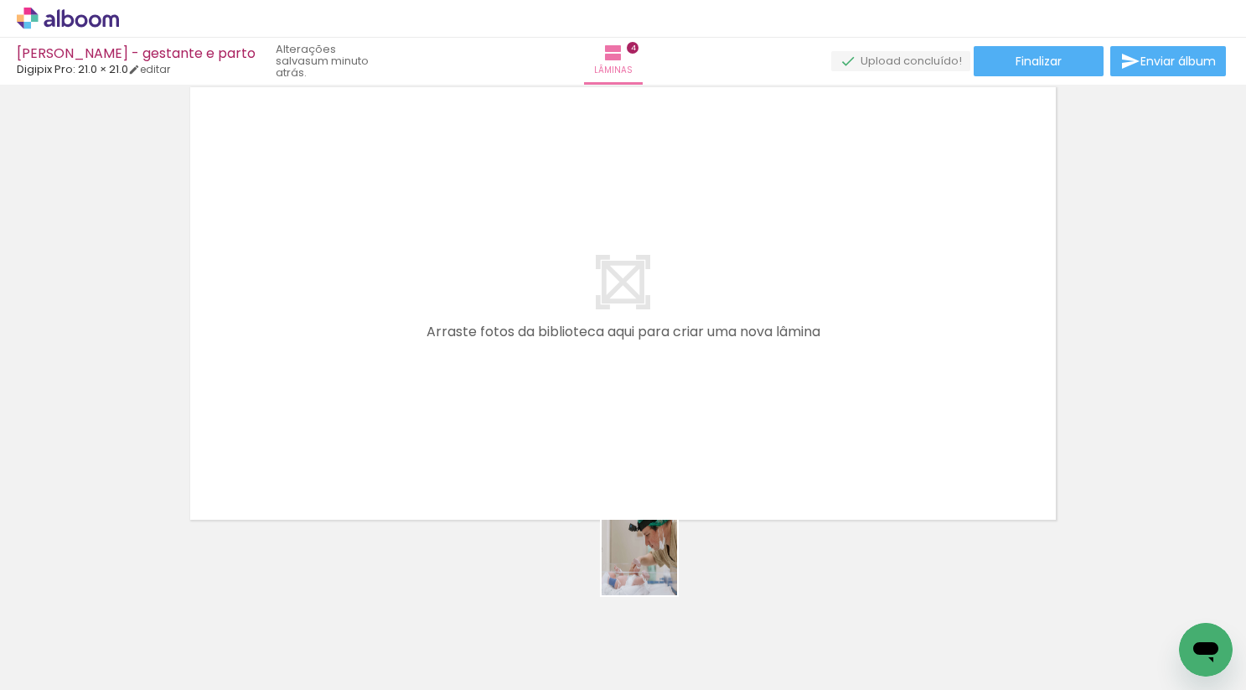
drag, startPoint x: 652, startPoint y: 643, endPoint x: 683, endPoint y: 453, distance: 192.8
click at [683, 453] on quentale-workspace at bounding box center [623, 345] width 1246 height 690
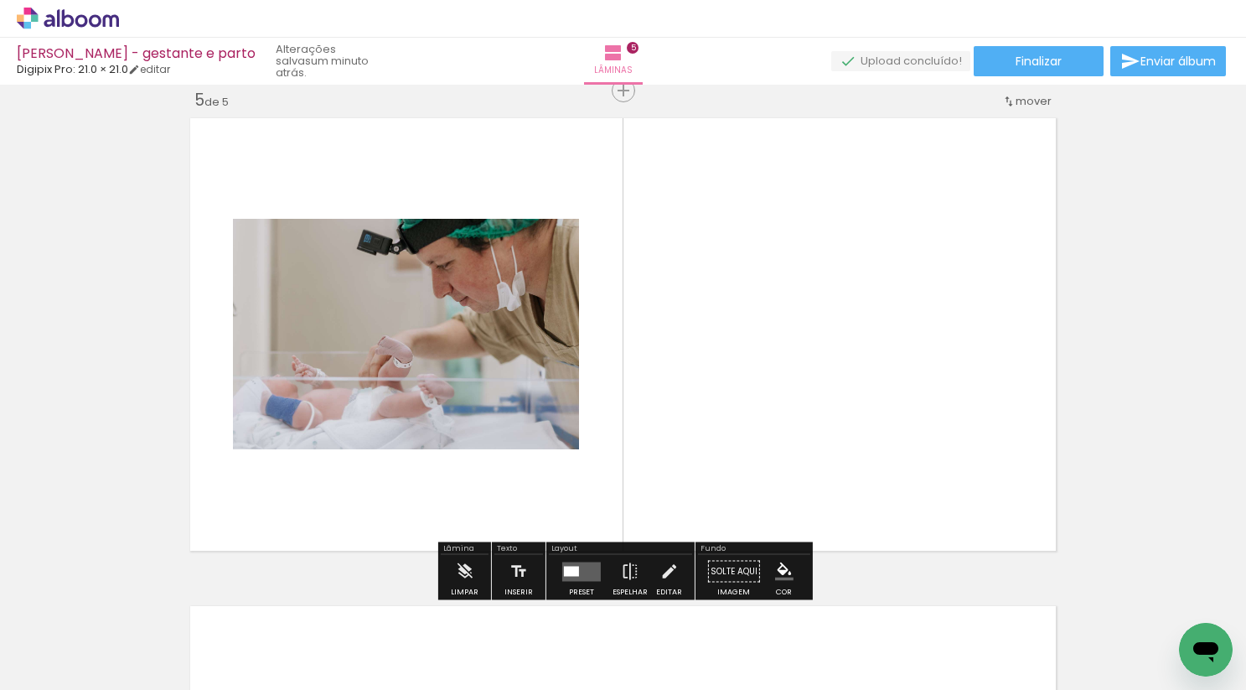
scroll to position [1972, 0]
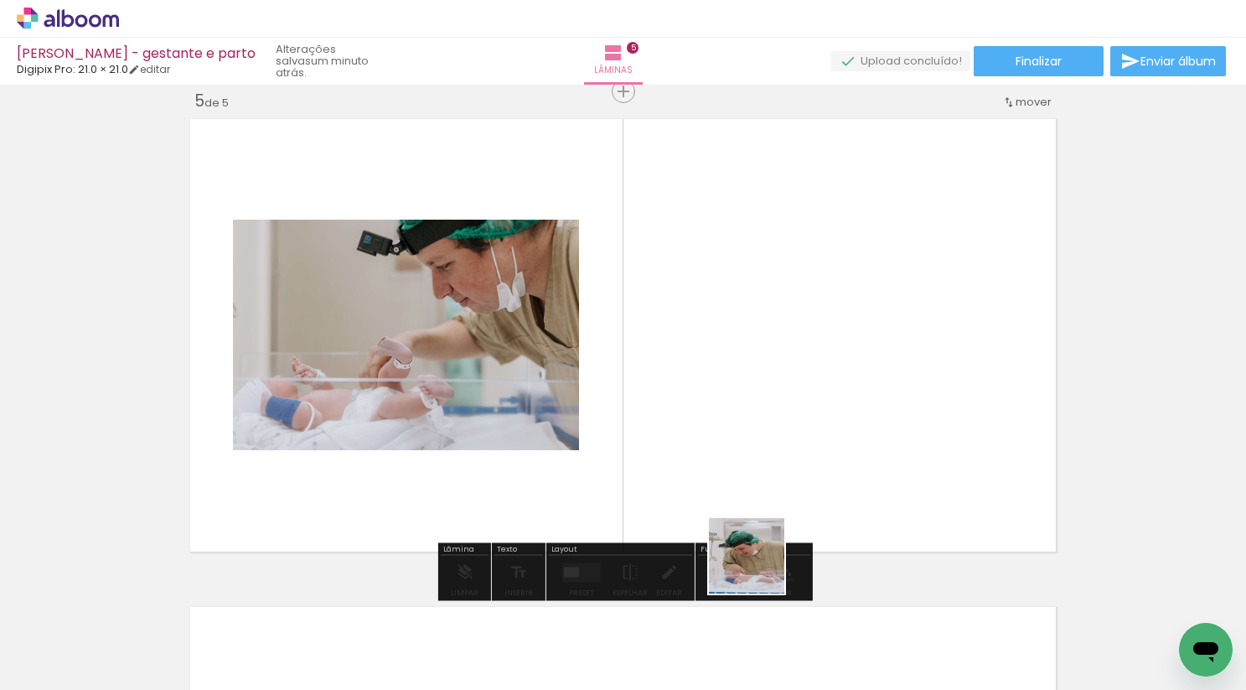
drag, startPoint x: 759, startPoint y: 598, endPoint x: 760, endPoint y: 462, distance: 135.8
click at [762, 462] on quentale-workspace at bounding box center [623, 345] width 1246 height 690
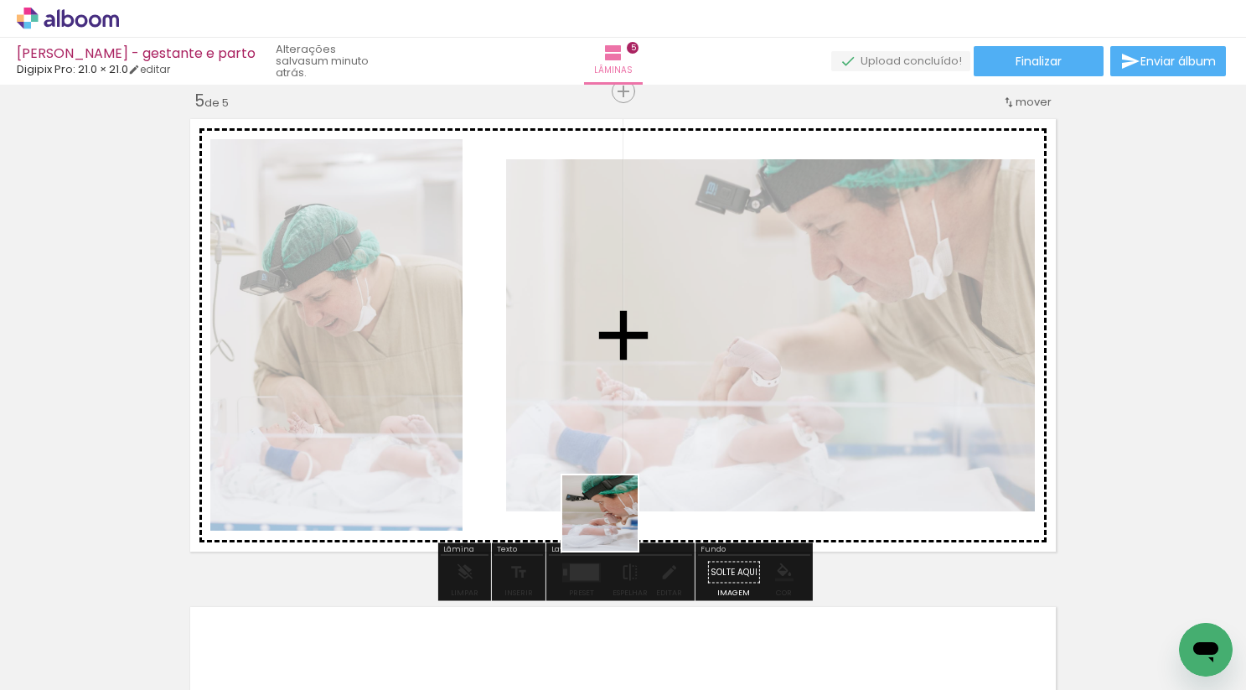
drag, startPoint x: 572, startPoint y: 630, endPoint x: 637, endPoint y: 483, distance: 161.4
click at [638, 483] on quentale-workspace at bounding box center [623, 345] width 1246 height 690
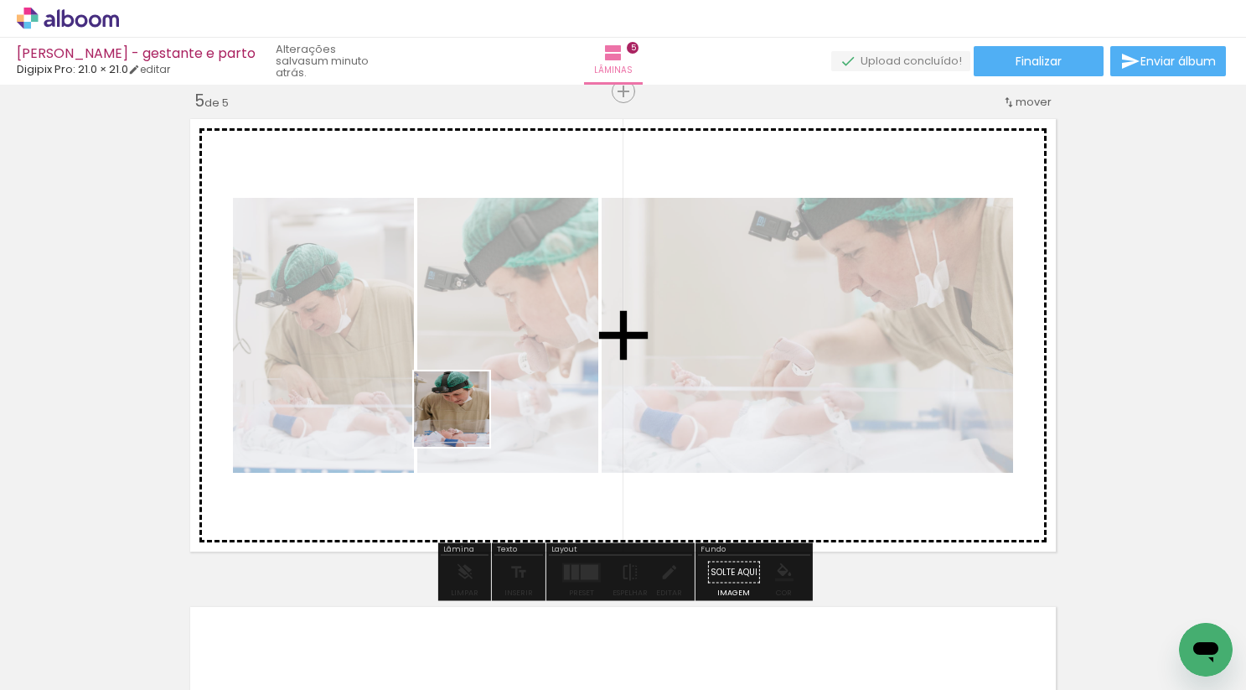
drag, startPoint x: 282, startPoint y: 649, endPoint x: 462, endPoint y: 422, distance: 290.0
click at [462, 422] on quentale-workspace at bounding box center [623, 345] width 1246 height 690
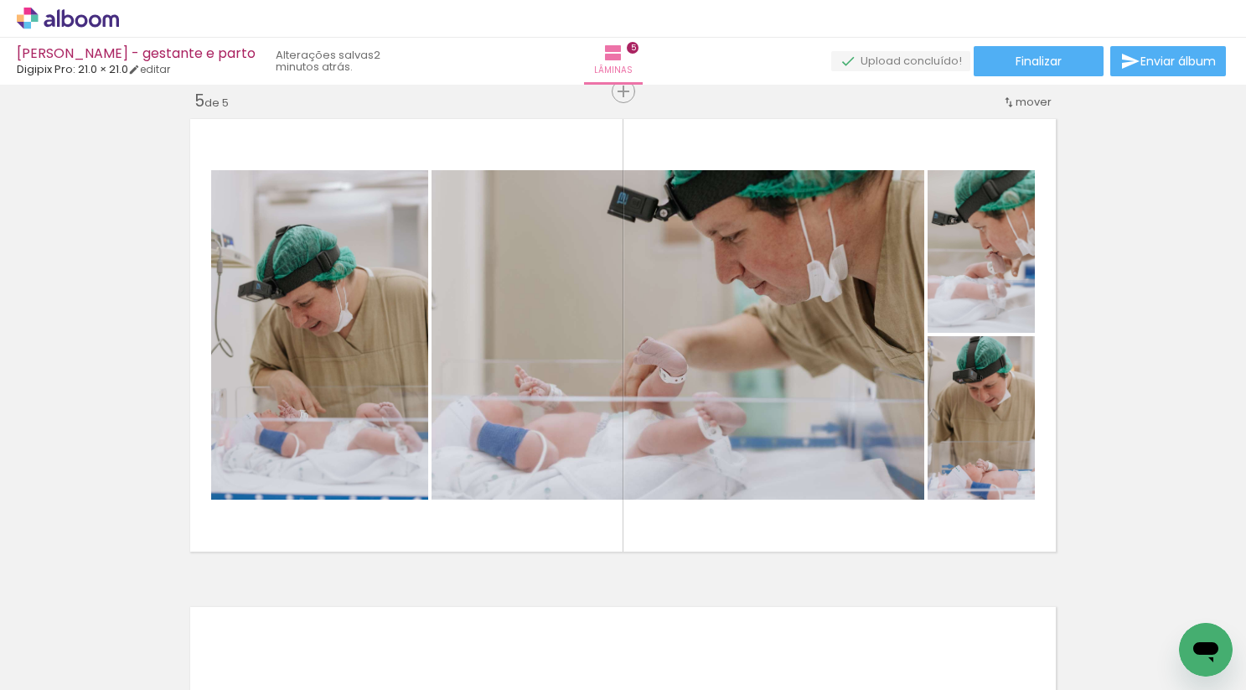
scroll to position [0, 2872]
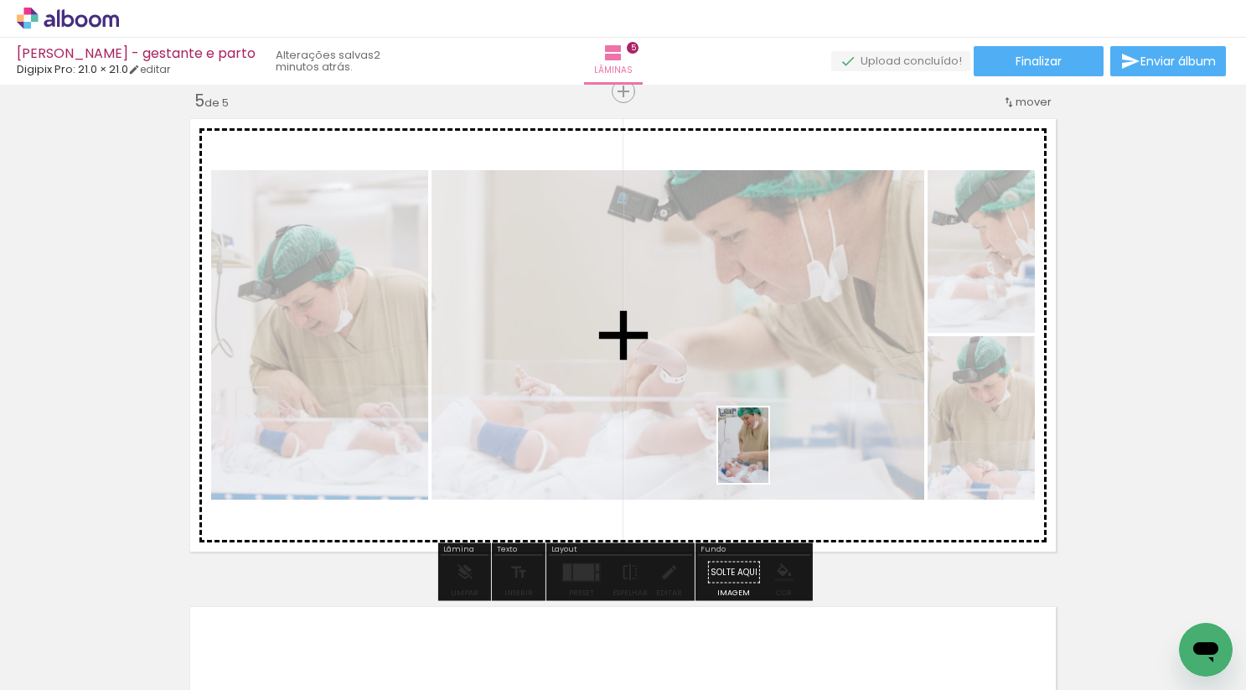
drag, startPoint x: 769, startPoint y: 629, endPoint x: 769, endPoint y: 459, distance: 170.2
click at [769, 459] on quentale-workspace at bounding box center [623, 345] width 1246 height 690
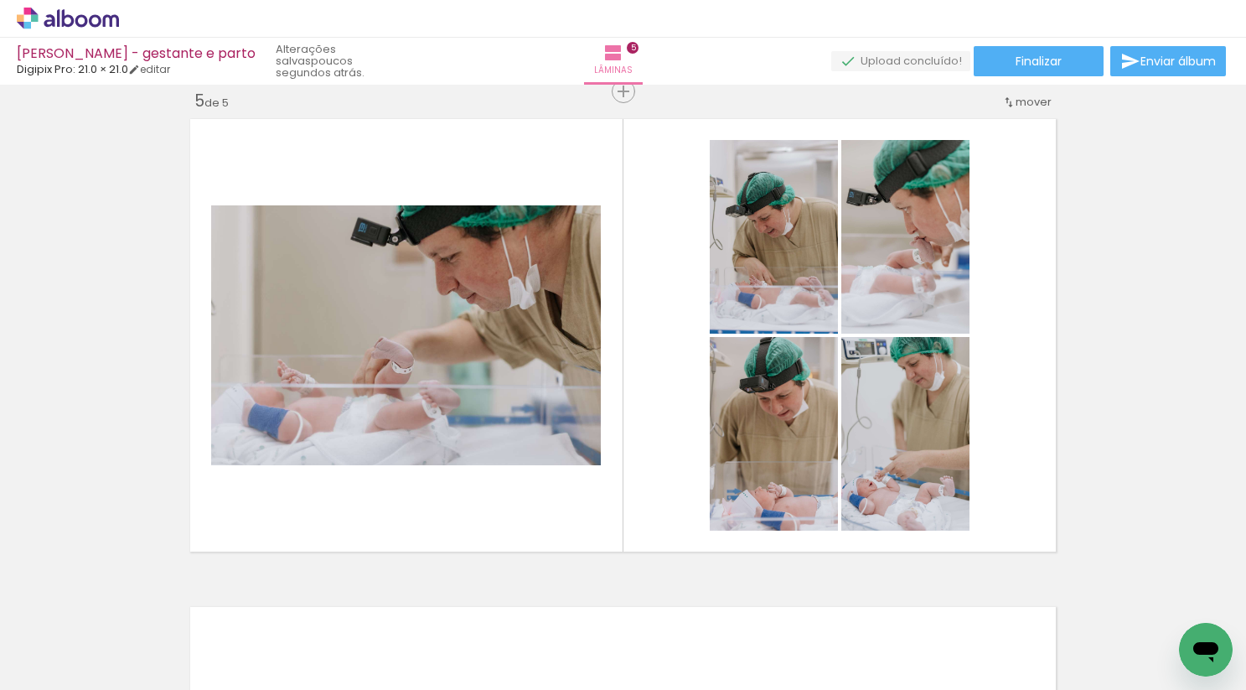
scroll to position [0, 4552]
drag, startPoint x: 679, startPoint y: 640, endPoint x: 686, endPoint y: 431, distance: 208.8
click at [686, 431] on quentale-workspace at bounding box center [623, 345] width 1246 height 690
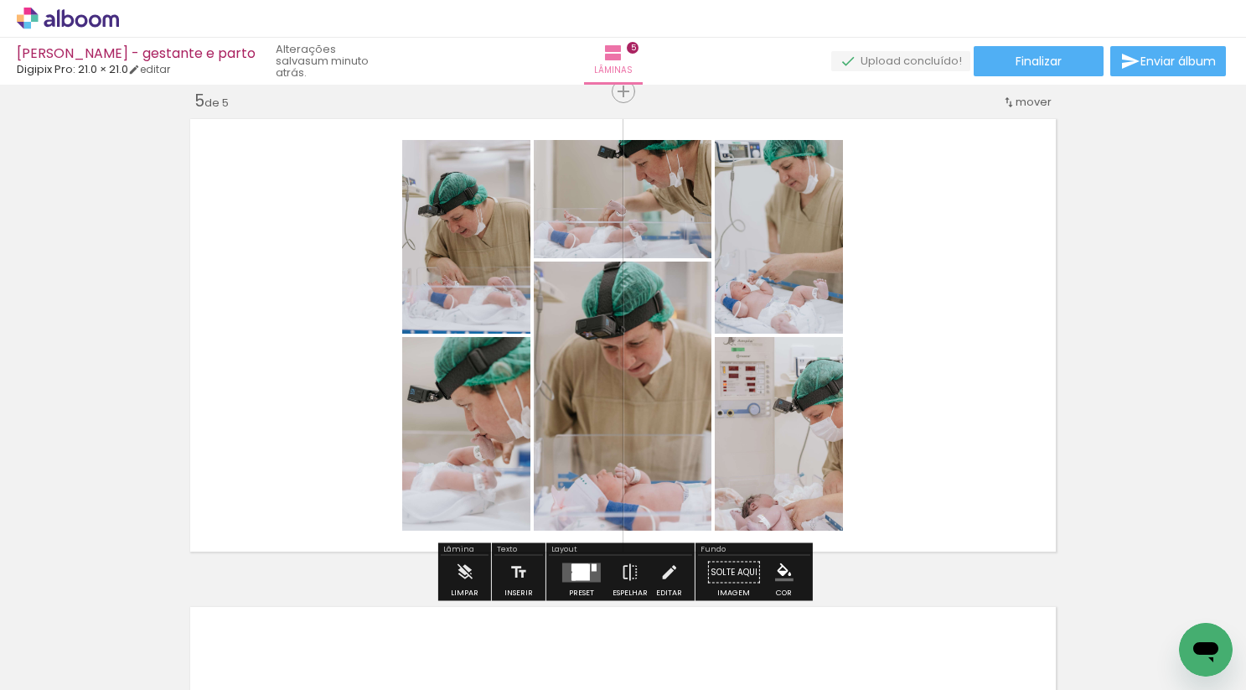
scroll to position [0, 4552]
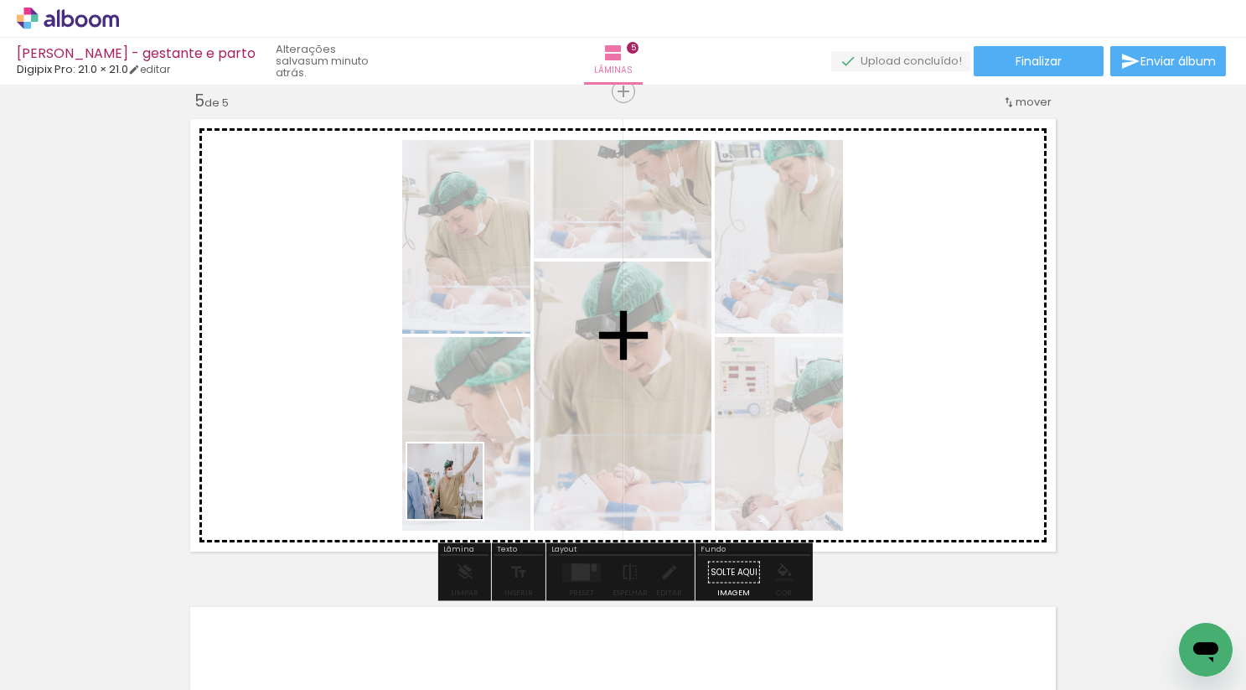
drag, startPoint x: 415, startPoint y: 642, endPoint x: 458, endPoint y: 492, distance: 156.0
click at [458, 492] on quentale-workspace at bounding box center [623, 345] width 1246 height 690
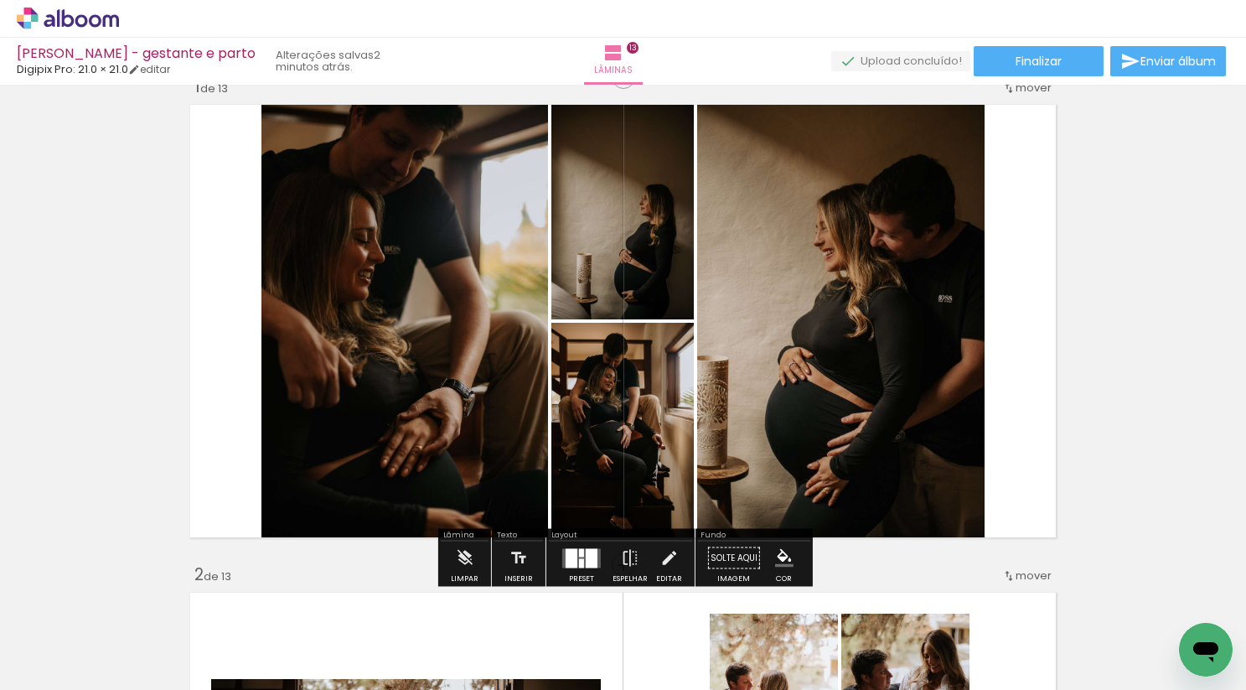
scroll to position [44, 0]
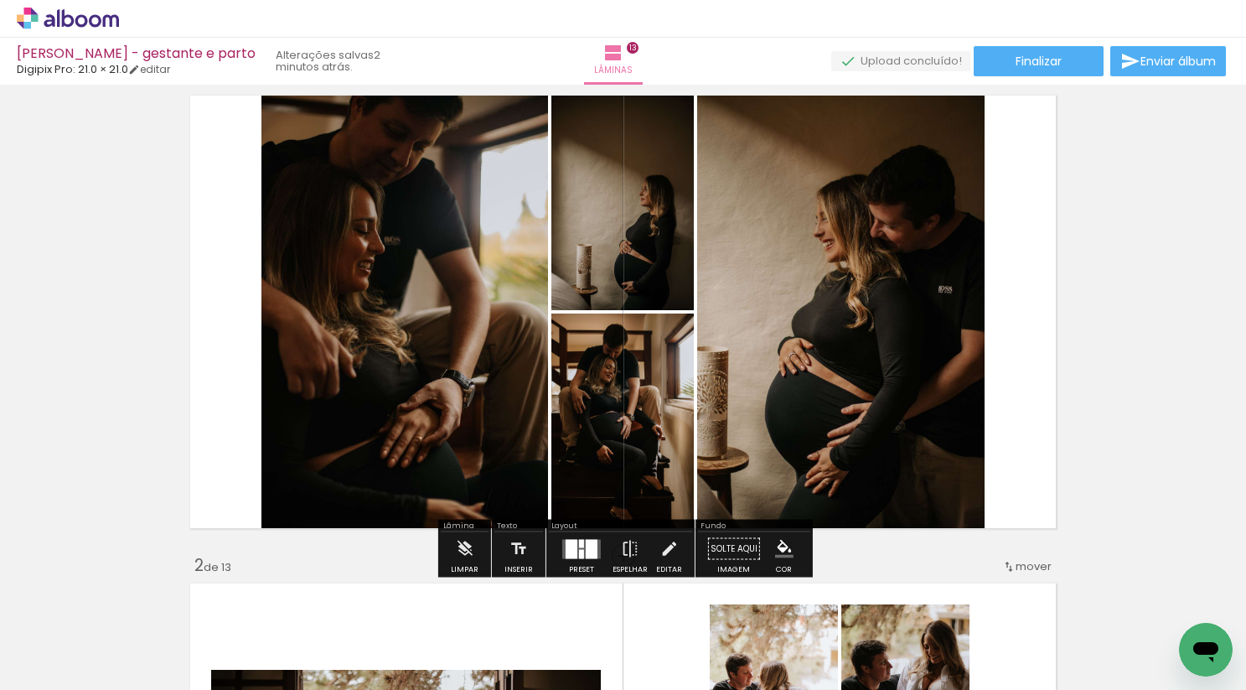
click at [588, 552] on div at bounding box center [592, 548] width 12 height 19
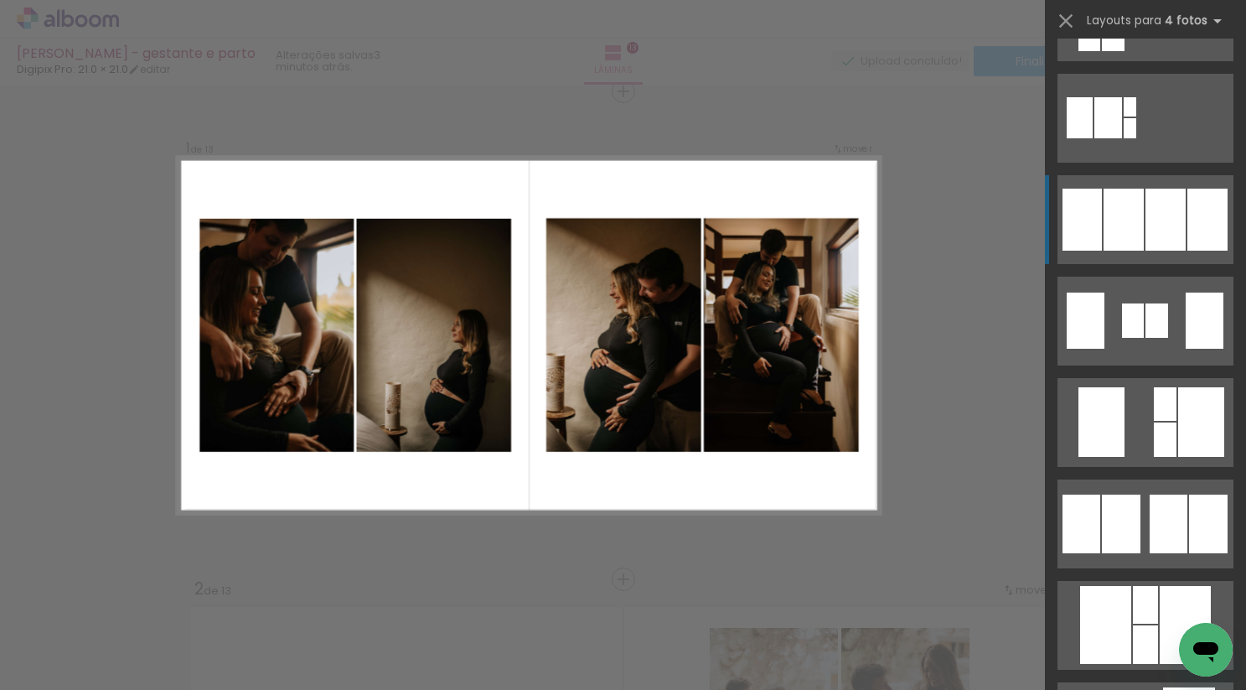
scroll to position [1095, 0]
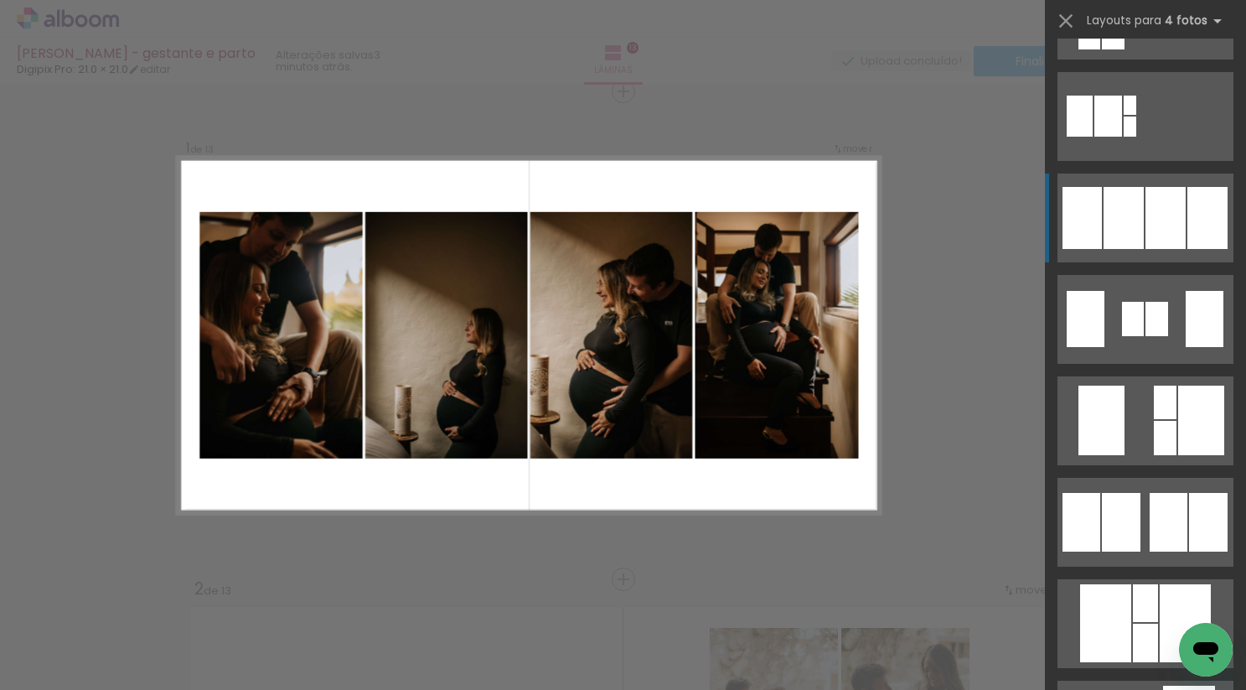
click at [1133, 203] on div at bounding box center [1124, 218] width 40 height 62
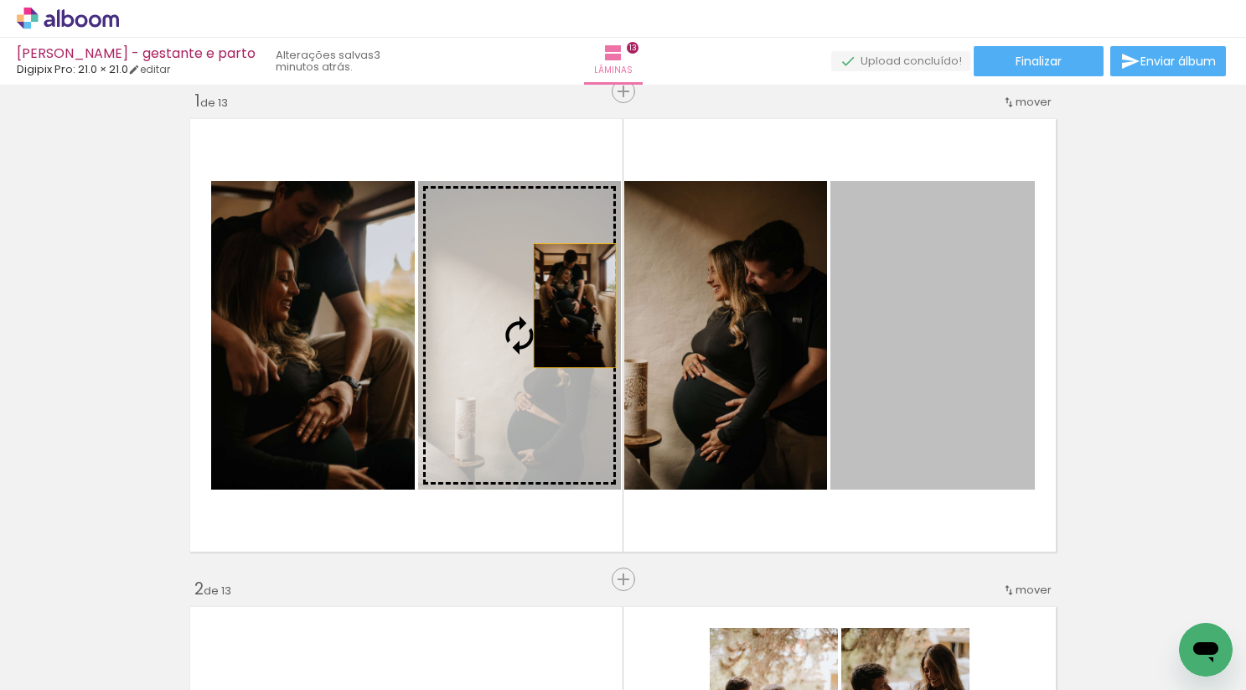
drag, startPoint x: 955, startPoint y: 303, endPoint x: 537, endPoint y: 311, distance: 417.5
click at [0, 0] on slot at bounding box center [0, 0] width 0 height 0
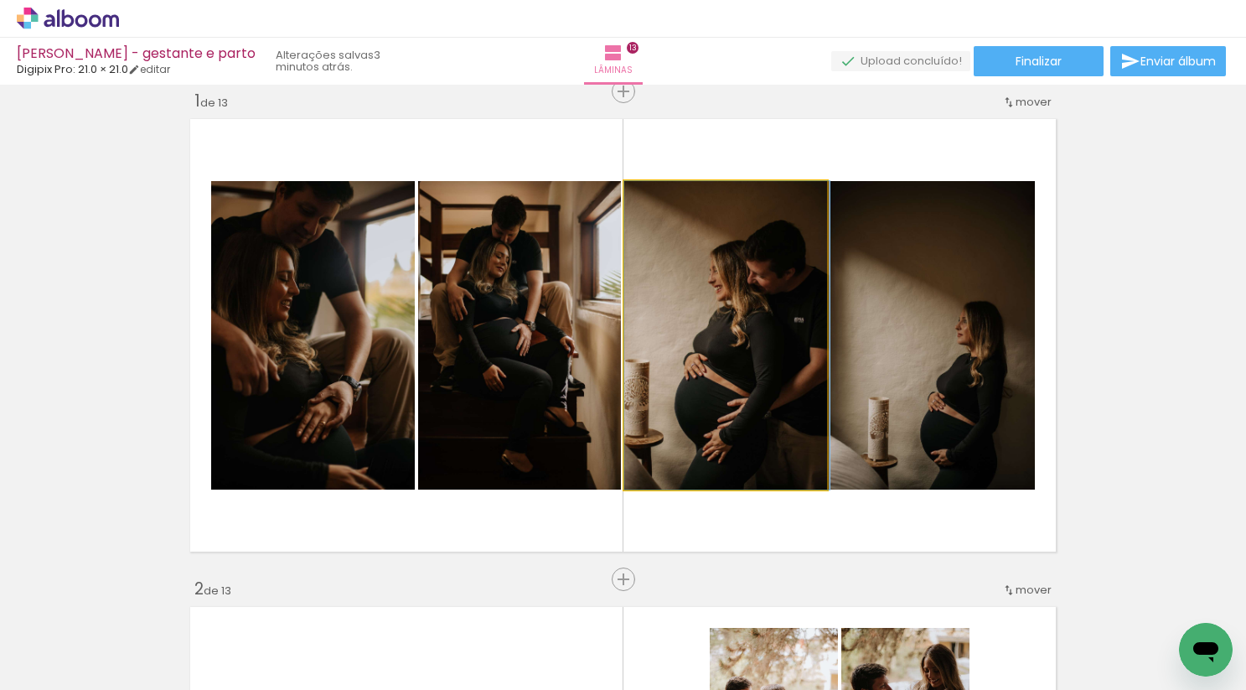
drag, startPoint x: 707, startPoint y: 309, endPoint x: 991, endPoint y: 315, distance: 283.4
click at [0, 0] on slot at bounding box center [0, 0] width 0 height 0
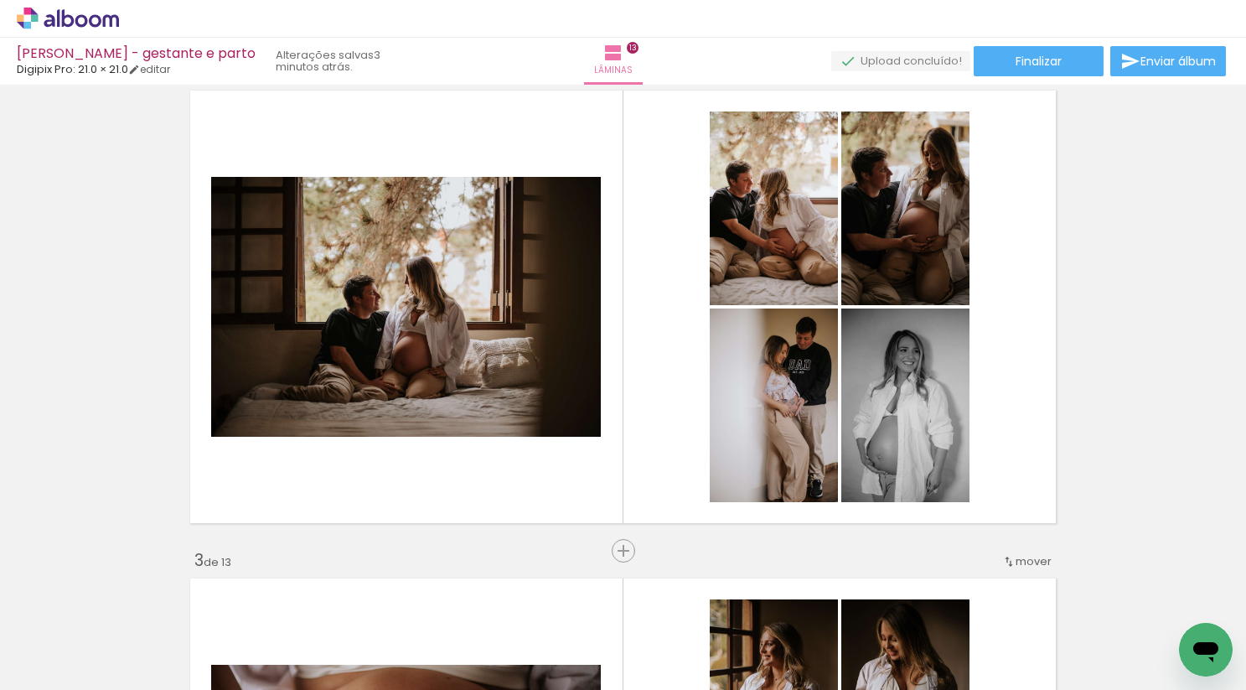
scroll to position [583, 0]
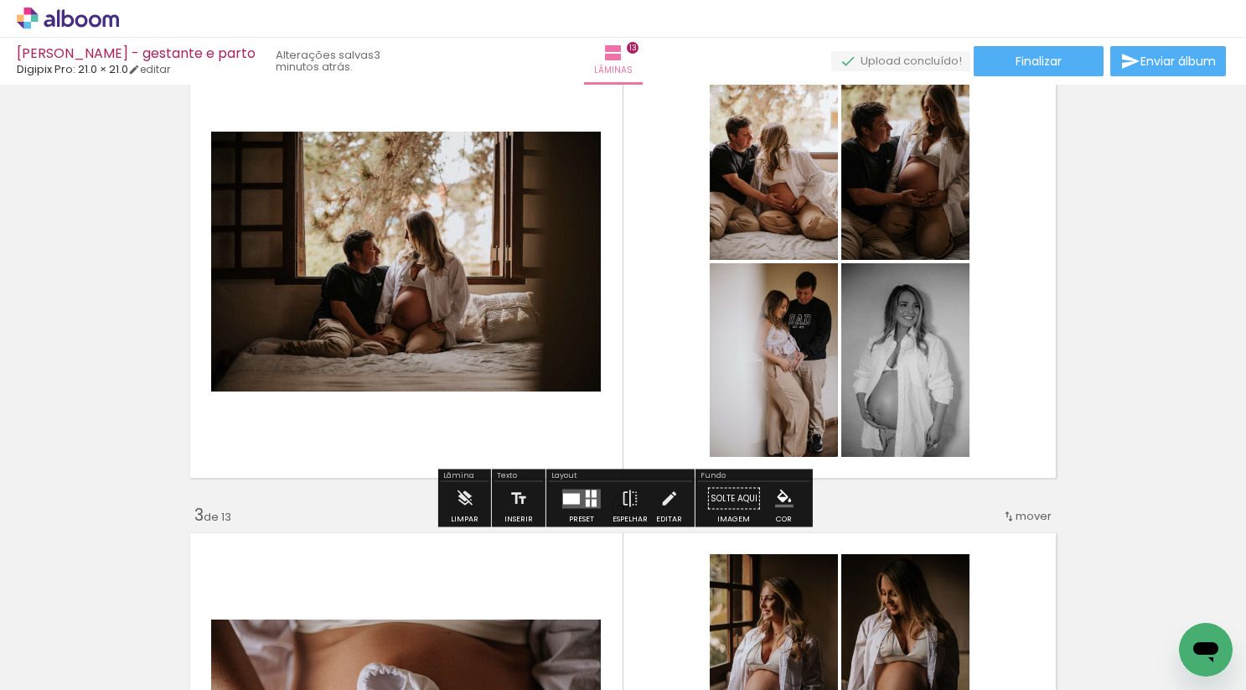
click at [559, 500] on div at bounding box center [581, 499] width 45 height 34
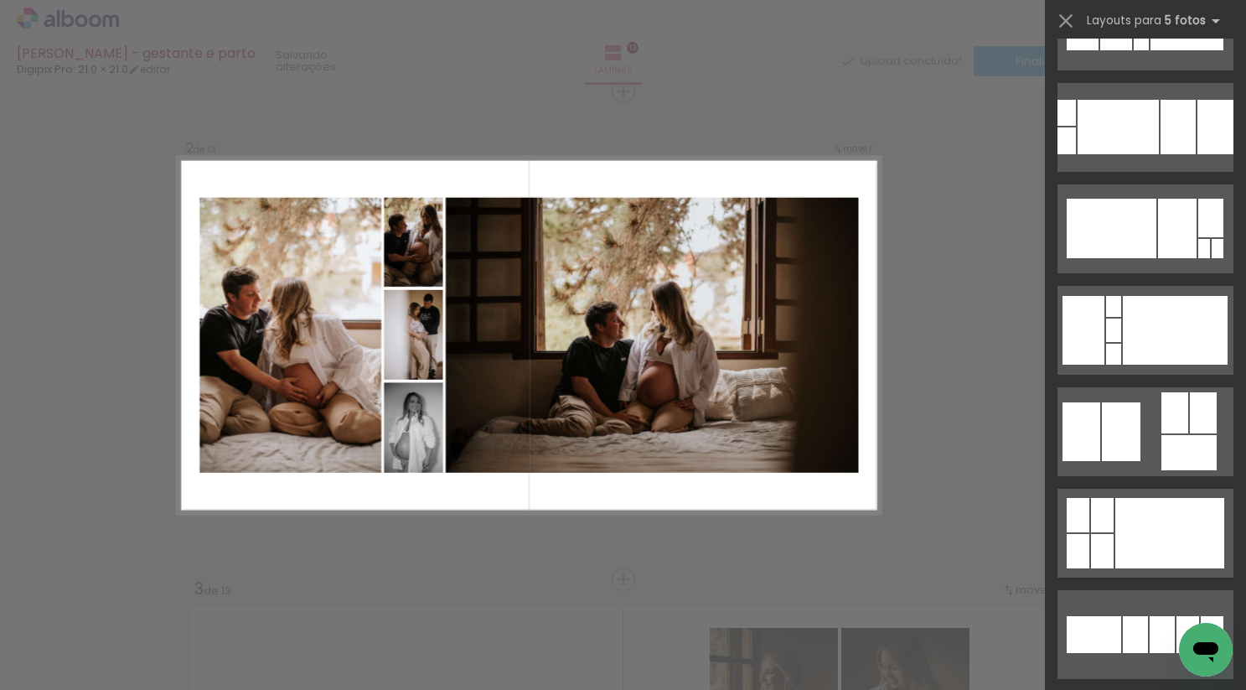
scroll to position [614, 0]
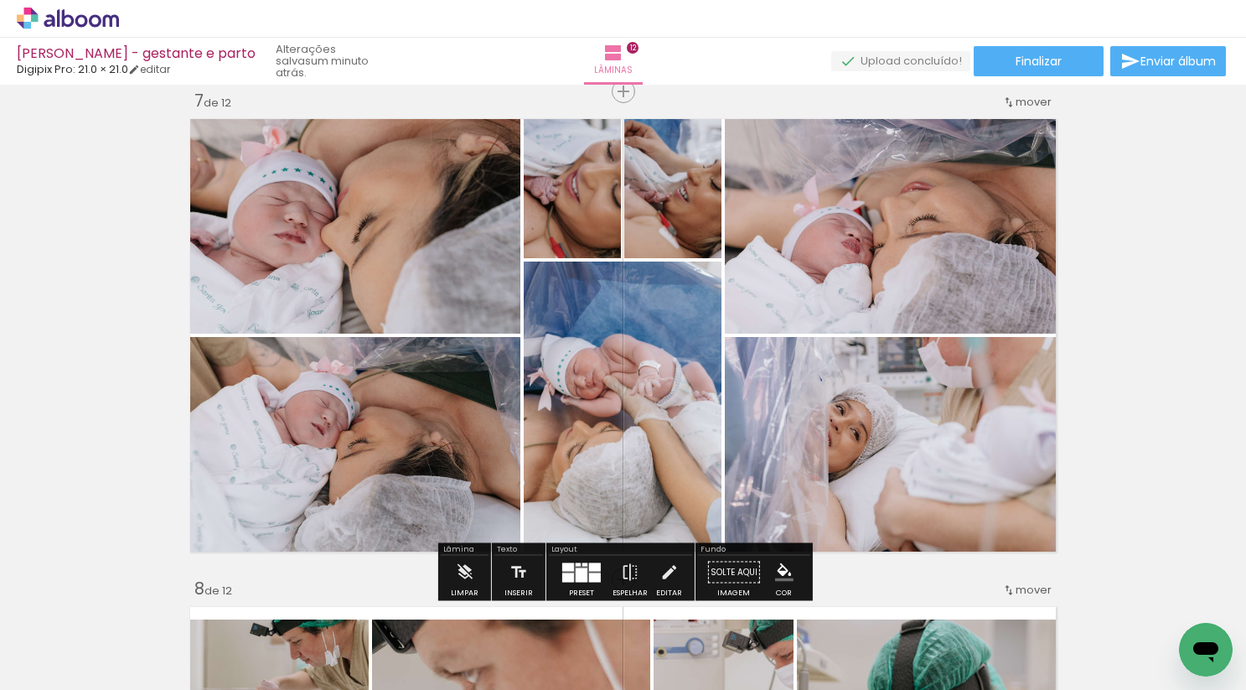
scroll to position [0, 1313]
click at [1111, 221] on div "Inserir lâmina 1 de 12 Inserir lâmina 2 de 12 Inserir lâmina 3 de 12 Inserir lâ…" at bounding box center [623, 313] width 1246 height 6343
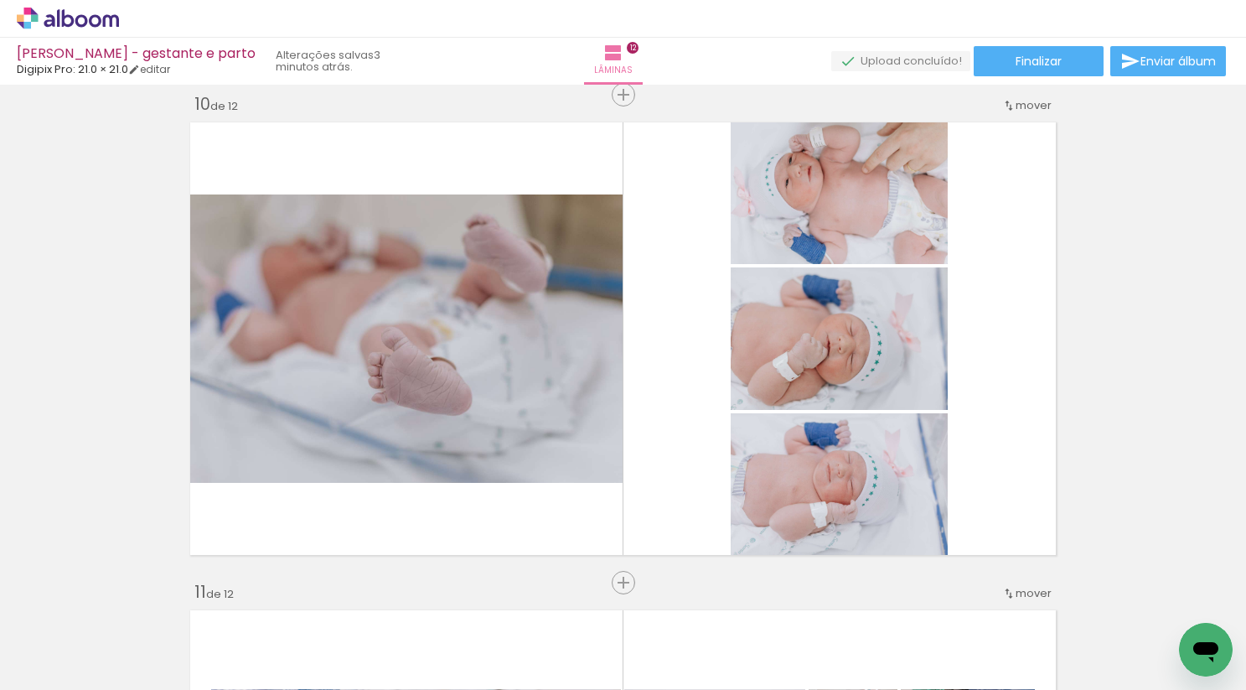
scroll to position [4409, 0]
drag, startPoint x: 771, startPoint y: 635, endPoint x: 519, endPoint y: 404, distance: 341.8
click at [519, 407] on quentale-workspace at bounding box center [623, 345] width 1246 height 690
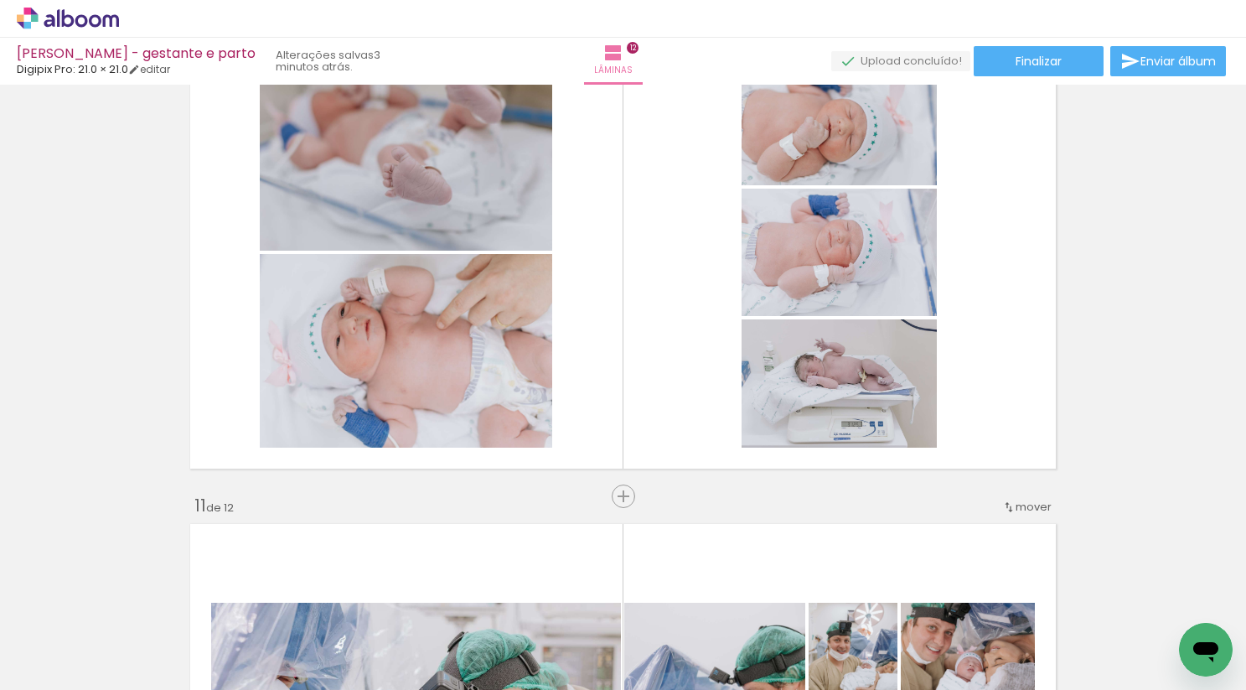
scroll to position [4495, 0]
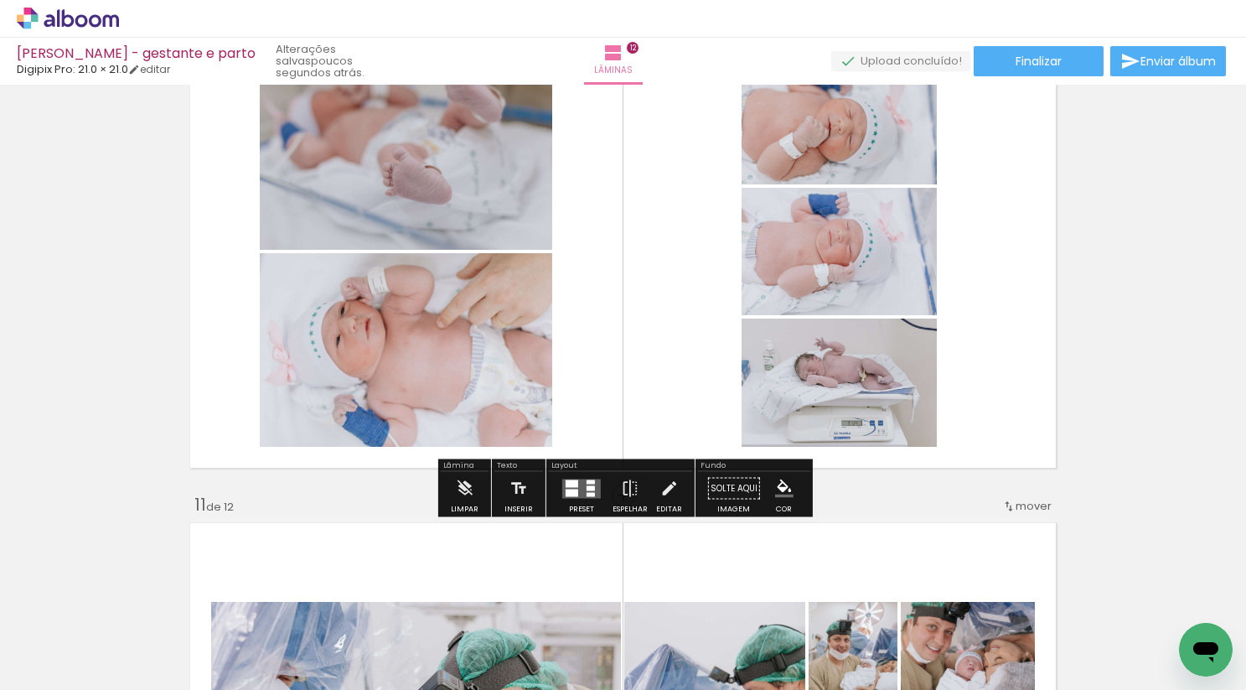
click at [579, 488] on quentale-layouter at bounding box center [581, 488] width 39 height 19
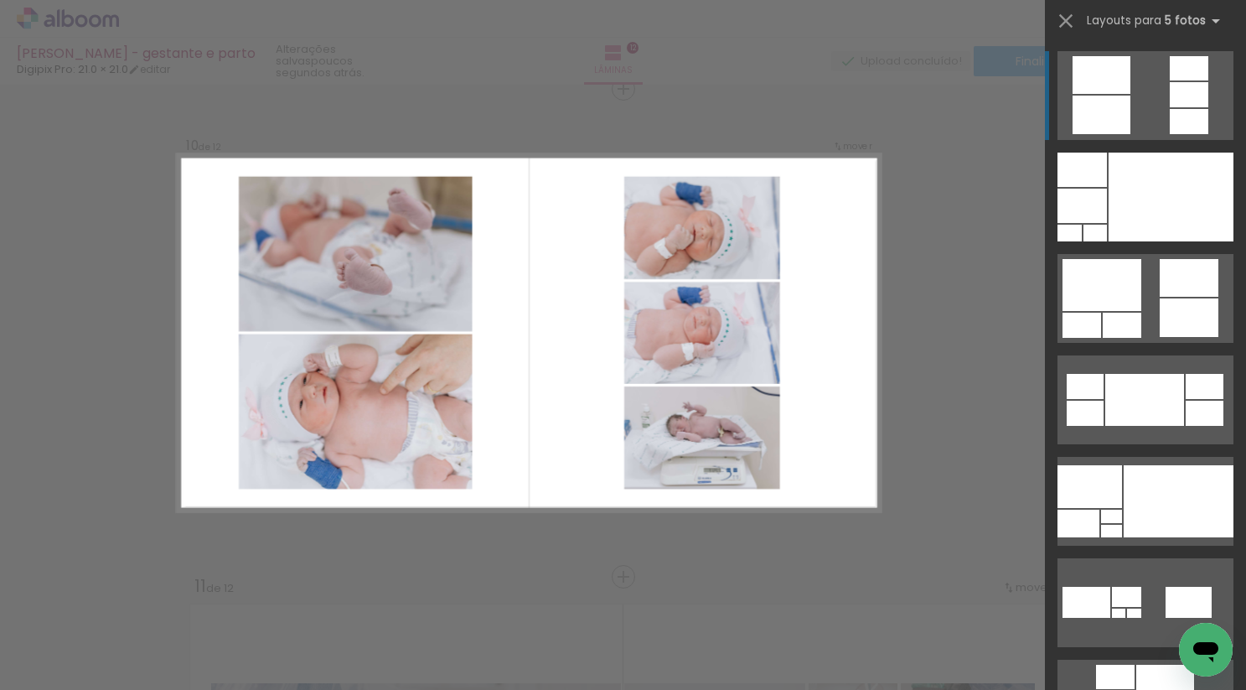
scroll to position [4412, 0]
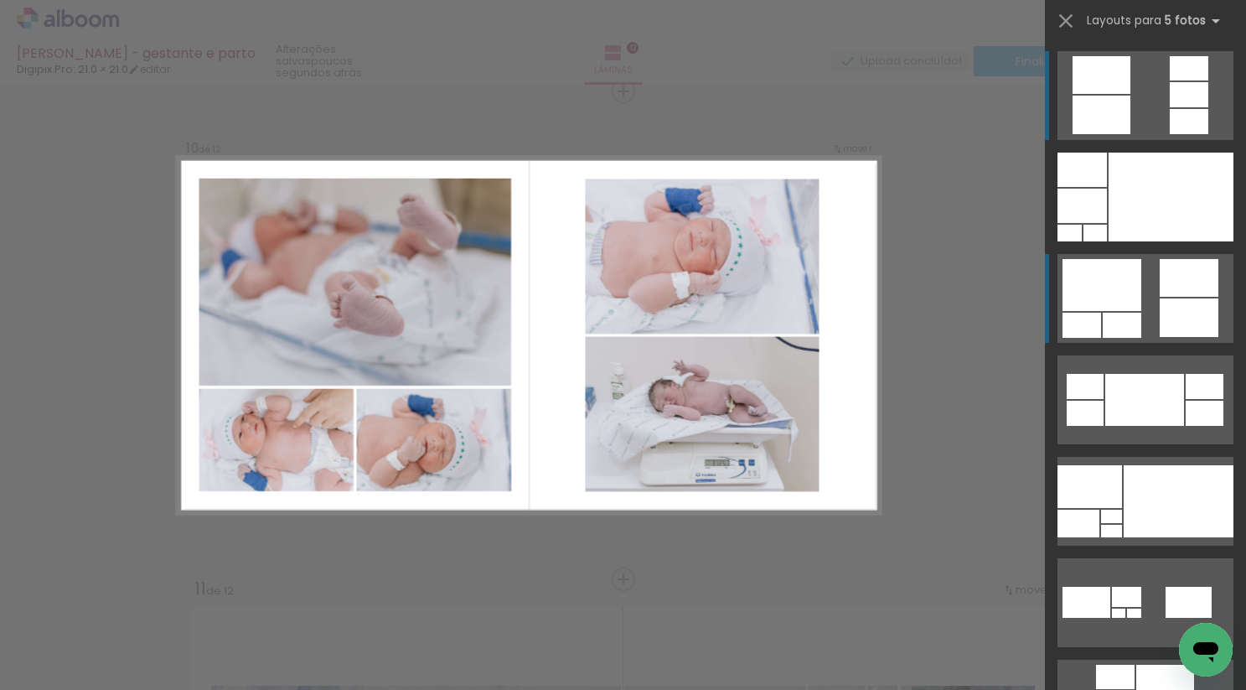
click at [1106, 323] on div at bounding box center [1122, 325] width 39 height 25
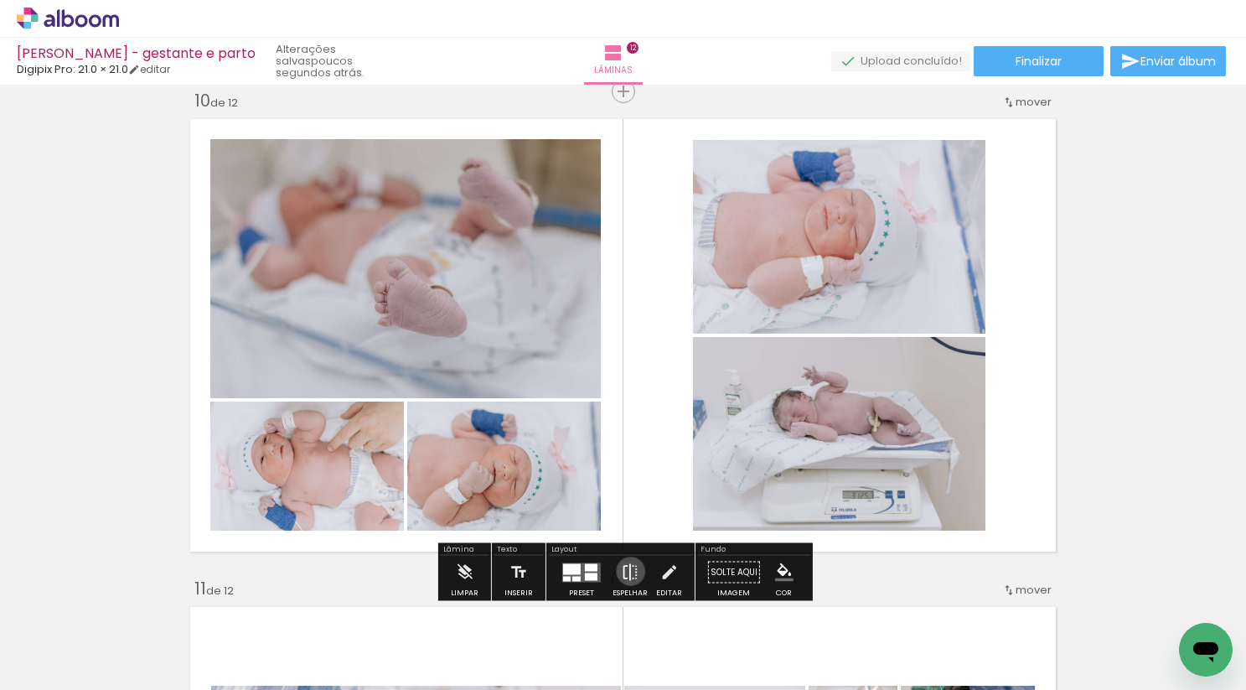
click at [627, 571] on iron-icon at bounding box center [630, 573] width 18 height 34
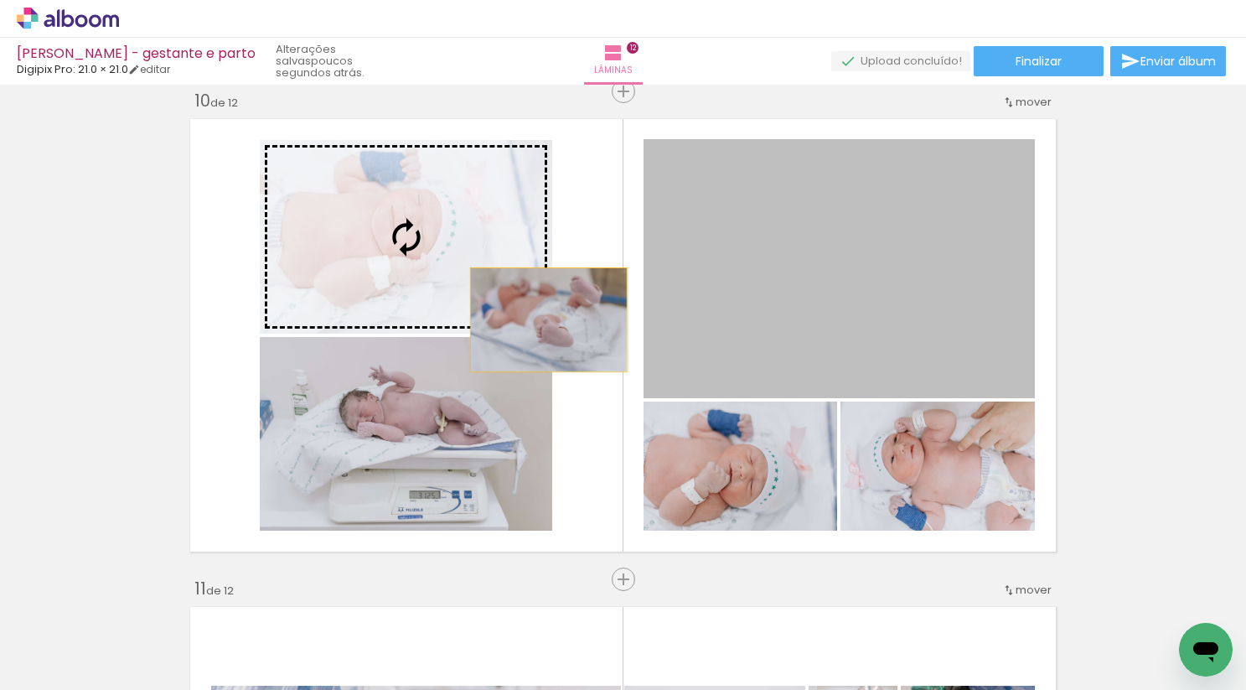
drag, startPoint x: 869, startPoint y: 319, endPoint x: 386, endPoint y: 288, distance: 483.9
click at [0, 0] on slot at bounding box center [0, 0] width 0 height 0
